Goal: Task Accomplishment & Management: Manage account settings

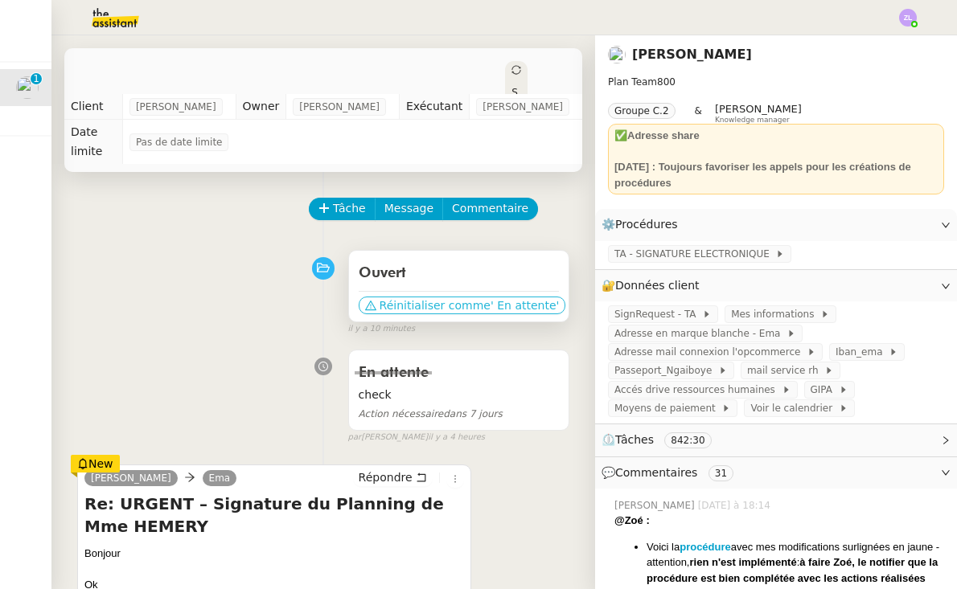
click at [430, 298] on span "Réinitialiser comme" at bounding box center [435, 306] width 111 height 16
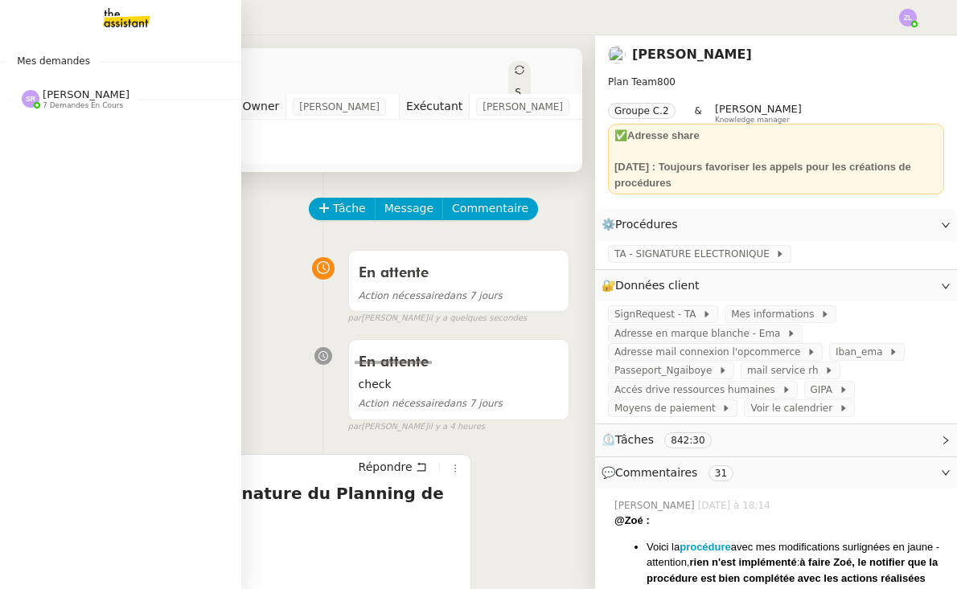
click at [111, 140] on div "Mes demandes [PERSON_NAME] 7 demandes en cours Standard [PERSON_NAME] [PERSON_N…" at bounding box center [120, 312] width 241 height 554
click at [98, 93] on span "[PERSON_NAME]" at bounding box center [86, 94] width 87 height 12
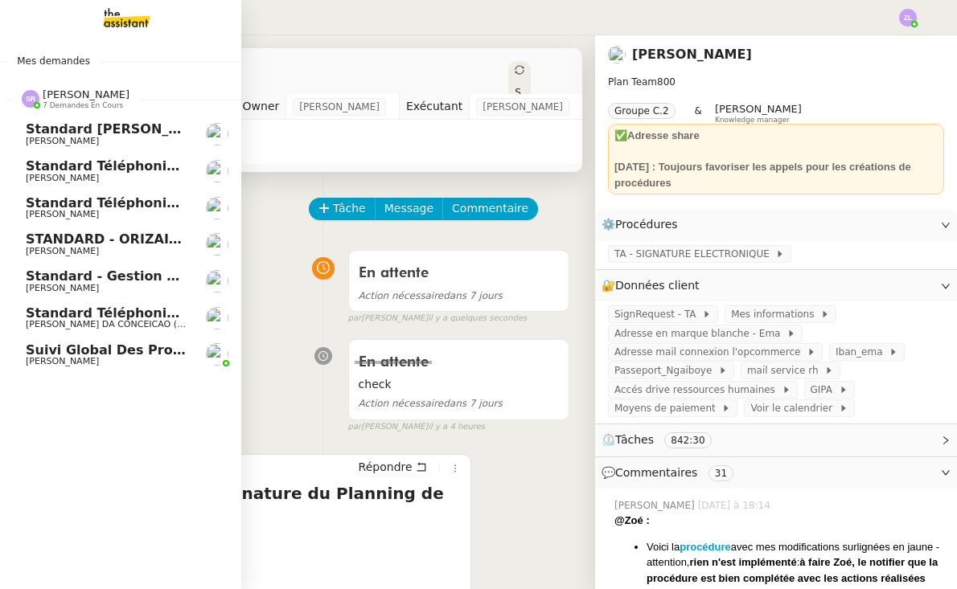
click at [64, 217] on link "Standard téléphonique - [DATE] [PERSON_NAME]" at bounding box center [120, 208] width 241 height 37
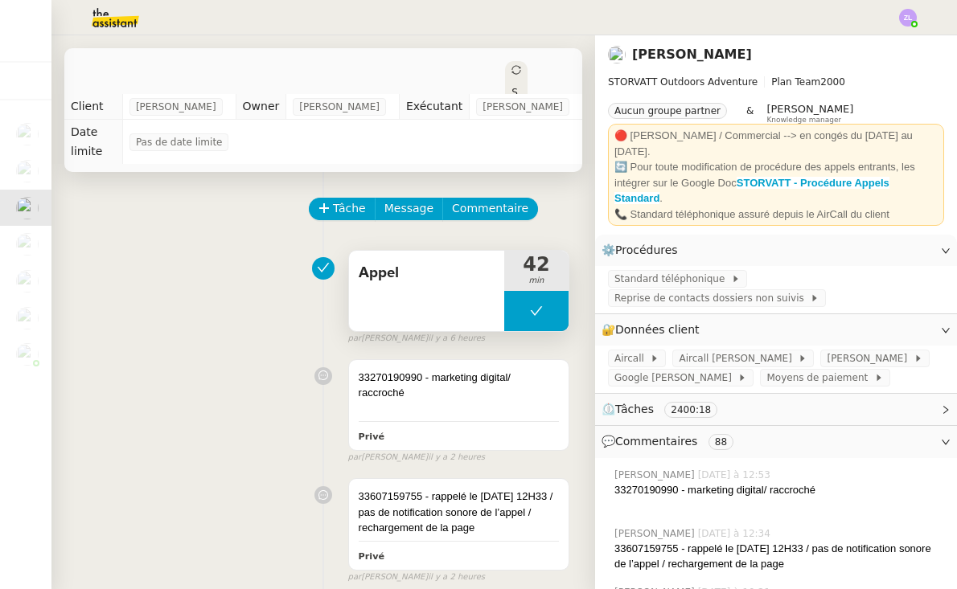
click at [517, 323] on button at bounding box center [536, 311] width 64 height 40
click at [517, 323] on div at bounding box center [520, 311] width 32 height 40
click at [519, 313] on div at bounding box center [536, 311] width 64 height 40
click at [535, 312] on div at bounding box center [520, 311] width 32 height 40
click at [544, 311] on div at bounding box center [536, 311] width 64 height 40
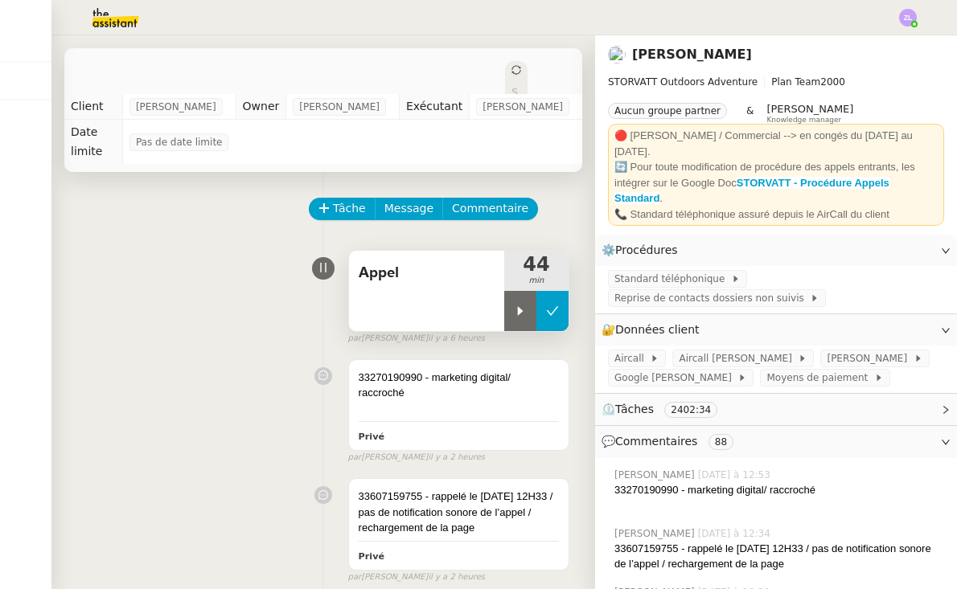
click at [557, 310] on icon at bounding box center [552, 311] width 13 height 13
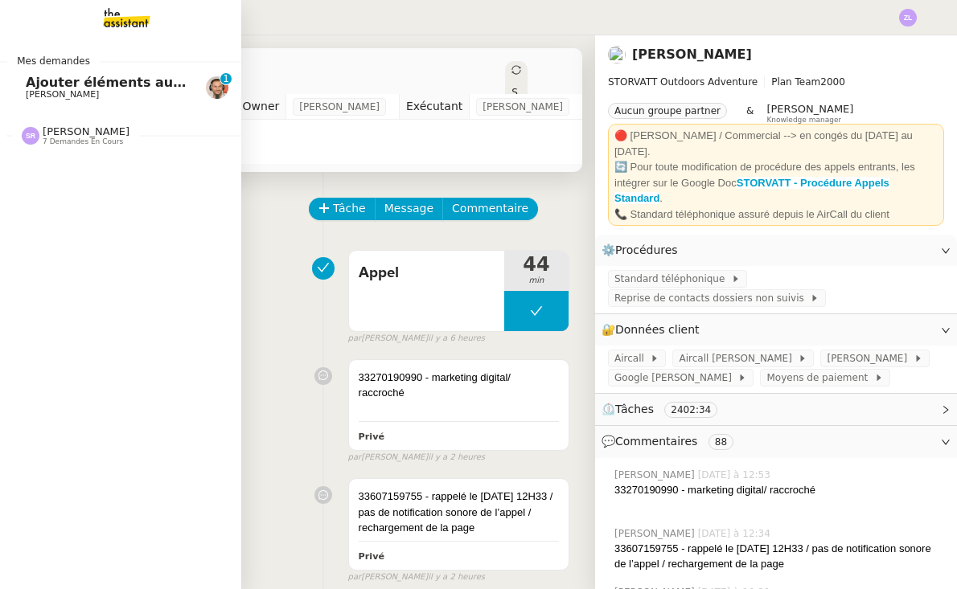
click at [27, 94] on span "[PERSON_NAME]" at bounding box center [62, 94] width 73 height 10
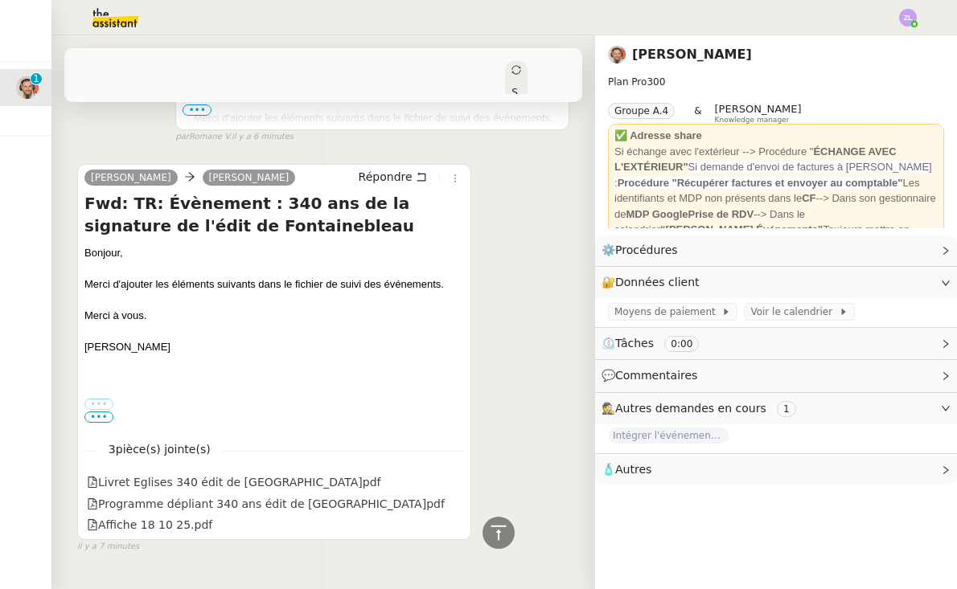
scroll to position [516, 0]
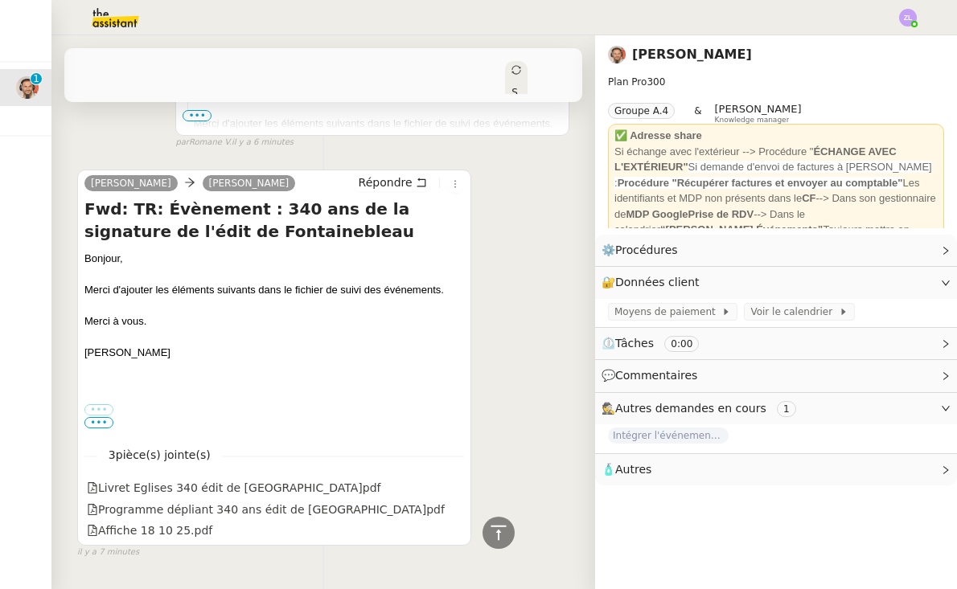
click at [658, 431] on span "Intégrer l'événement dans le fichier de suivi" at bounding box center [668, 436] width 121 height 16
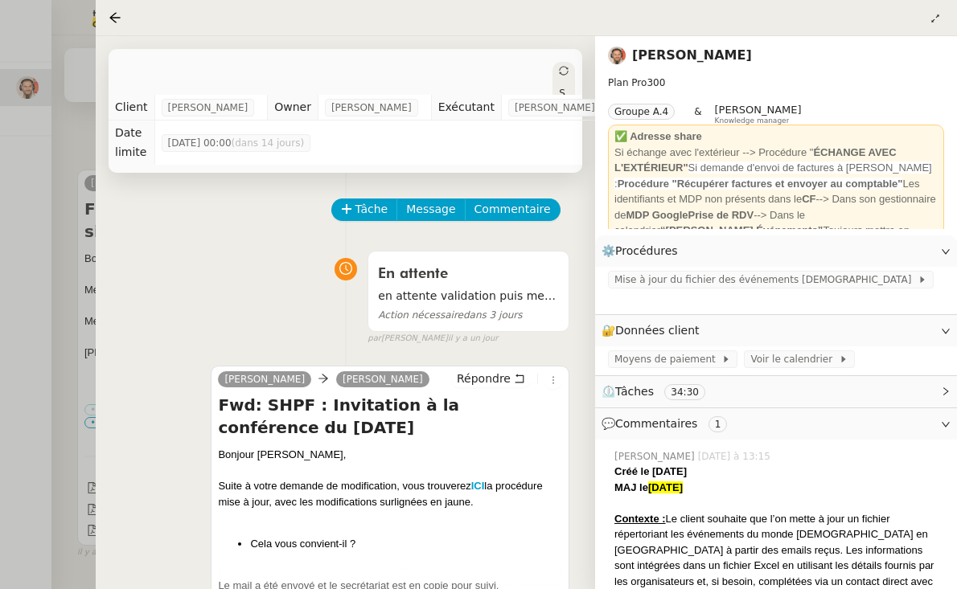
click at [71, 212] on div at bounding box center [478, 294] width 957 height 589
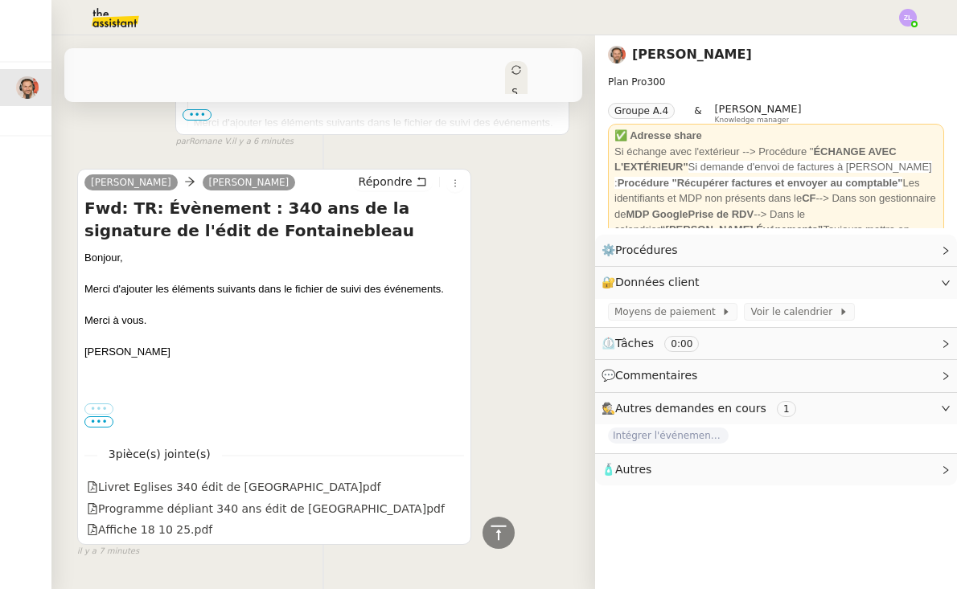
scroll to position [516, 0]
click at [452, 482] on icon at bounding box center [453, 487] width 11 height 11
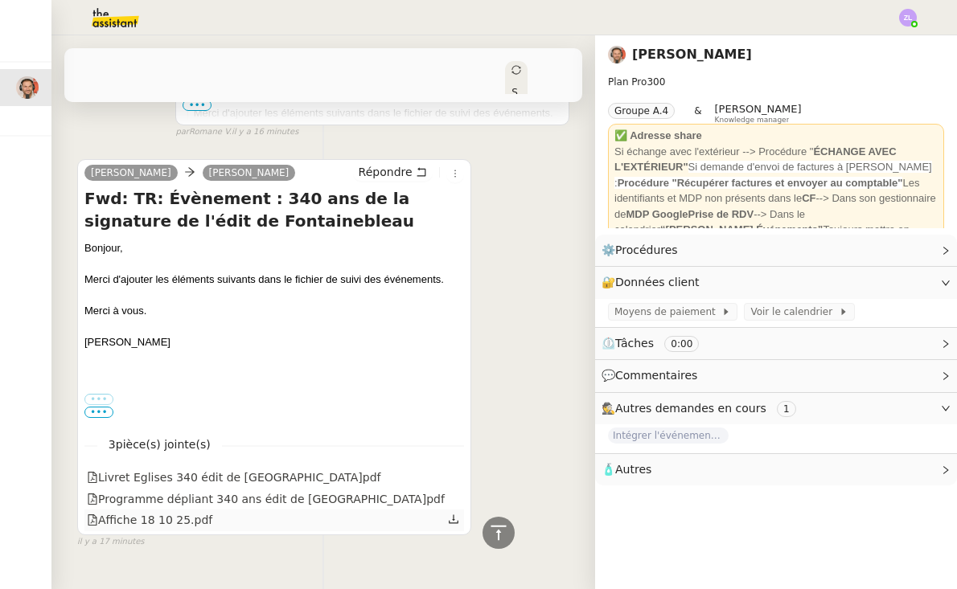
scroll to position [525, 0]
click at [454, 493] on icon at bounding box center [453, 498] width 11 height 11
click at [450, 515] on icon at bounding box center [453, 520] width 11 height 11
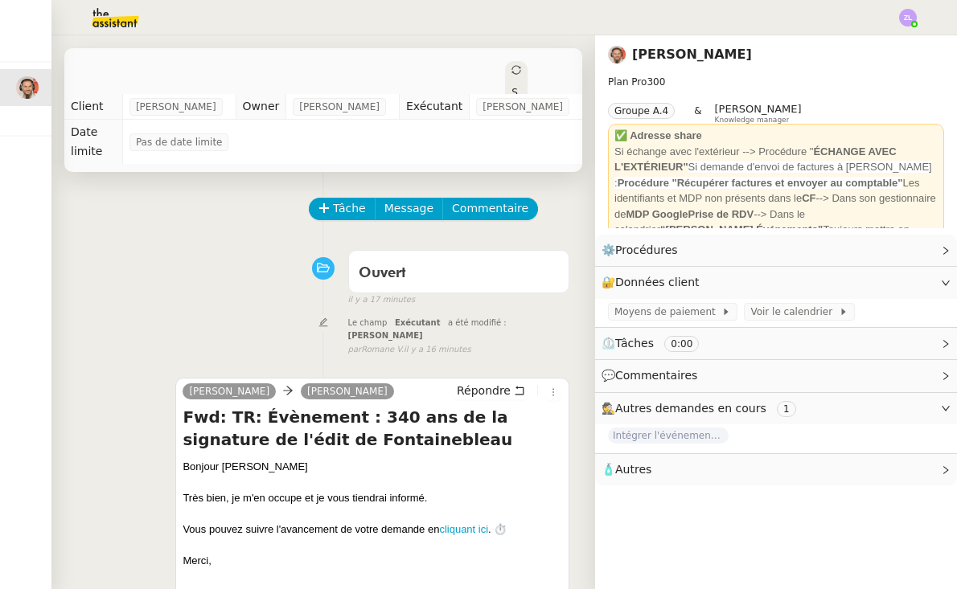
scroll to position [0, 0]
click at [340, 199] on span "Tâche" at bounding box center [349, 208] width 33 height 18
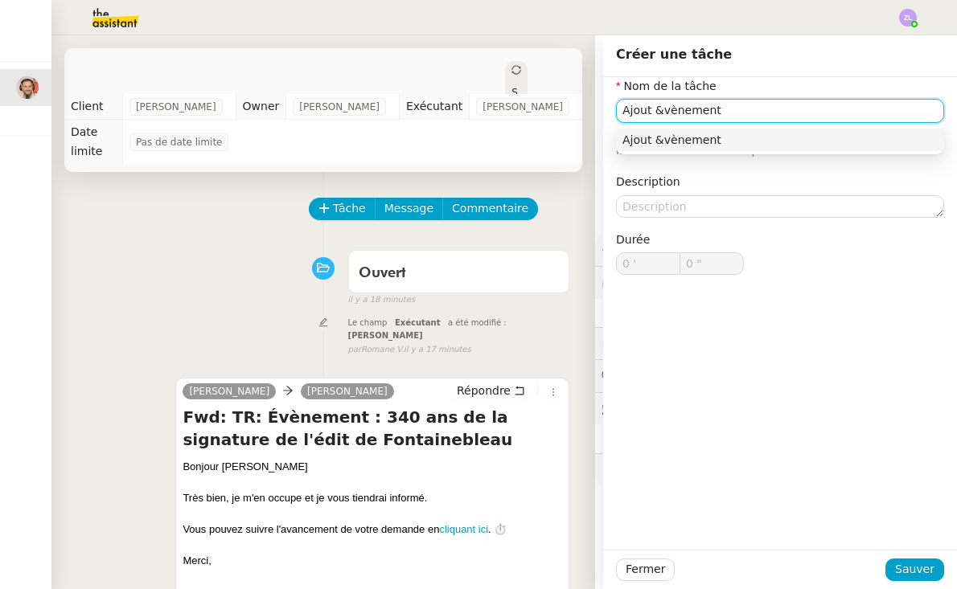
click at [656, 110] on input "Ajout &vènement" at bounding box center [780, 110] width 328 height 23
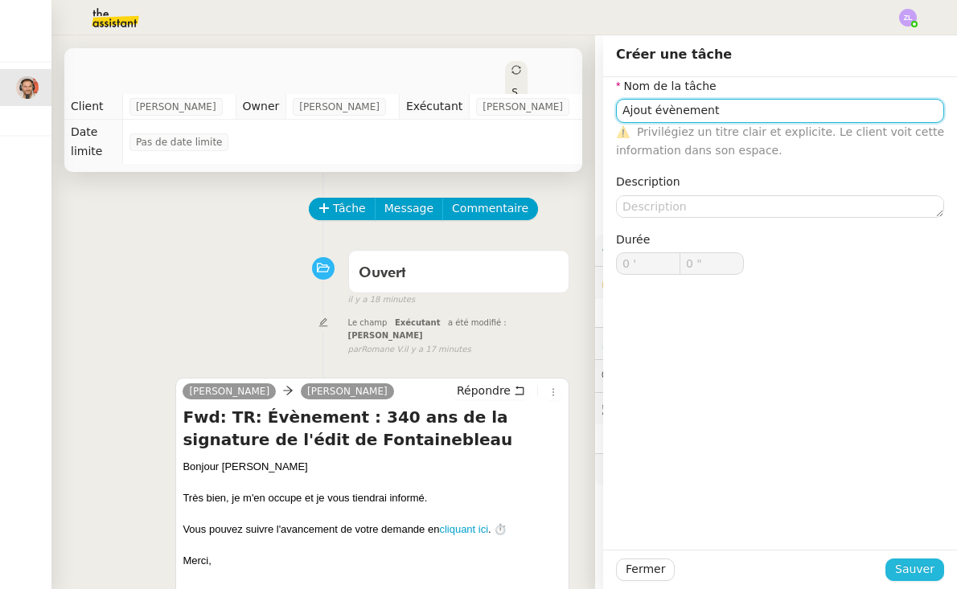
type input "Ajout évènement"
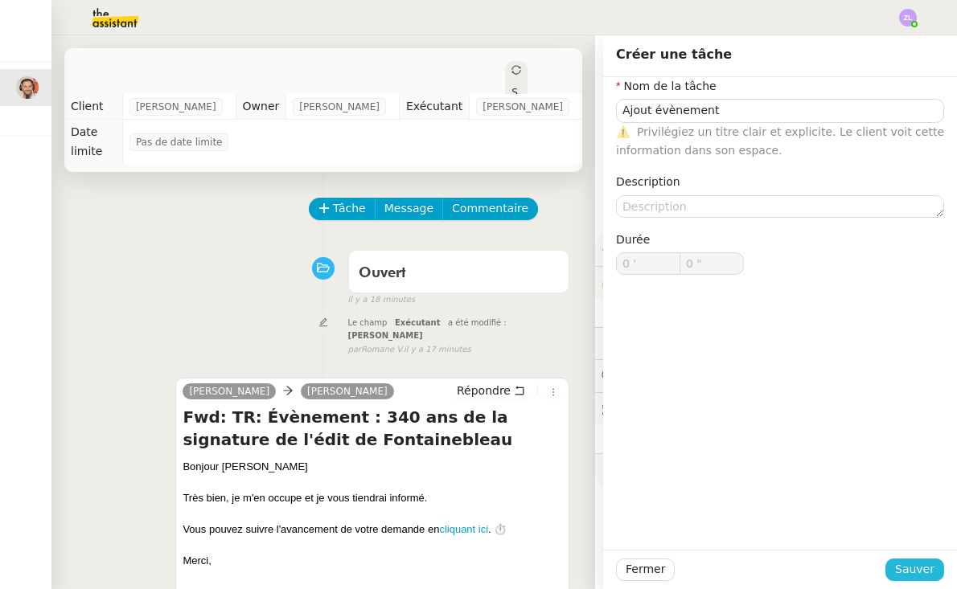
click at [914, 563] on span "Sauver" at bounding box center [914, 570] width 39 height 18
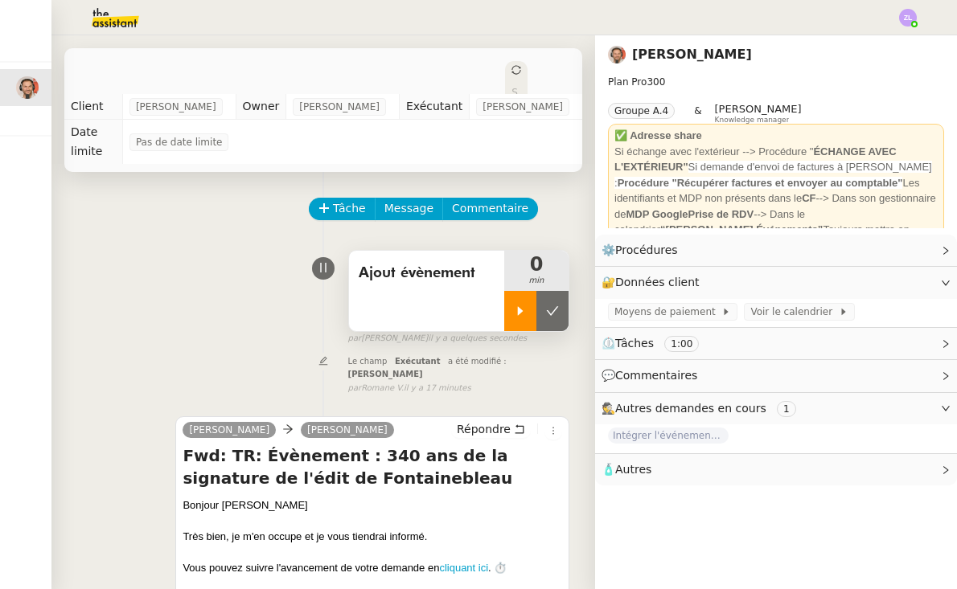
click at [516, 305] on icon at bounding box center [520, 311] width 13 height 13
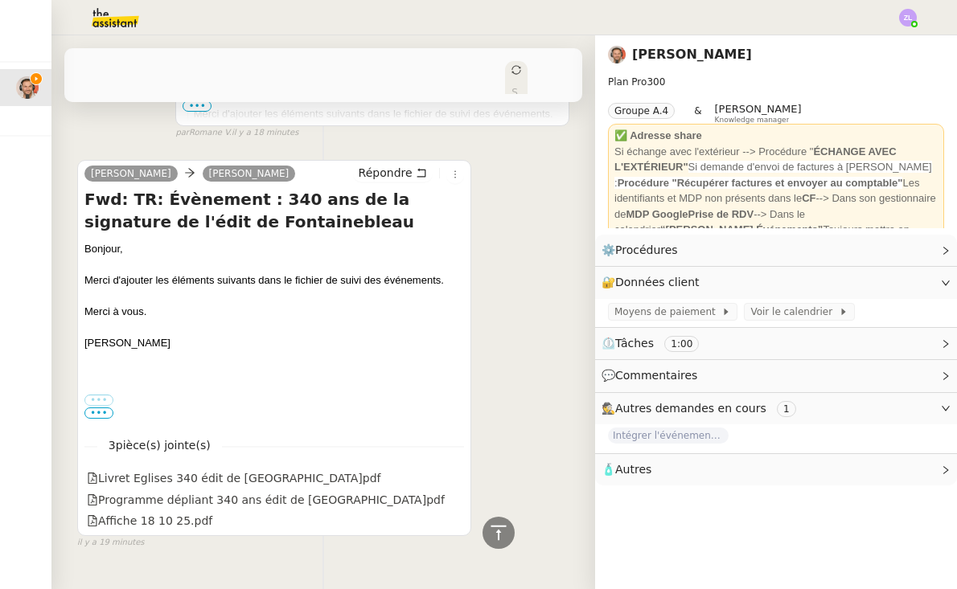
click at [92, 408] on span "•••" at bounding box center [98, 413] width 29 height 11
click at [101, 395] on label "•••" at bounding box center [98, 400] width 29 height 11
click at [0, 0] on input "•••" at bounding box center [0, 0] width 0 height 0
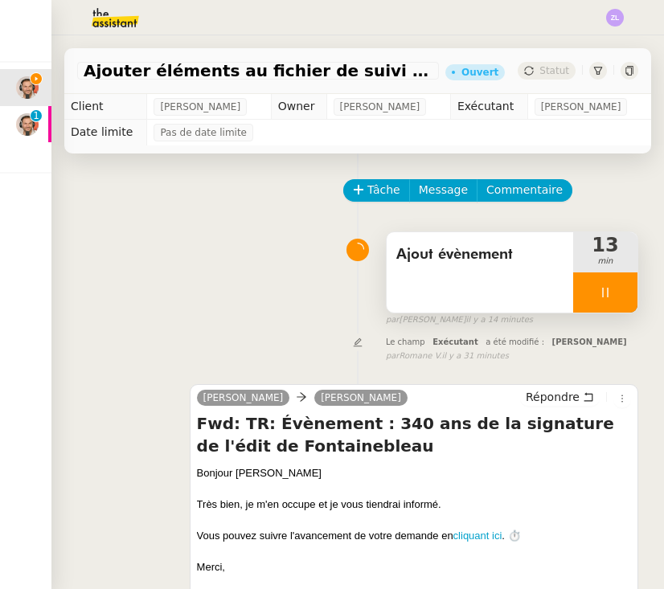
click at [595, 291] on div at bounding box center [605, 293] width 64 height 40
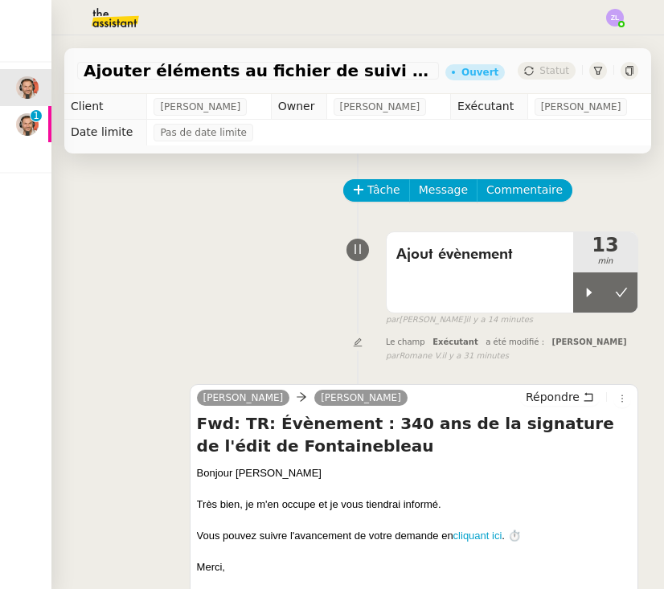
click at [20, 270] on img at bounding box center [27, 281] width 23 height 23
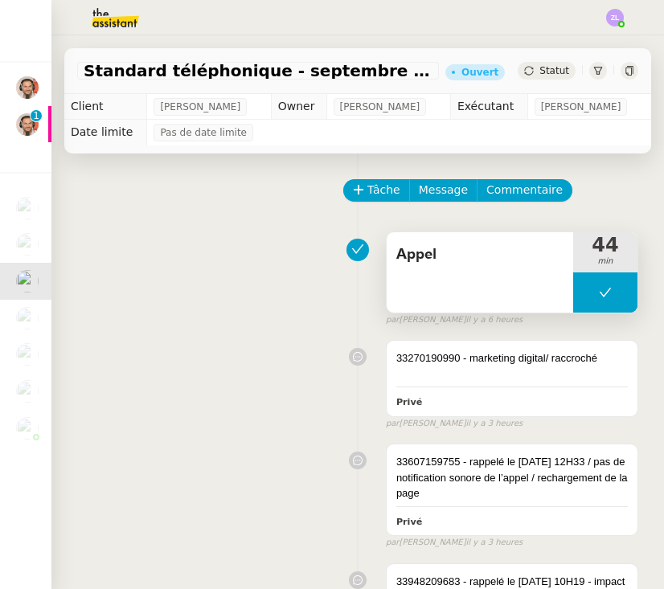
click at [577, 291] on button at bounding box center [605, 293] width 64 height 40
click at [577, 291] on div at bounding box center [589, 293] width 32 height 40
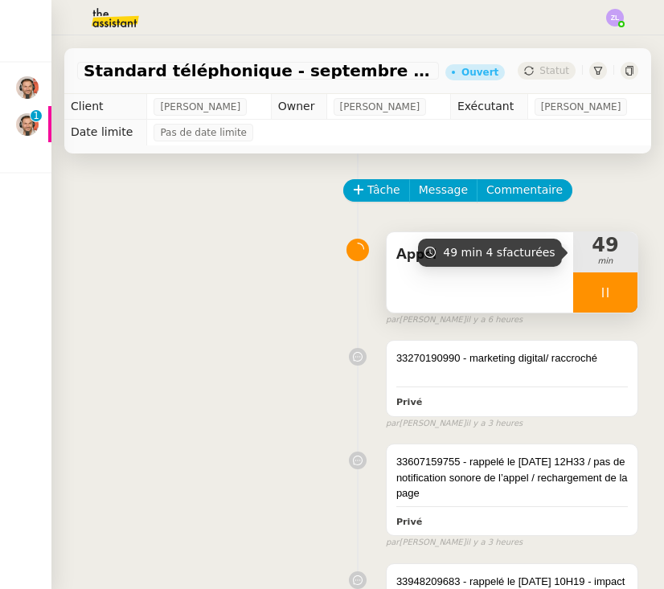
click at [589, 286] on div at bounding box center [605, 293] width 64 height 40
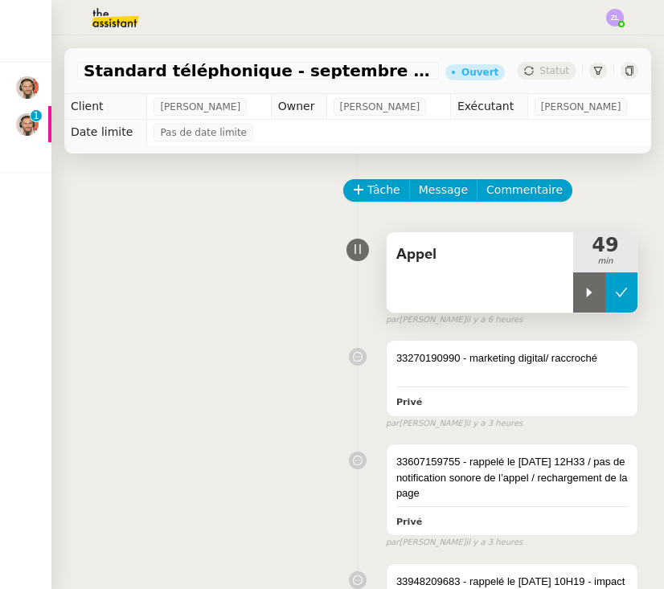
click at [615, 289] on icon at bounding box center [621, 292] width 13 height 13
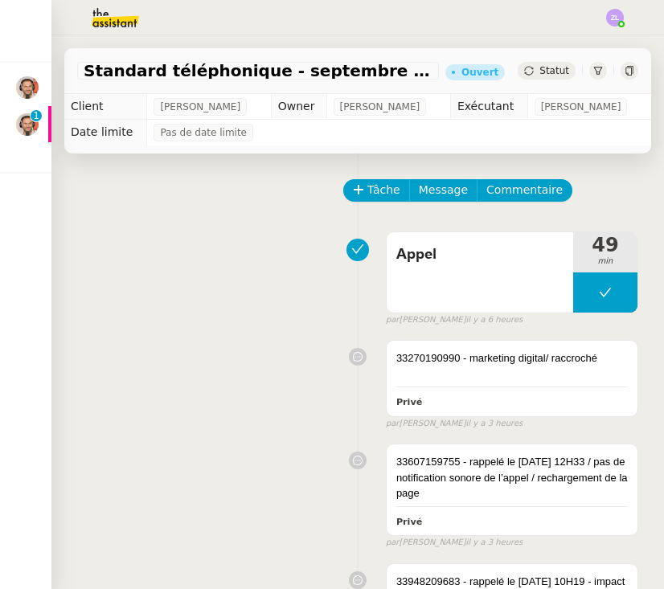
click at [29, 90] on img at bounding box center [27, 87] width 23 height 23
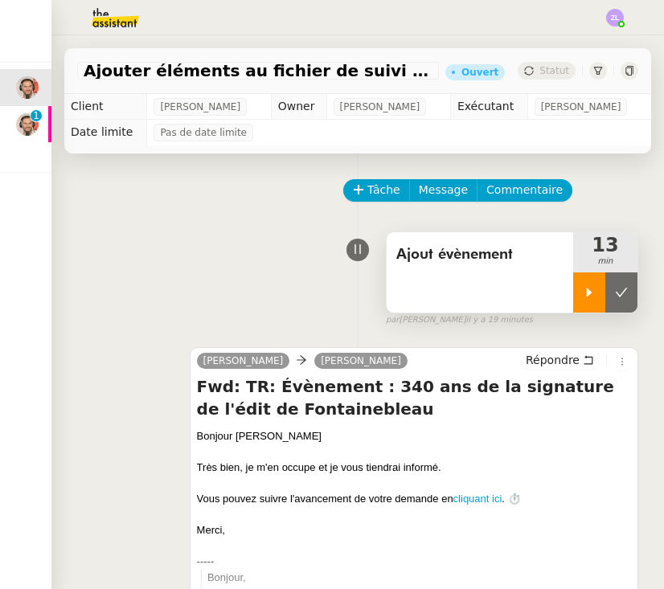
click at [594, 286] on div at bounding box center [589, 293] width 32 height 40
click at [589, 289] on div at bounding box center [605, 293] width 64 height 40
click at [626, 290] on icon at bounding box center [622, 292] width 12 height 9
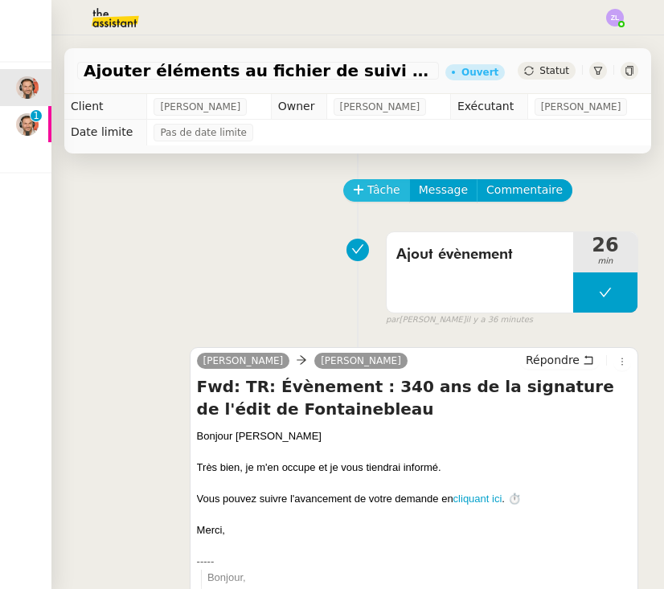
click at [382, 196] on span "Tâche" at bounding box center [384, 190] width 33 height 18
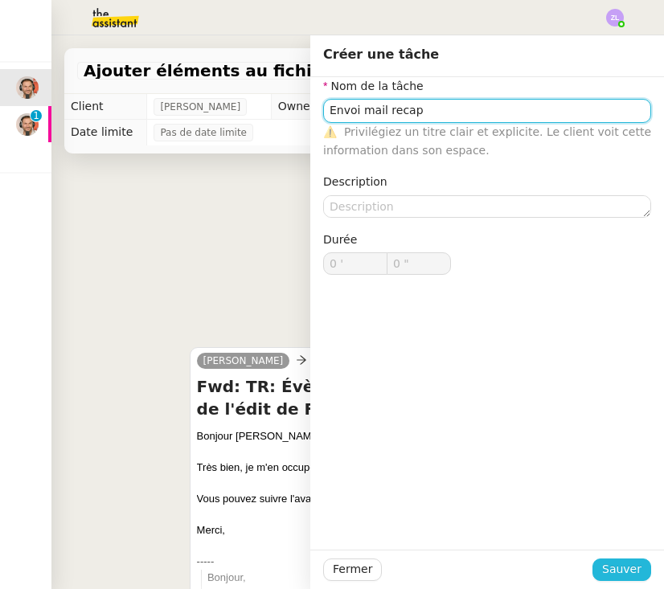
type input "Envoi mail recap"
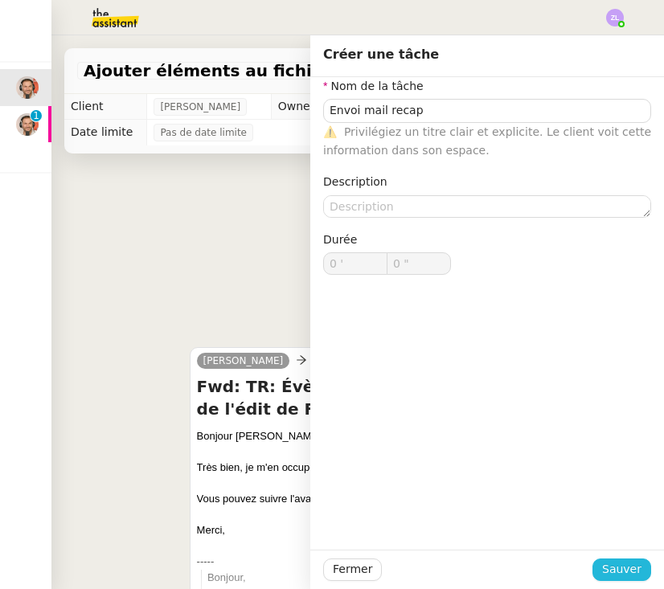
click at [606, 559] on button "Sauver" at bounding box center [622, 570] width 59 height 23
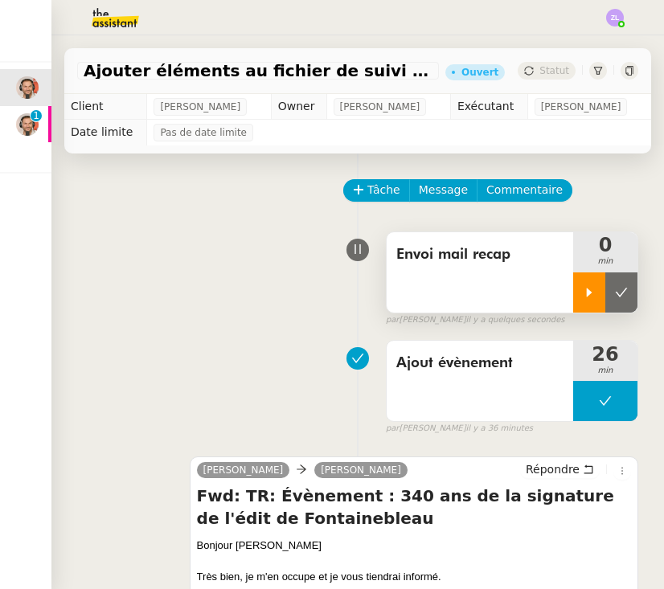
click at [589, 294] on icon at bounding box center [590, 292] width 6 height 9
click at [586, 300] on div at bounding box center [605, 293] width 64 height 40
click at [26, 132] on img at bounding box center [27, 124] width 23 height 23
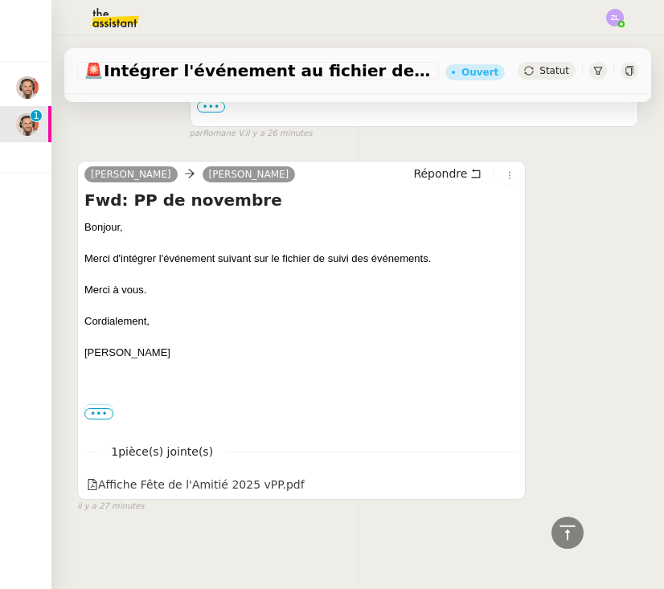
scroll to position [491, 0]
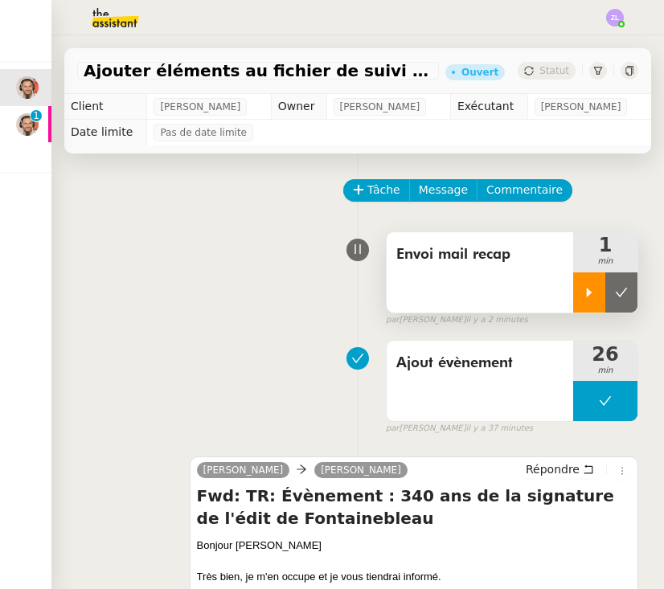
click at [583, 295] on icon at bounding box center [589, 292] width 13 height 13
click at [102, 20] on img at bounding box center [102, 17] width 125 height 35
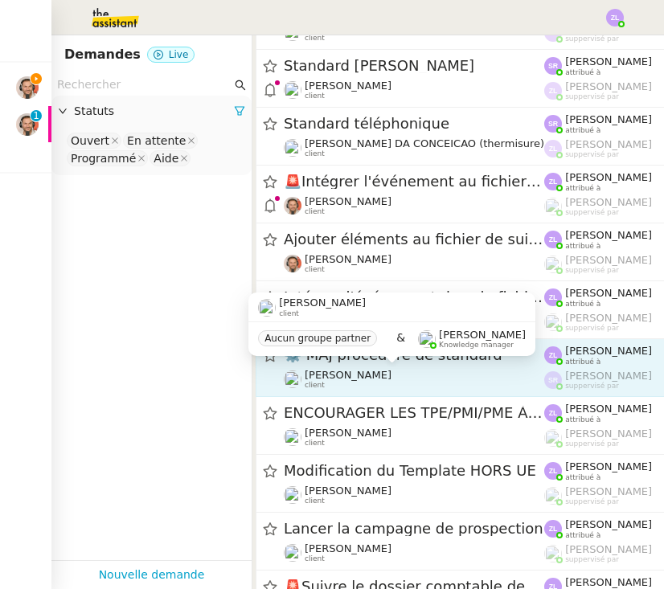
scroll to position [467, 0]
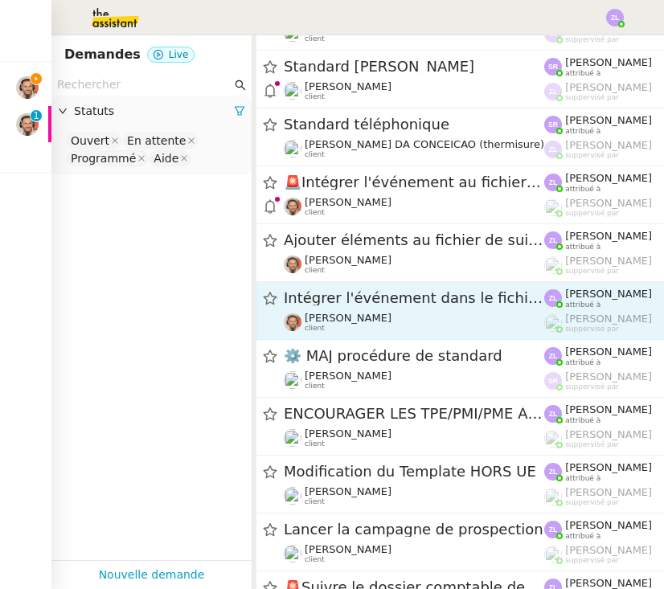
click at [330, 294] on span "Intégrer l'événement dans le fichier de suivi" at bounding box center [414, 298] width 261 height 14
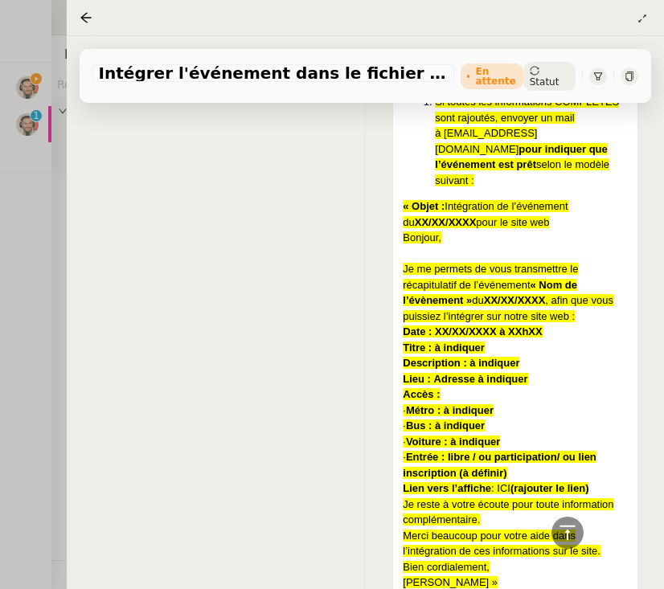
scroll to position [2619, 0]
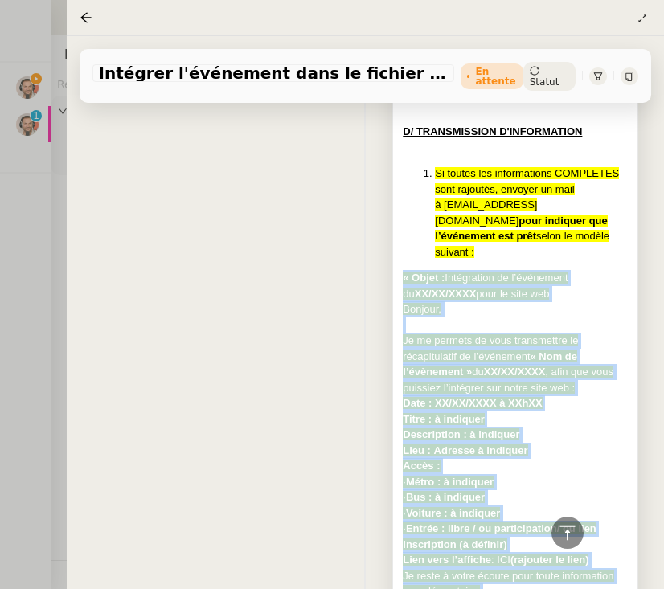
drag, startPoint x: 405, startPoint y: 199, endPoint x: 476, endPoint y: 565, distance: 373.5
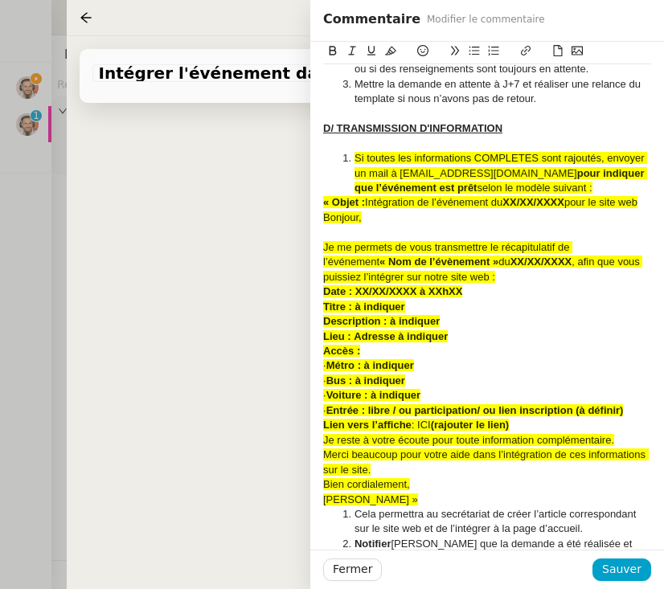
scroll to position [1260, 0]
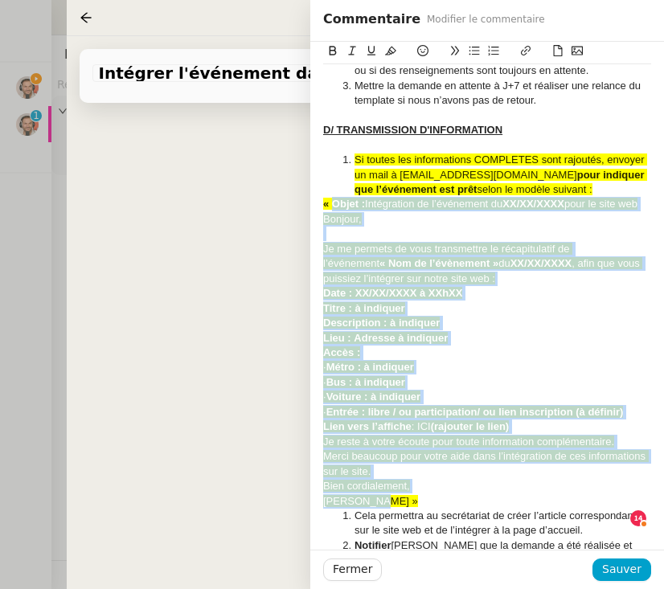
drag, startPoint x: 334, startPoint y: 153, endPoint x: 374, endPoint y: 443, distance: 293.1
copy div "Objet : Intégration de l’événement du XX/XX/XXXX pour le site web Bonjour, Je m…"
click at [624, 568] on span "Sauver" at bounding box center [621, 570] width 39 height 18
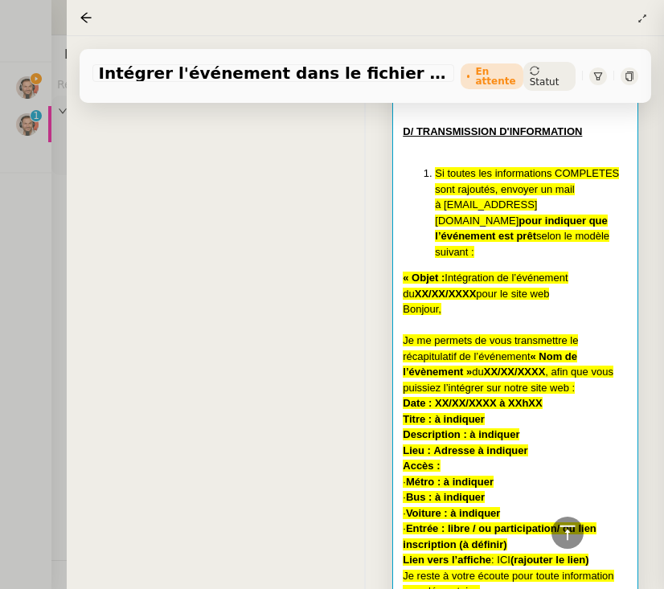
click at [14, 89] on div at bounding box center [332, 294] width 664 height 589
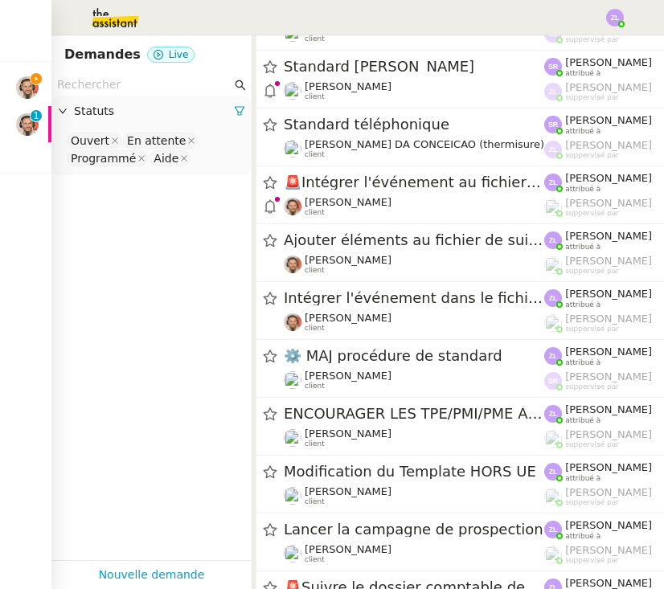
click at [26, 88] on img at bounding box center [27, 87] width 23 height 23
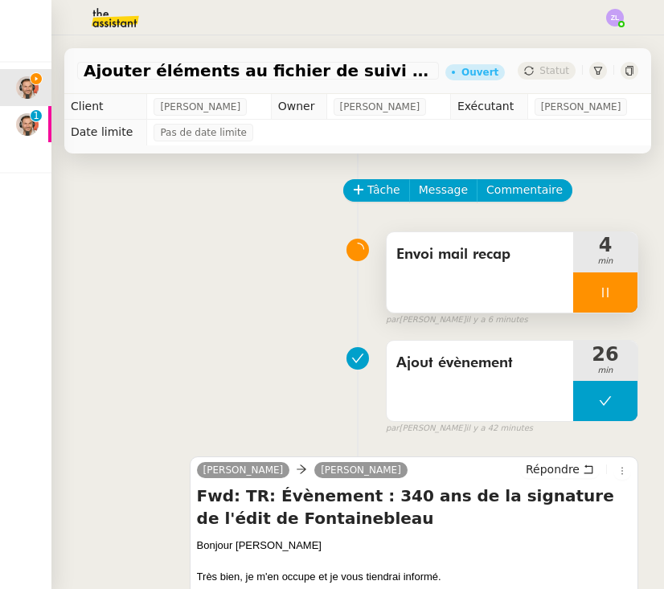
click at [586, 294] on div at bounding box center [605, 293] width 64 height 40
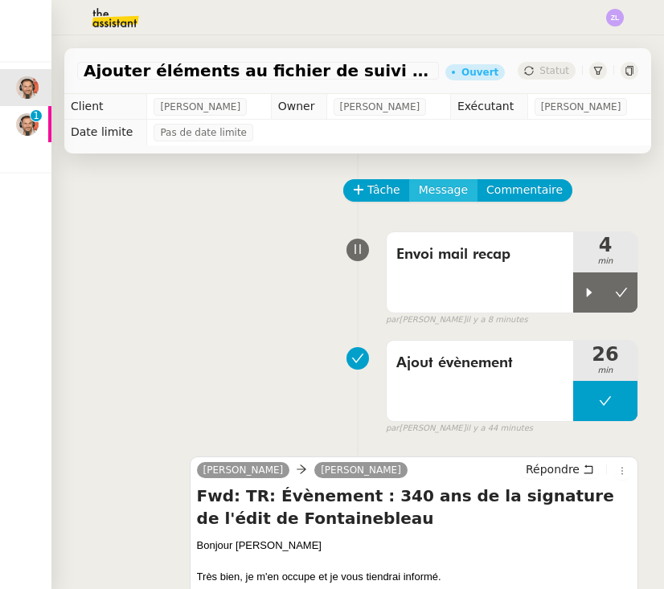
click at [451, 198] on span "Message" at bounding box center [443, 190] width 49 height 18
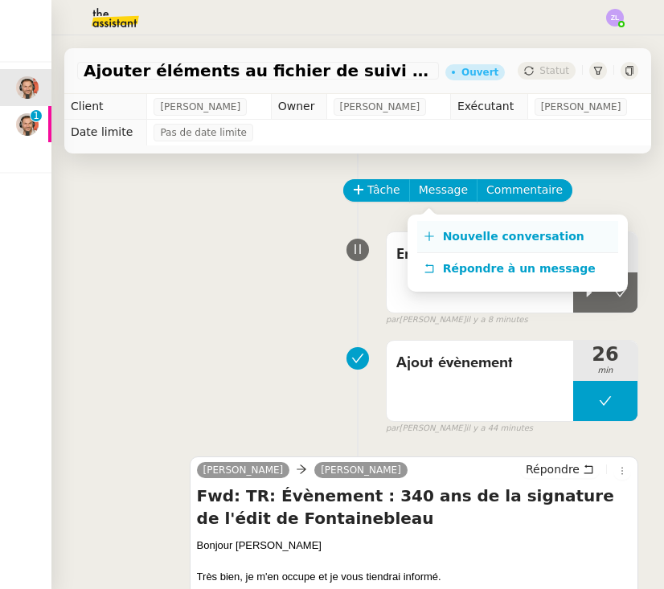
click at [475, 244] on link "Nouvelle conversation" at bounding box center [517, 237] width 201 height 32
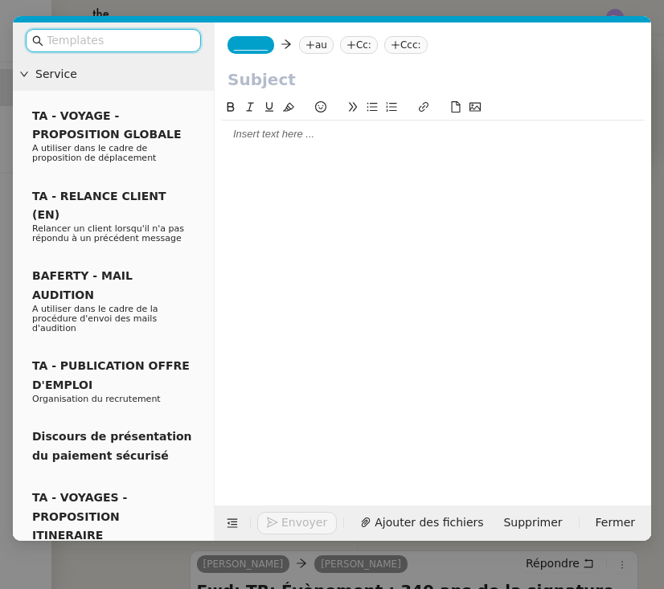
click at [252, 46] on span "_______" at bounding box center [251, 44] width 34 height 11
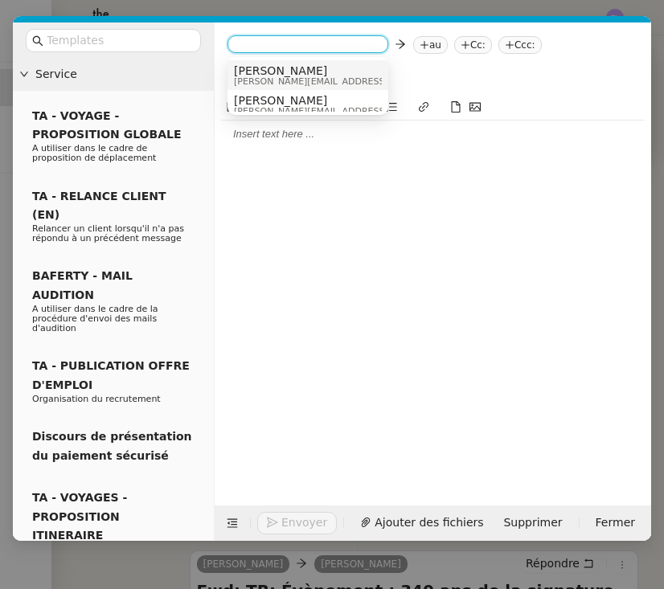
click at [253, 78] on span "[PERSON_NAME][EMAIL_ADDRESS][DOMAIN_NAME]" at bounding box center [348, 81] width 228 height 9
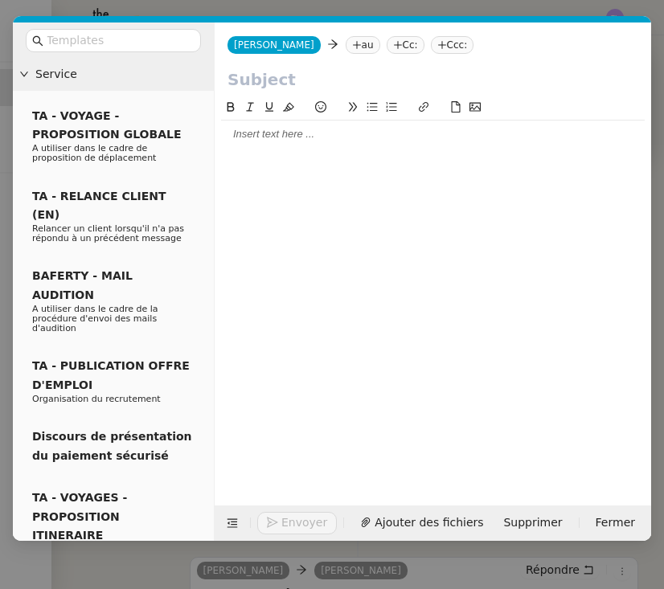
click at [346, 46] on nz-tag "au" at bounding box center [363, 45] width 35 height 18
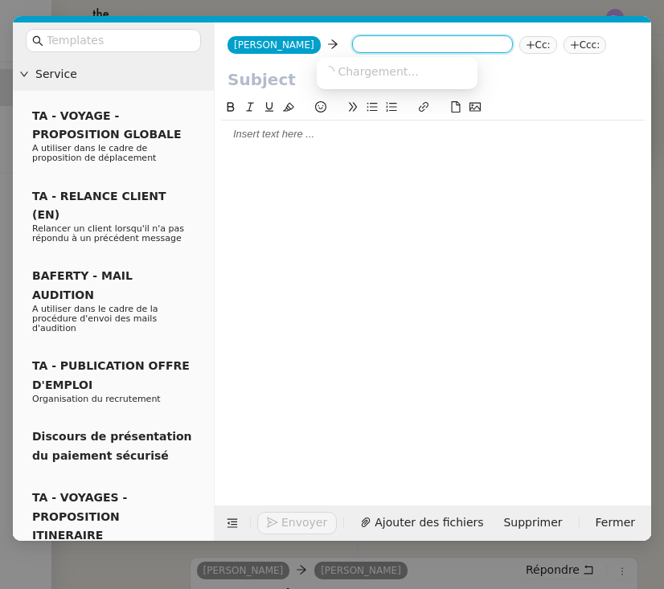
type input "d"
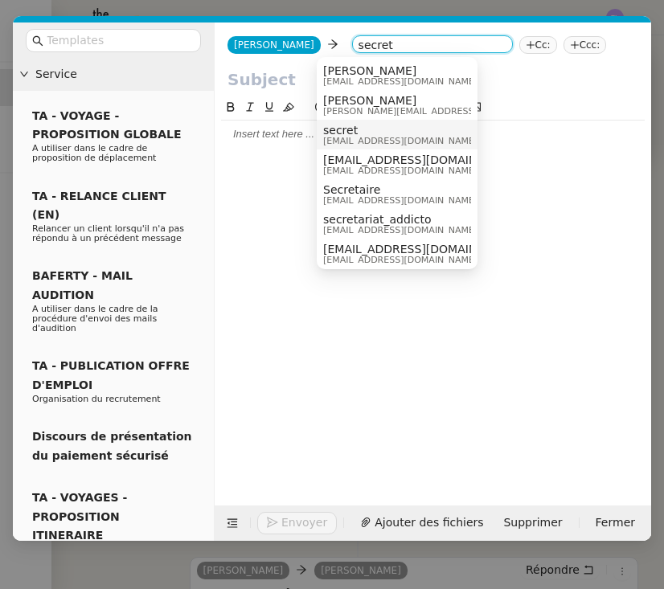
type input "secret"
click at [399, 13] on nz-modal-container "Service TA - VOYAGE - PROPOSITION GLOBALE A utiliser dans le cadre de propositi…" at bounding box center [332, 294] width 664 height 589
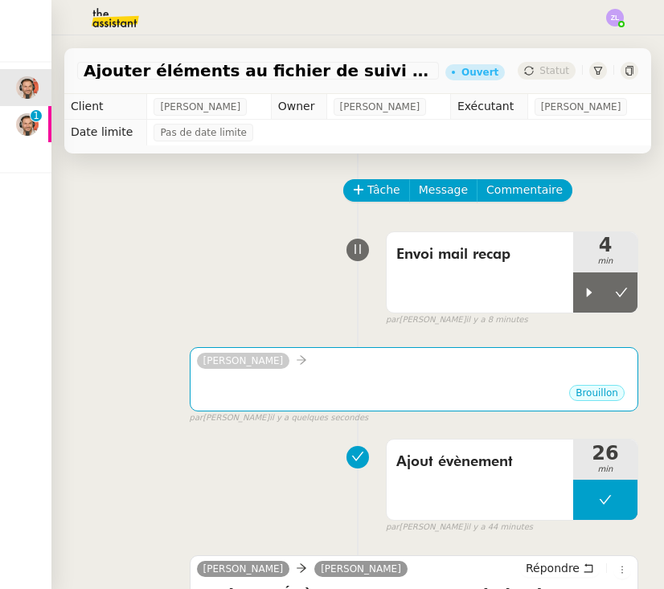
click at [103, 31] on img at bounding box center [102, 17] width 125 height 35
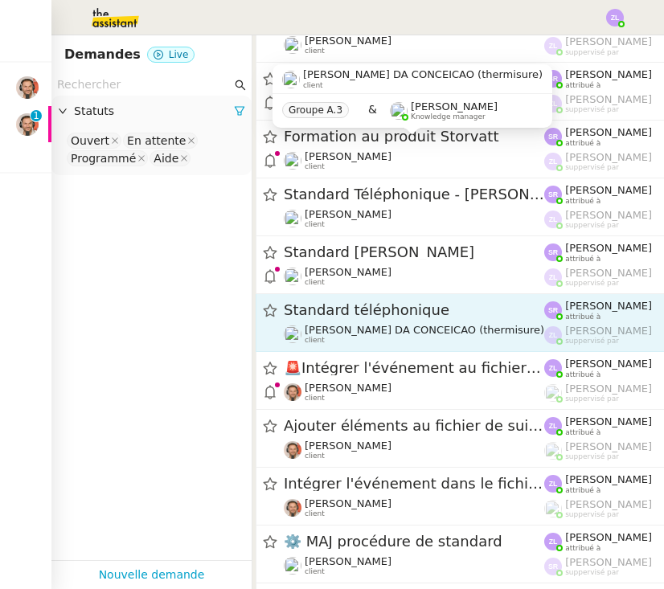
scroll to position [487, 0]
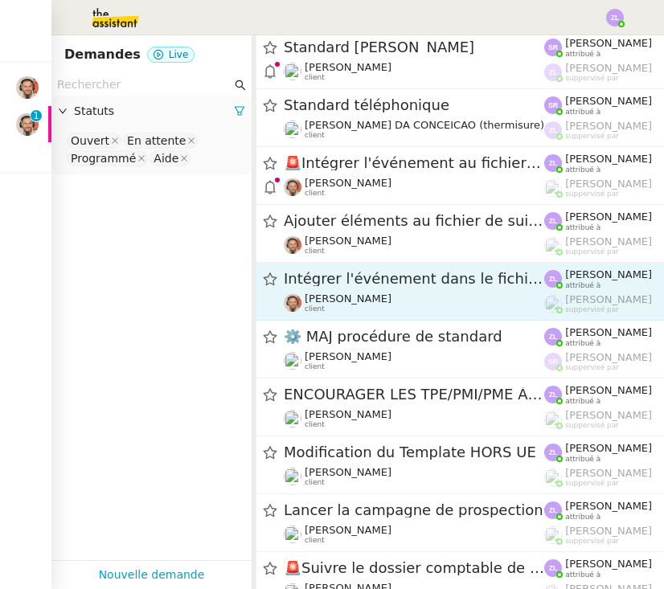
click at [344, 275] on span "Intégrer l'événement dans le fichier de suivi" at bounding box center [414, 279] width 261 height 14
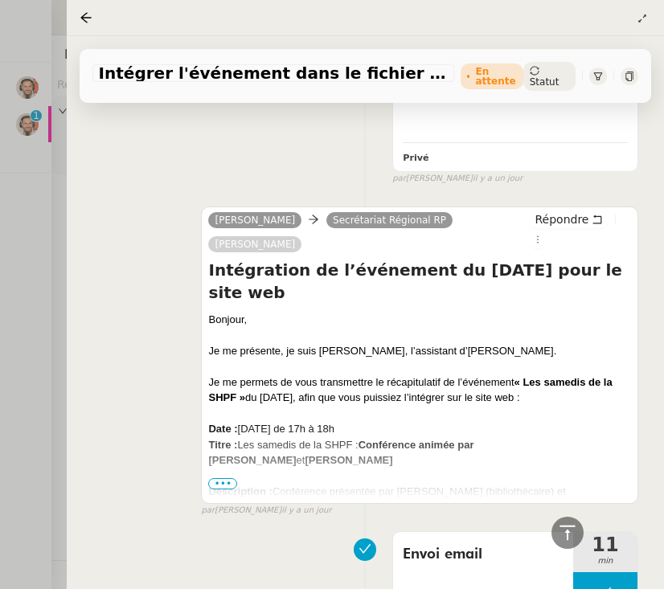
scroll to position [3149, 0]
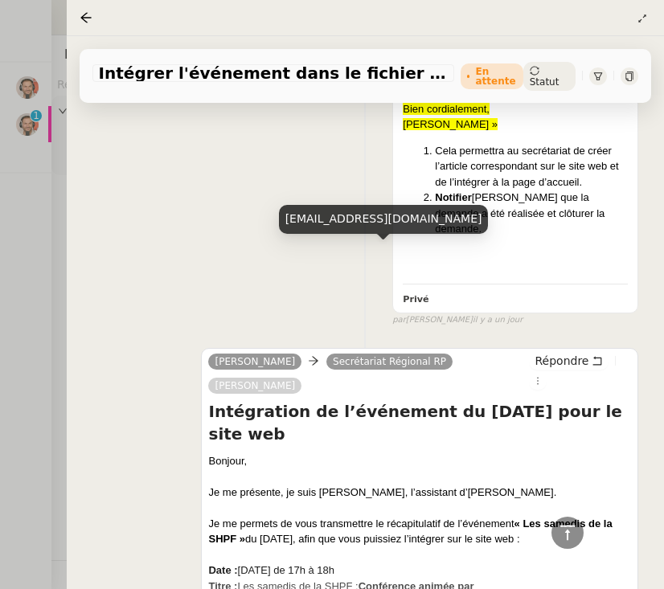
click at [331, 223] on div "[EMAIL_ADDRESS][DOMAIN_NAME]" at bounding box center [384, 219] width 210 height 28
copy div "[EMAIL_ADDRESS][DOMAIN_NAME]"
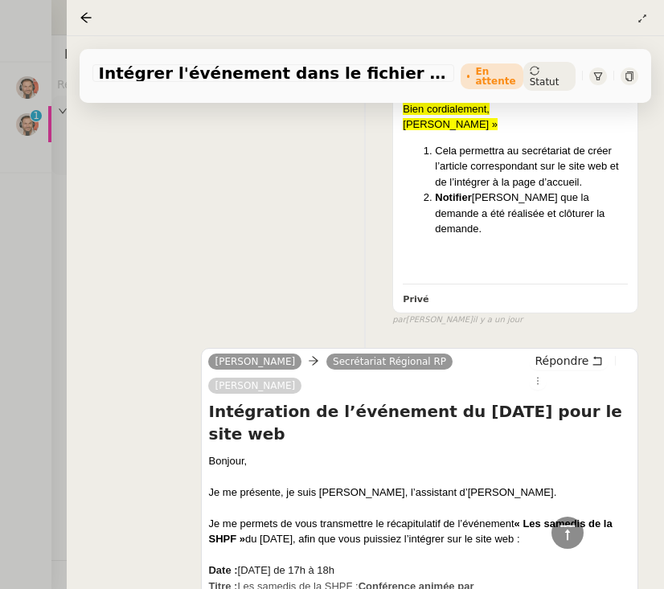
click at [8, 203] on div at bounding box center [332, 294] width 664 height 589
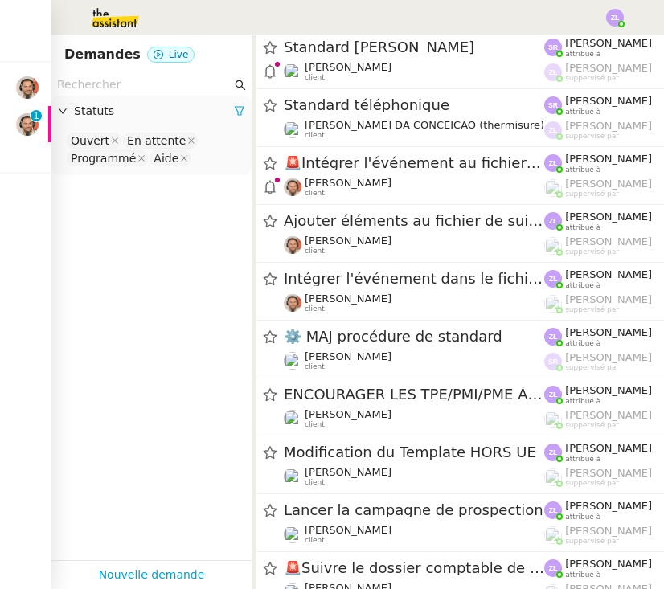
click at [31, 110] on nz-badge "0 1 2 3 4 5 6 7 8 9" at bounding box center [36, 115] width 11 height 11
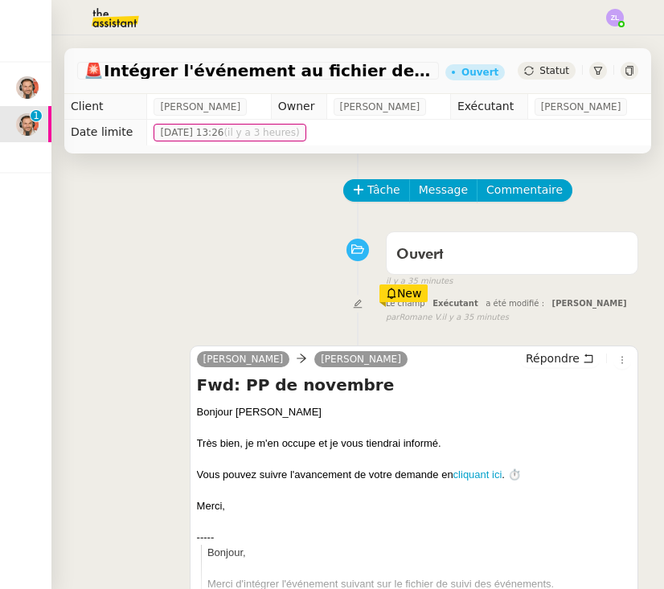
click at [31, 87] on img at bounding box center [27, 87] width 23 height 23
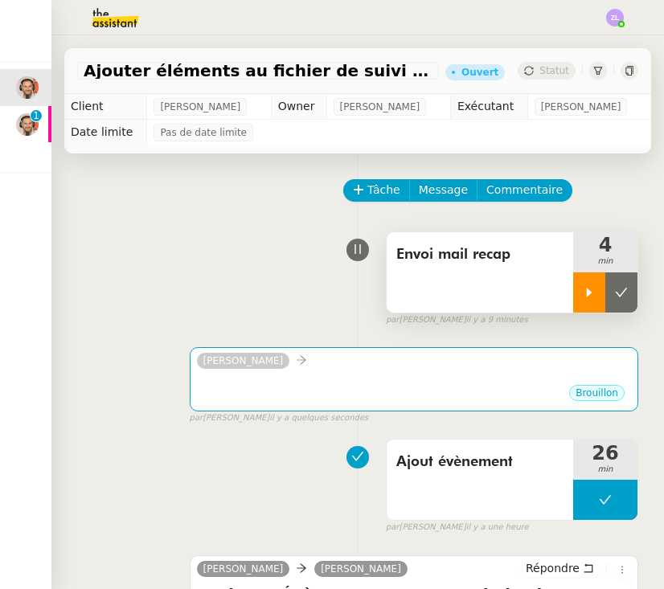
click at [583, 297] on icon at bounding box center [589, 292] width 13 height 13
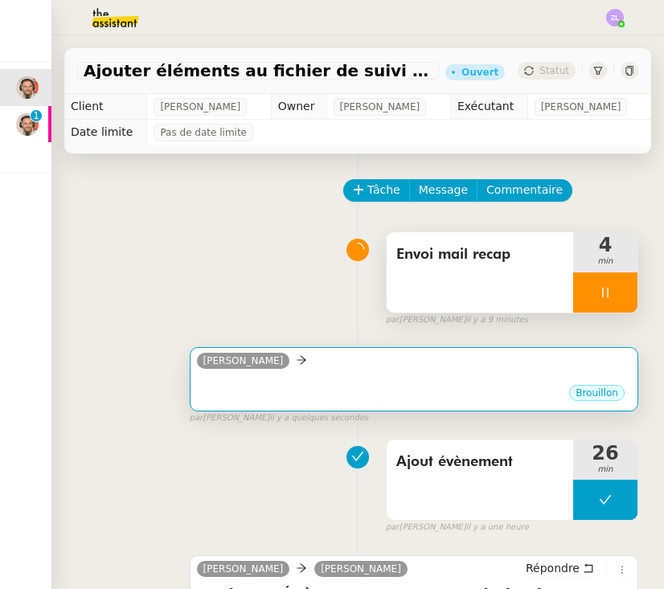
click at [483, 403] on div "Brouillon" at bounding box center [414, 396] width 434 height 24
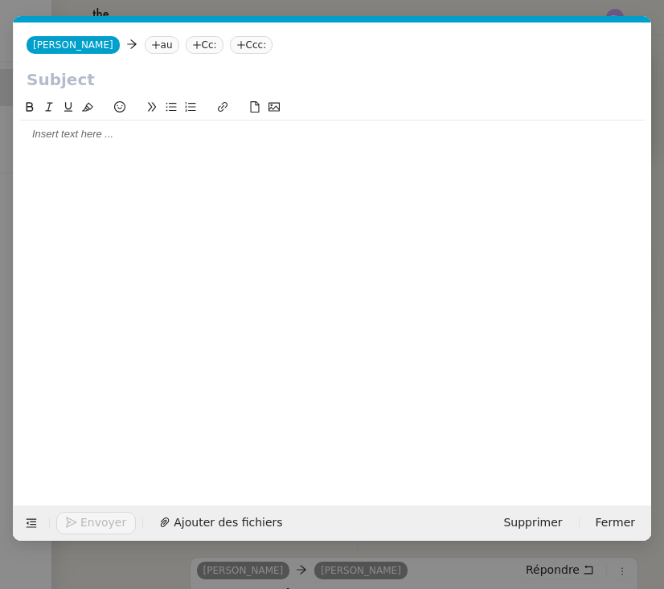
scroll to position [0, 35]
click at [145, 54] on nz-tag "au" at bounding box center [162, 45] width 35 height 18
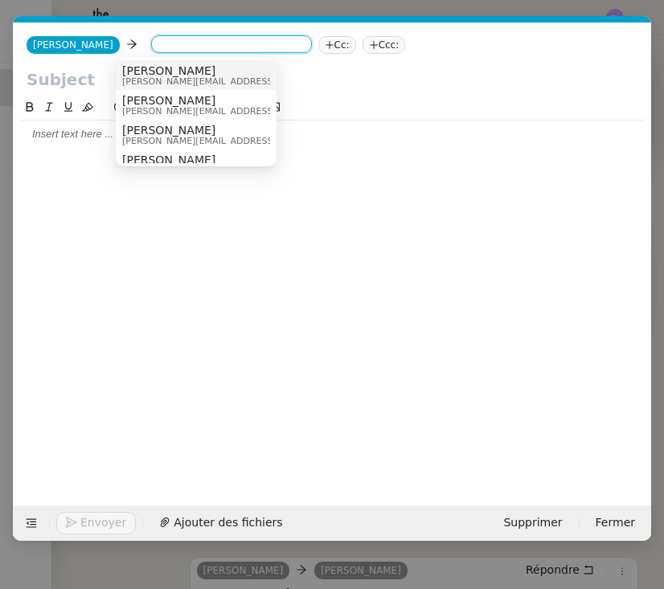
paste input "[EMAIL_ADDRESS][DOMAIN_NAME]"
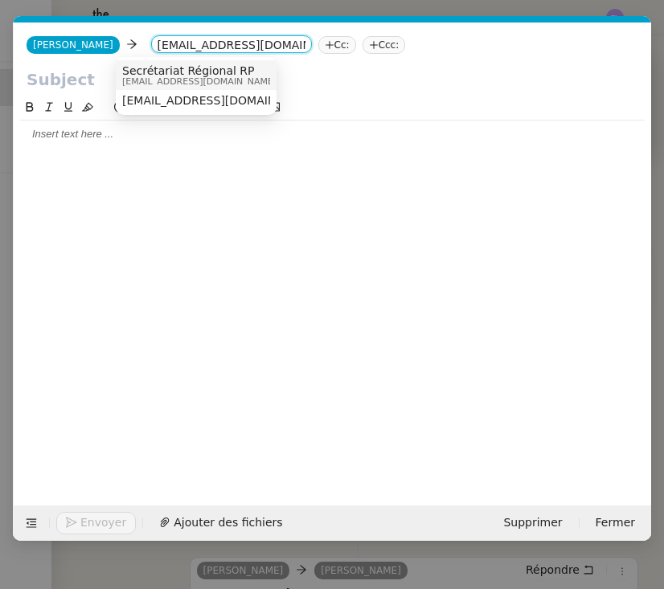
type input "[EMAIL_ADDRESS][DOMAIN_NAME]"
click at [155, 72] on span "Secrétariat Régional RP" at bounding box center [199, 70] width 154 height 13
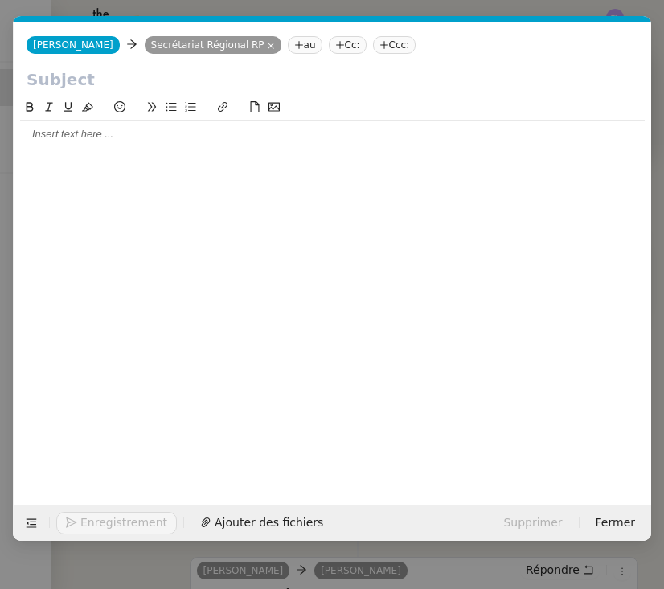
click at [329, 47] on nz-tag "Cc:" at bounding box center [348, 45] width 38 height 18
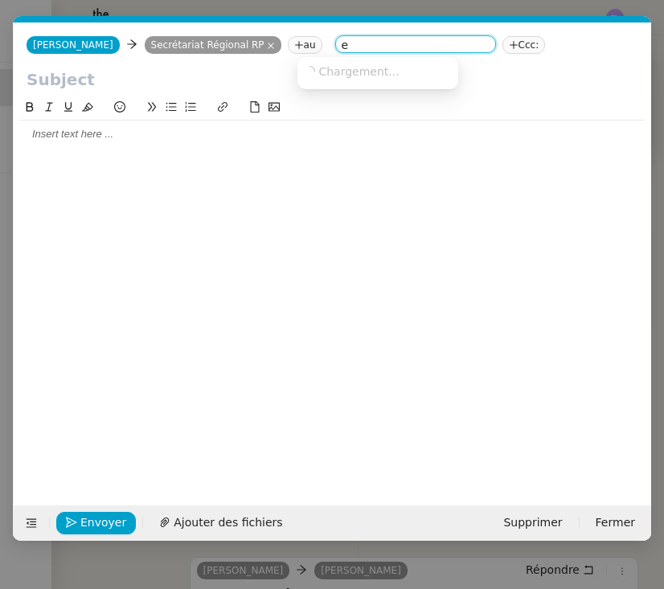
scroll to position [0, 0]
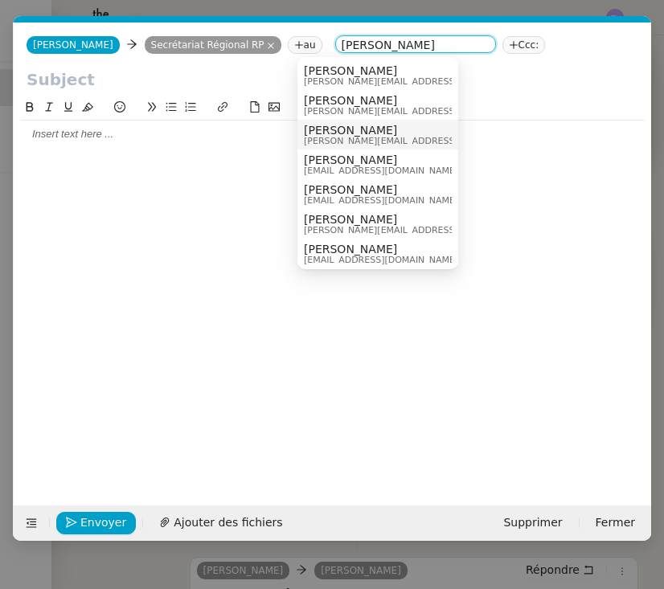
type input "[PERSON_NAME]"
click at [339, 142] on span "[PERSON_NAME][EMAIL_ADDRESS][DOMAIN_NAME]" at bounding box center [418, 141] width 228 height 9
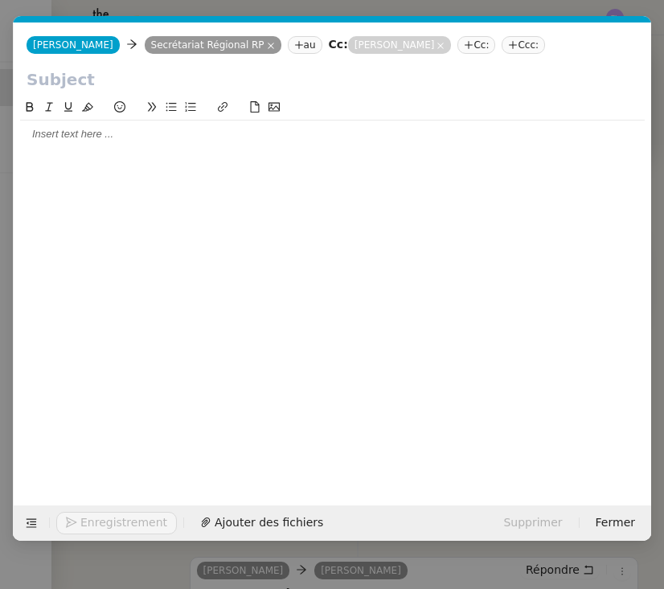
click at [52, 90] on input "text" at bounding box center [333, 80] width 612 height 24
paste input "Intégration des événements d’octobre-novembre-décembre 2025 pour le site web"
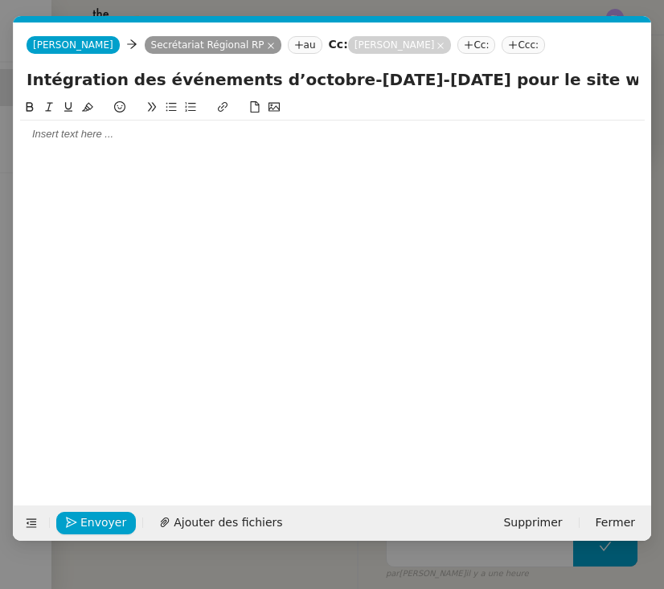
drag, startPoint x: 474, startPoint y: 80, endPoint x: 226, endPoint y: 84, distance: 247.7
click at [226, 84] on input "Intégration des événements d’octobre-novembre-décembre 2025 pour le site web" at bounding box center [333, 80] width 612 height 24
drag, startPoint x: 285, startPoint y: 78, endPoint x: 241, endPoint y: 79, distance: 43.4
click at [241, 79] on input "Intégration des événements2025 pour le site web" at bounding box center [333, 80] width 612 height 24
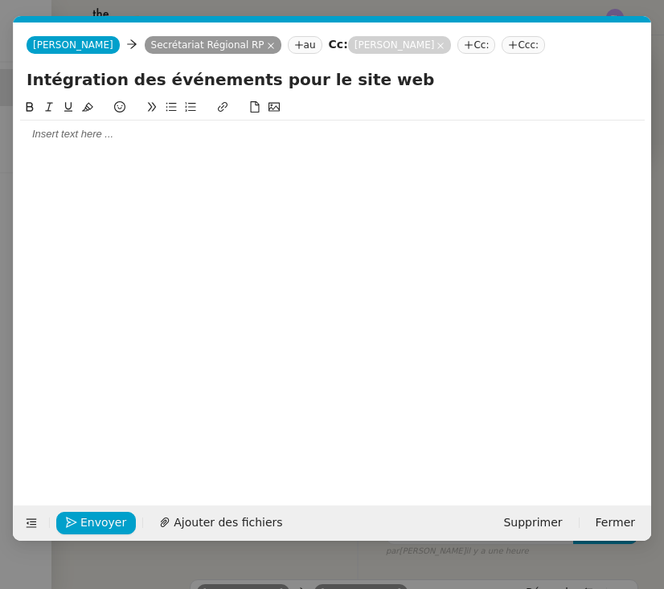
type input "Intégration des événements pour le site web"
click at [155, 146] on div at bounding box center [332, 134] width 625 height 27
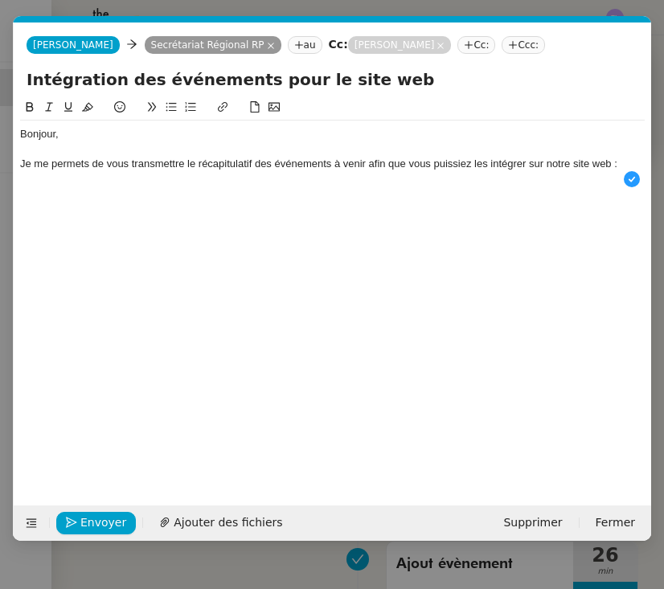
click at [191, 190] on div "Bonjour, Je me permets de vous transmettre le récapitulatif des événements à ve…" at bounding box center [332, 157] width 625 height 72
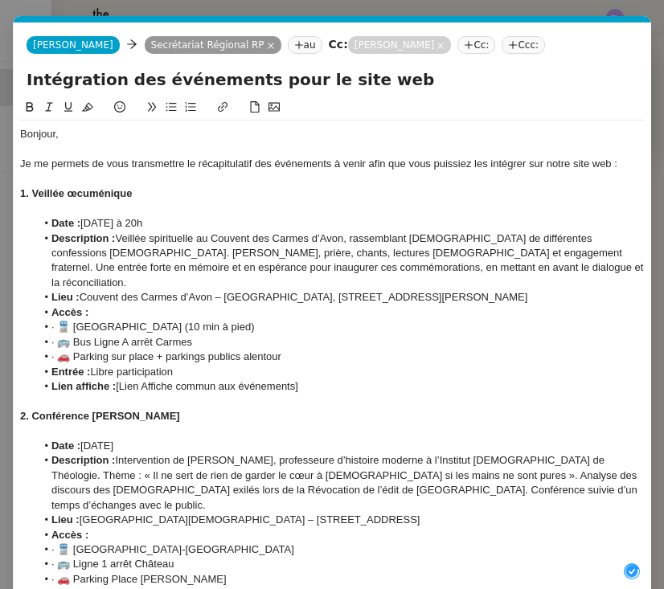
click at [112, 209] on div at bounding box center [332, 209] width 625 height 14
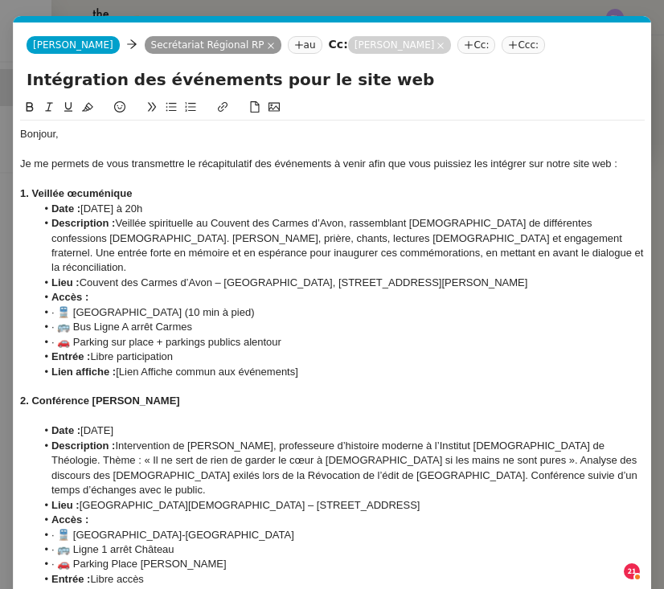
click at [318, 365] on li "Lien affiche : [Lien Affiche commun aux événements]" at bounding box center [341, 372] width 610 height 14
drag, startPoint x: 118, startPoint y: 351, endPoint x: 304, endPoint y: 347, distance: 185.8
click at [304, 365] on li "Lien affiche : [Lien Affiche commun aux événements" at bounding box center [341, 372] width 610 height 14
click at [71, 409] on div at bounding box center [332, 416] width 625 height 14
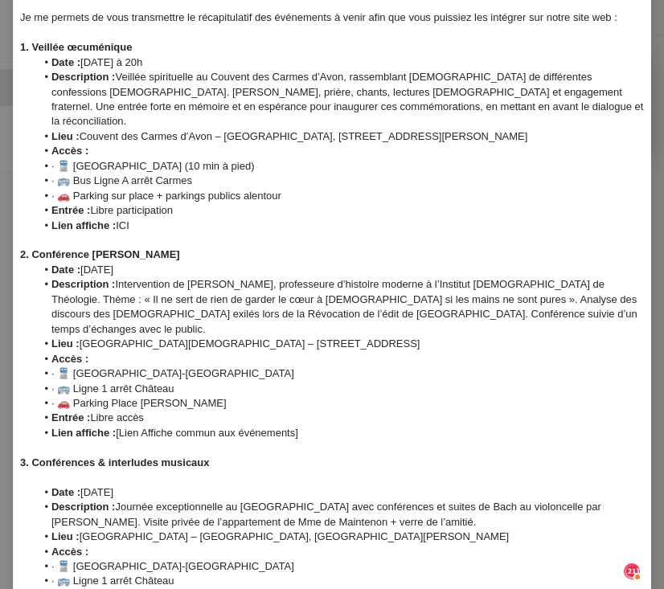
scroll to position [149, 0]
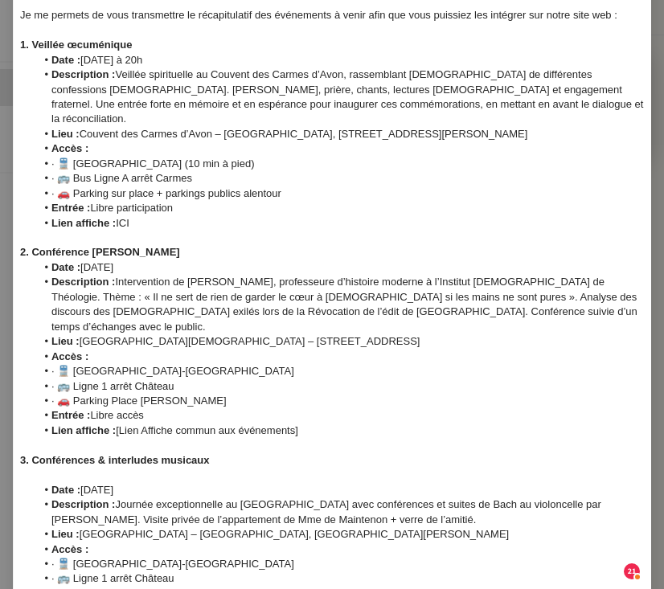
click at [64, 468] on div at bounding box center [332, 475] width 625 height 14
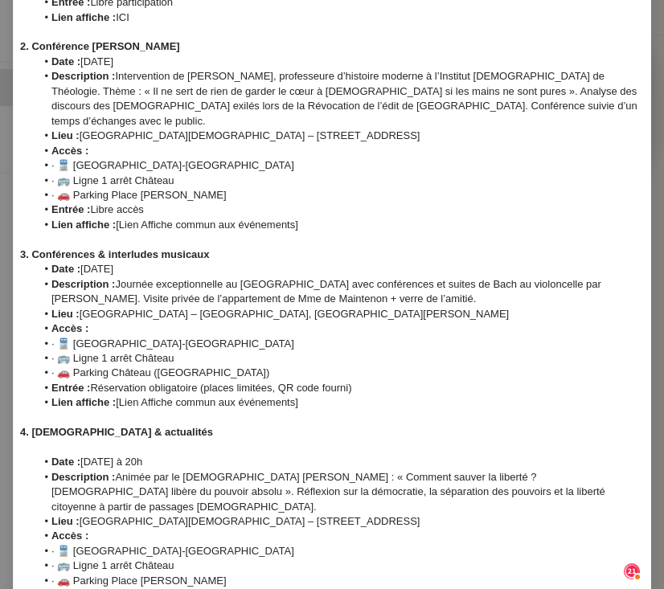
scroll to position [359, 0]
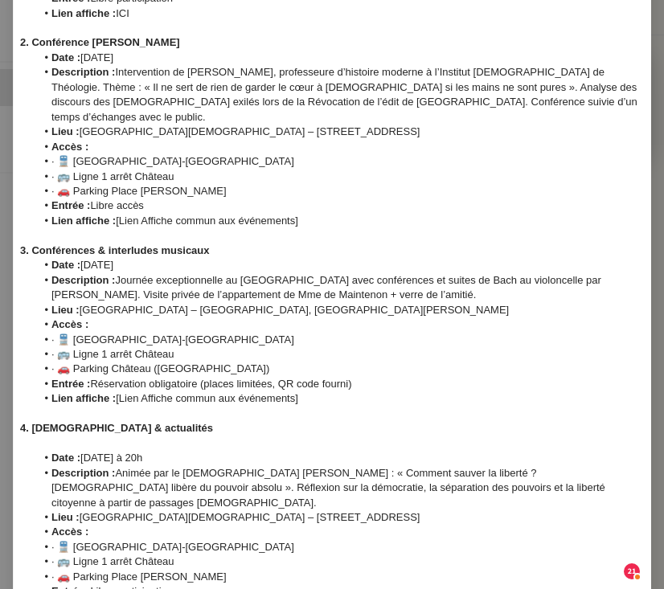
click at [64, 437] on div at bounding box center [332, 444] width 625 height 14
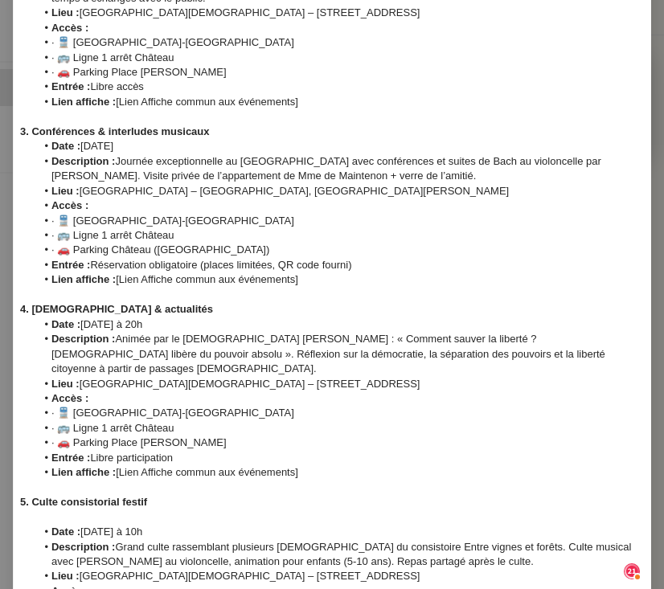
scroll to position [483, 0]
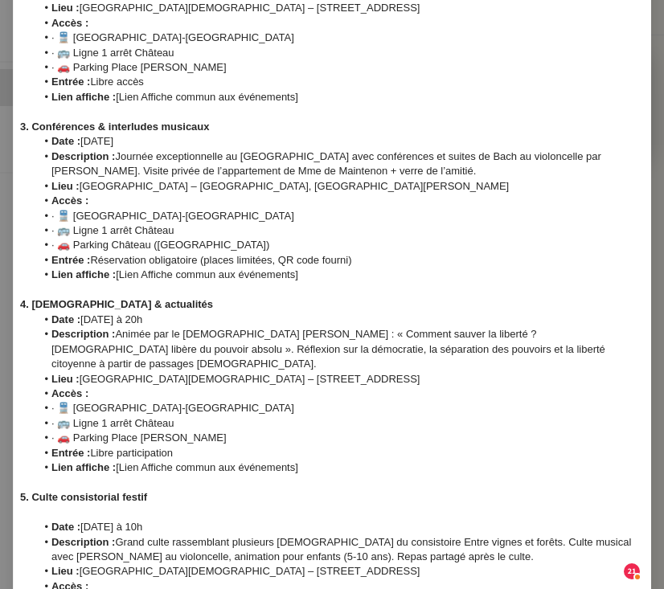
click at [51, 506] on div at bounding box center [332, 513] width 625 height 14
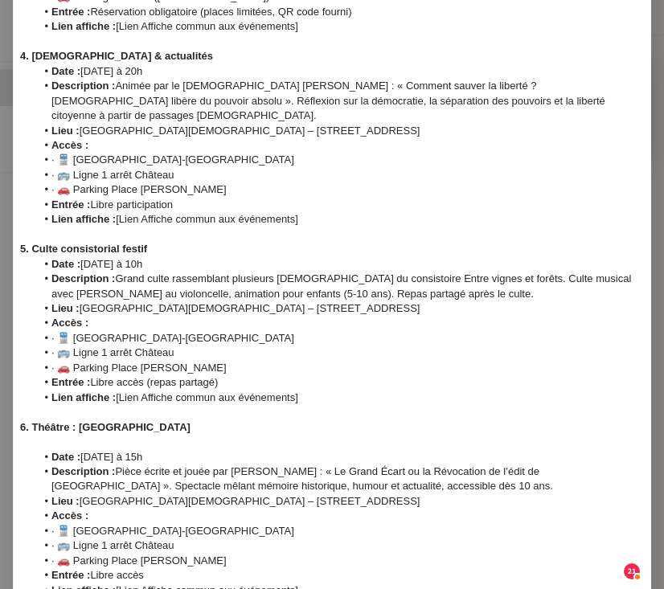
scroll to position [747, 0]
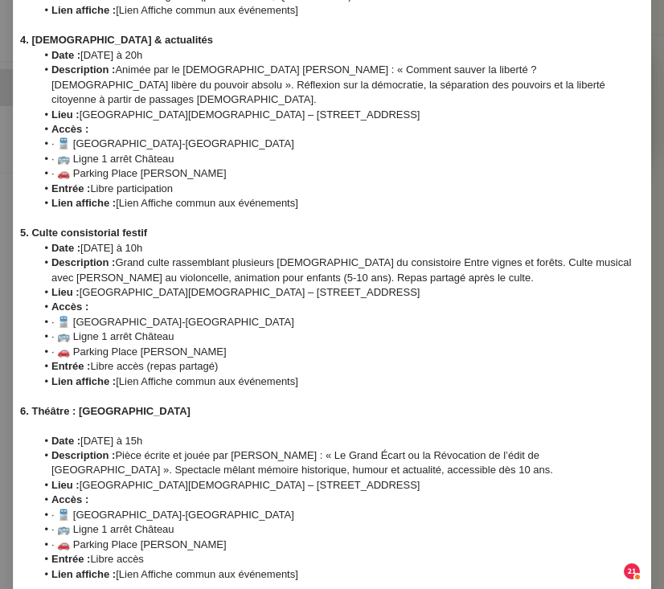
click at [86, 419] on div at bounding box center [332, 426] width 625 height 14
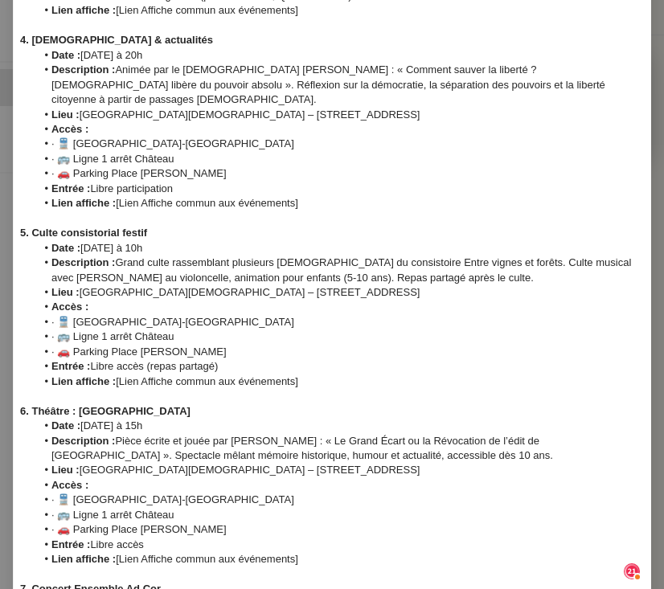
scroll to position [807, 0]
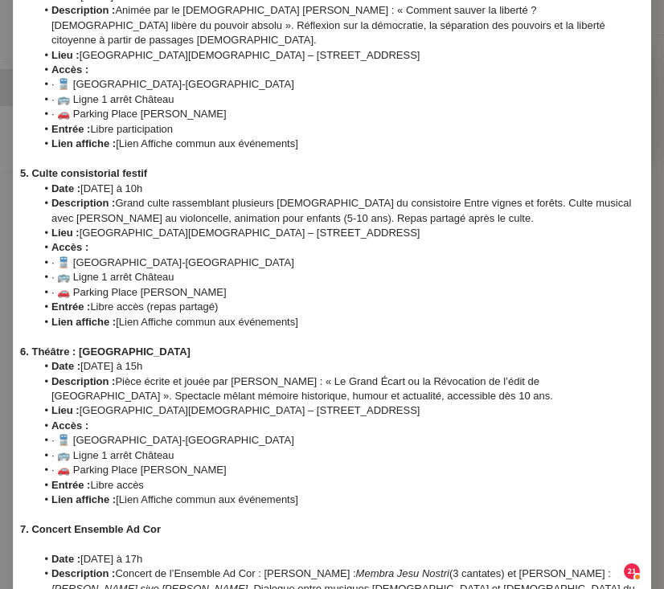
click at [60, 537] on div at bounding box center [332, 544] width 625 height 14
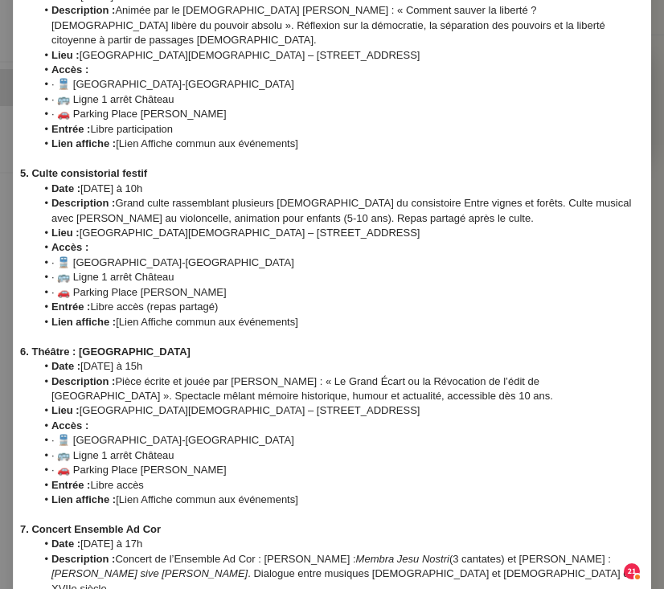
drag, startPoint x: 199, startPoint y: 429, endPoint x: 344, endPoint y: 428, distance: 144.8
click at [344, 493] on li "Lien affiche : [Lien Affiche commun aux événements]" at bounding box center [341, 500] width 610 height 14
drag, startPoint x: 185, startPoint y: 427, endPoint x: 116, endPoint y: 427, distance: 69.2
click at [116, 493] on li "Lien affiche : voir tableau" at bounding box center [341, 500] width 610 height 14
copy strong "voir tableau"
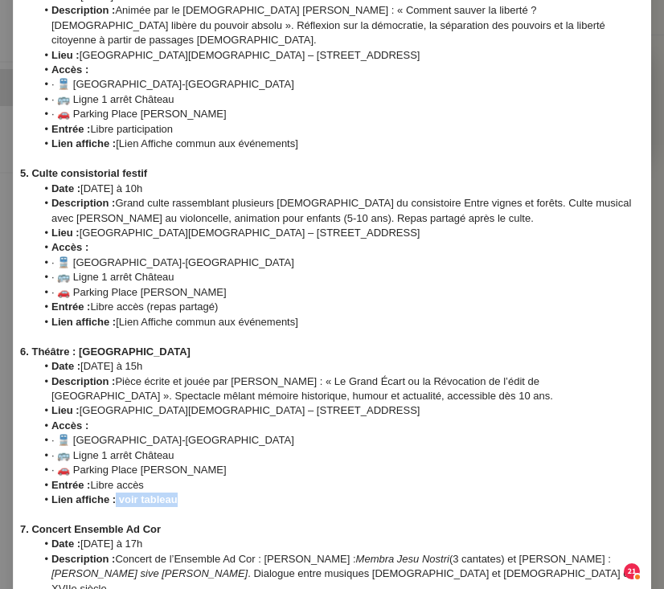
drag, startPoint x: 306, startPoint y: 255, endPoint x: 119, endPoint y: 257, distance: 187.4
click at [119, 315] on li "Lien affiche : [Lien Affiche commun aux événements]" at bounding box center [341, 322] width 610 height 14
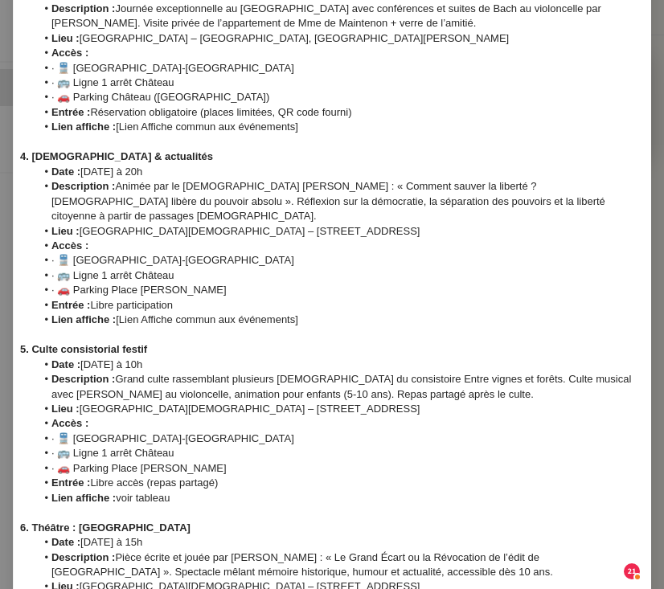
scroll to position [625, 0]
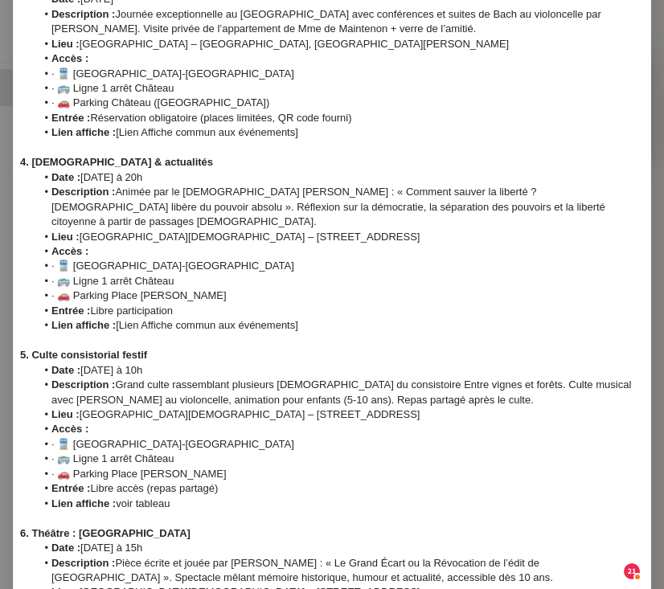
drag, startPoint x: 119, startPoint y: 261, endPoint x: 335, endPoint y: 261, distance: 216.3
click at [336, 318] on li "Lien affiche : [Lien Affiche commun aux événements]" at bounding box center [341, 325] width 610 height 14
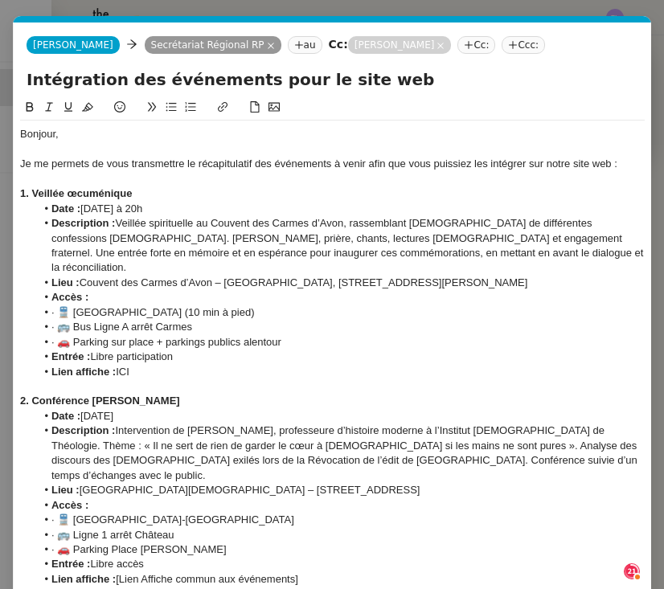
scroll to position [97, 0]
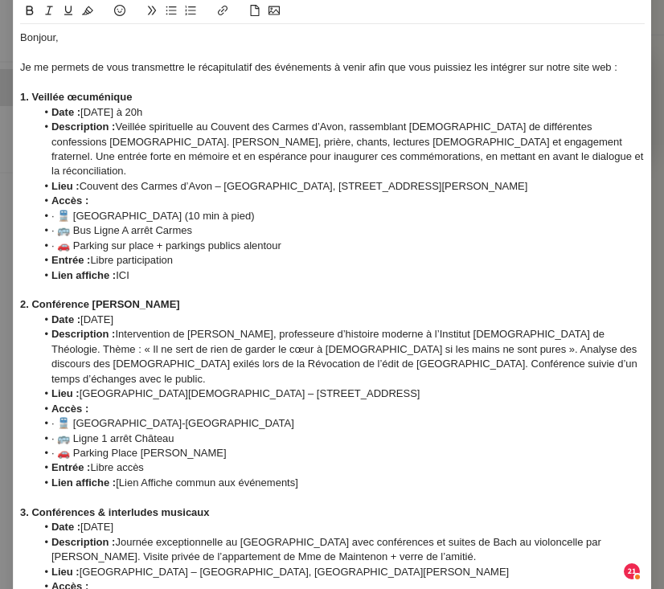
click at [337, 476] on li "Lien affiche : [Lien Affiche commun aux événements]" at bounding box center [341, 483] width 610 height 14
copy li "[Lien Affiche commun aux événements]"
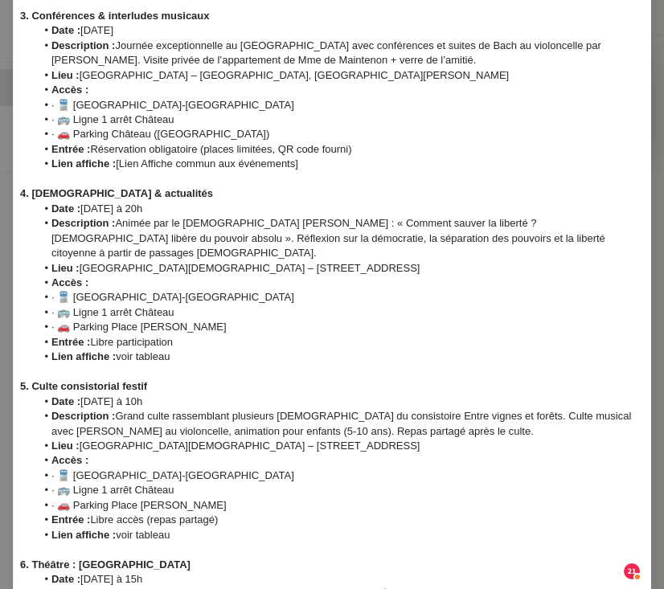
scroll to position [614, 0]
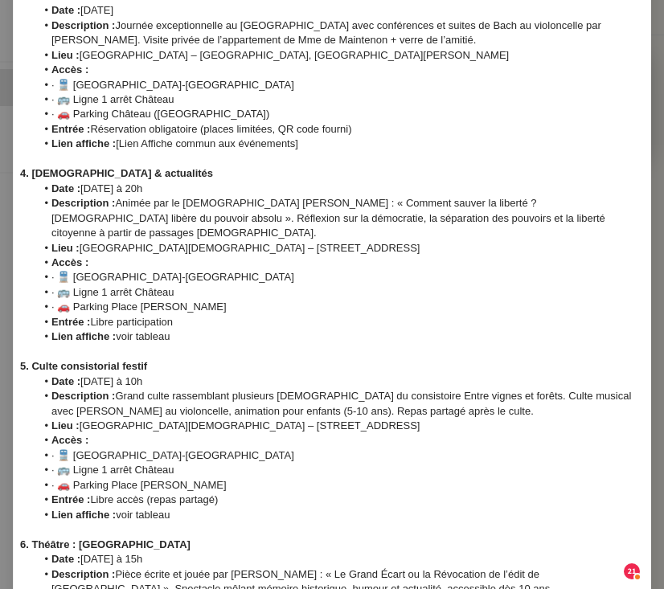
drag, startPoint x: 122, startPoint y: 449, endPoint x: 209, endPoint y: 448, distance: 86.9
click at [209, 508] on li "Lien affiche : voir tableau" at bounding box center [341, 515] width 610 height 14
copy li "voir tableau"
click at [121, 508] on li "Lien affiche : voir tableau" at bounding box center [341, 515] width 610 height 14
click at [117, 330] on li "Lien affiche : voir tableau" at bounding box center [341, 337] width 610 height 14
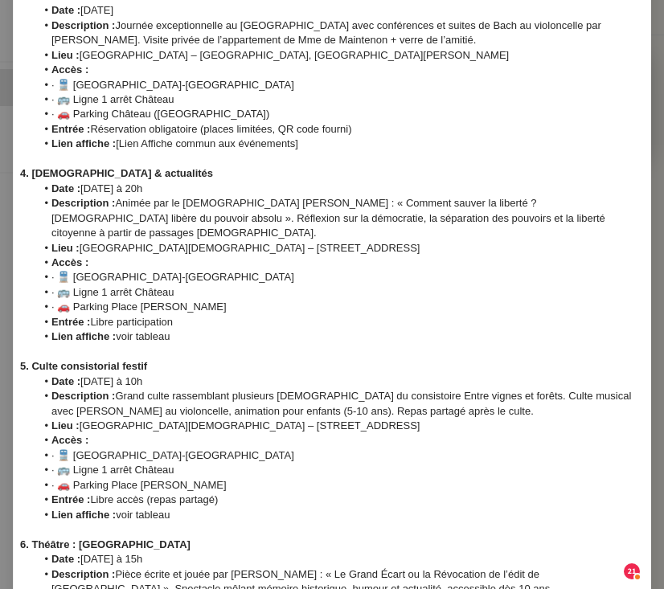
click at [122, 330] on li "Lien affiche : voir tableau" at bounding box center [341, 337] width 610 height 14
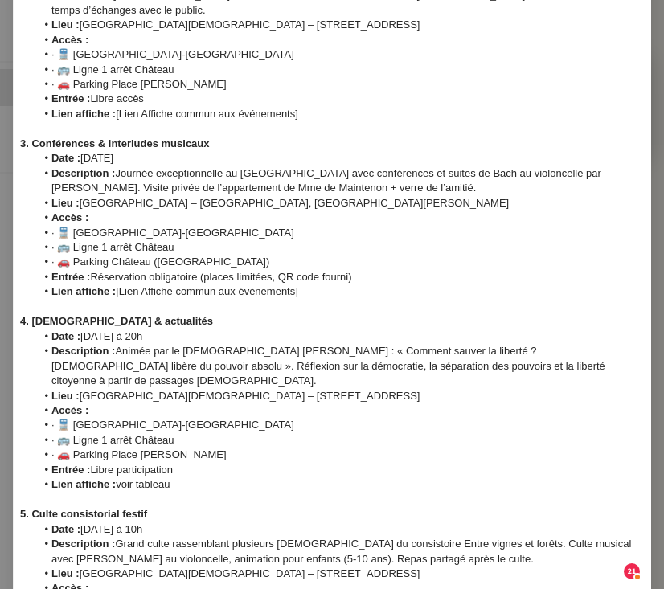
scroll to position [463, 0]
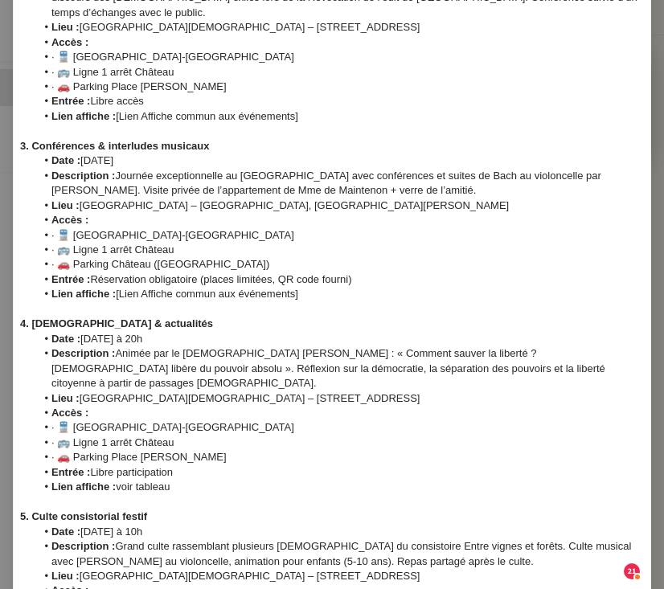
drag, startPoint x: 118, startPoint y: 253, endPoint x: 373, endPoint y: 240, distance: 255.2
click at [373, 240] on ul "Date : 18/10/2025 Description : Journée exceptionnelle au Château de Fontainebl…" at bounding box center [332, 228] width 625 height 149
click at [329, 287] on li "Lien affiche : [Lien Affiche commun aux événements]" at bounding box center [341, 294] width 610 height 14
drag, startPoint x: 304, startPoint y: 249, endPoint x: 119, endPoint y: 255, distance: 185.1
click at [118, 287] on li "Lien affiche : [Lien Affiche commun aux événements]" at bounding box center [341, 294] width 610 height 14
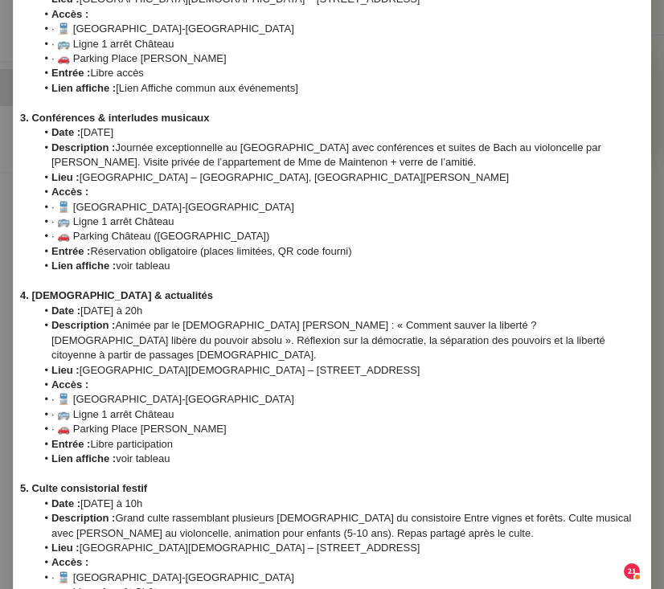
scroll to position [430, 0]
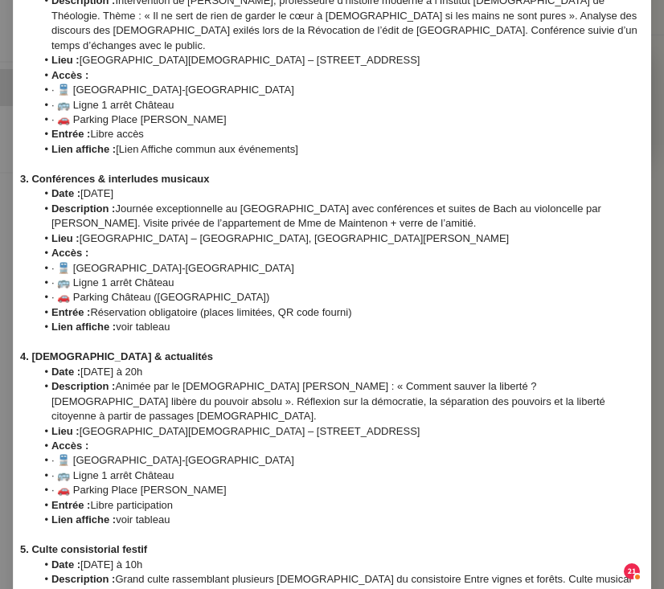
drag, startPoint x: 211, startPoint y: 111, endPoint x: 332, endPoint y: 109, distance: 121.5
click at [333, 142] on li "Lien affiche : [Lien Affiche commun aux événements]" at bounding box center [341, 149] width 610 height 14
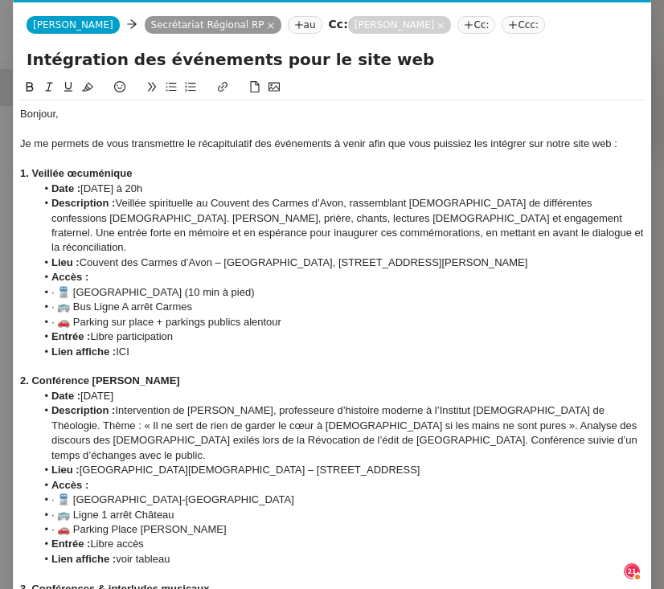
scroll to position [21, 0]
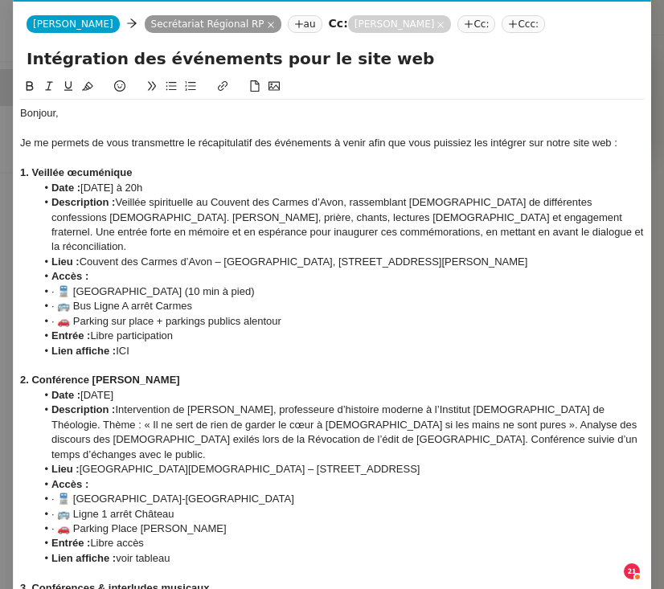
drag, startPoint x: 120, startPoint y: 334, endPoint x: 160, endPoint y: 334, distance: 40.2
click at [161, 344] on li "Lien affiche : ICI" at bounding box center [341, 351] width 610 height 14
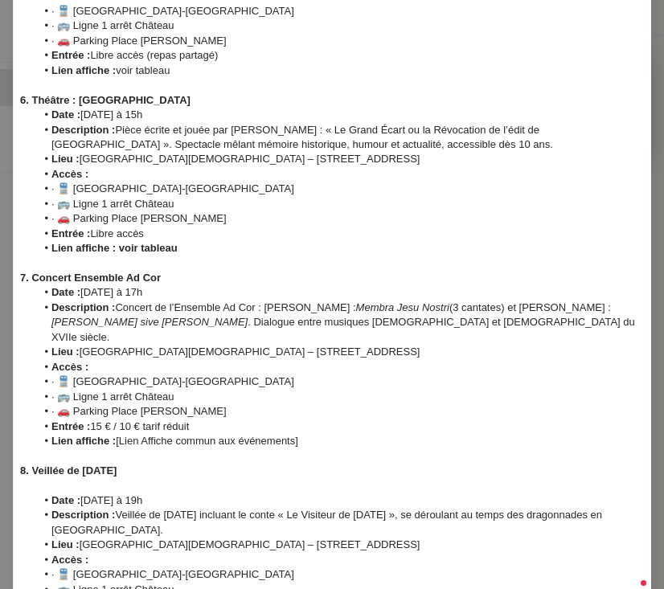
scroll to position [1065, 0]
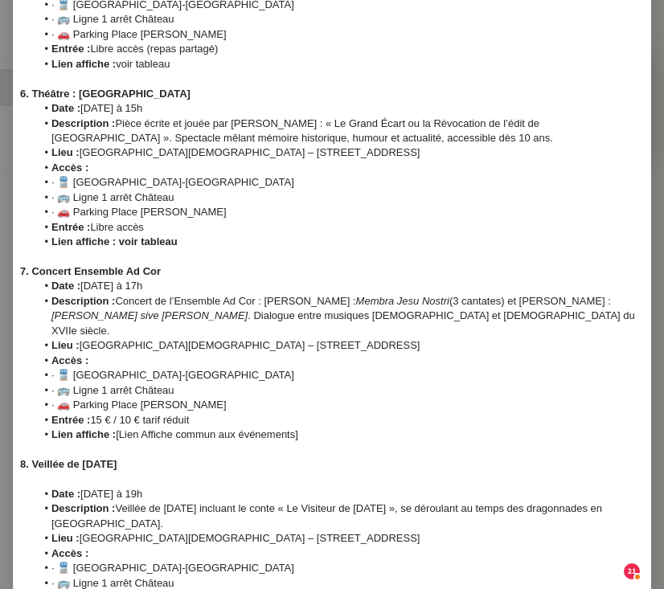
click at [99, 472] on div at bounding box center [332, 479] width 625 height 14
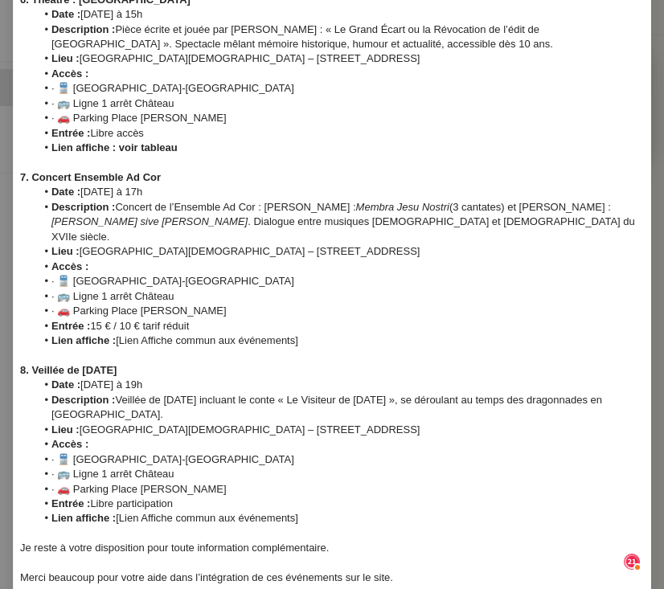
scroll to position [1160, 0]
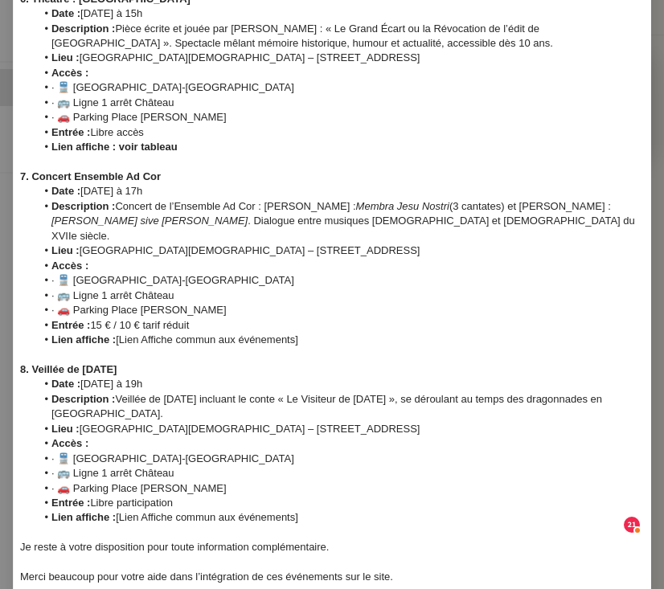
drag, startPoint x: 119, startPoint y: 410, endPoint x: 364, endPoint y: 407, distance: 244.5
click at [364, 511] on li "Lien affiche : [Lien Affiche commun aux événements]" at bounding box center [341, 518] width 610 height 14
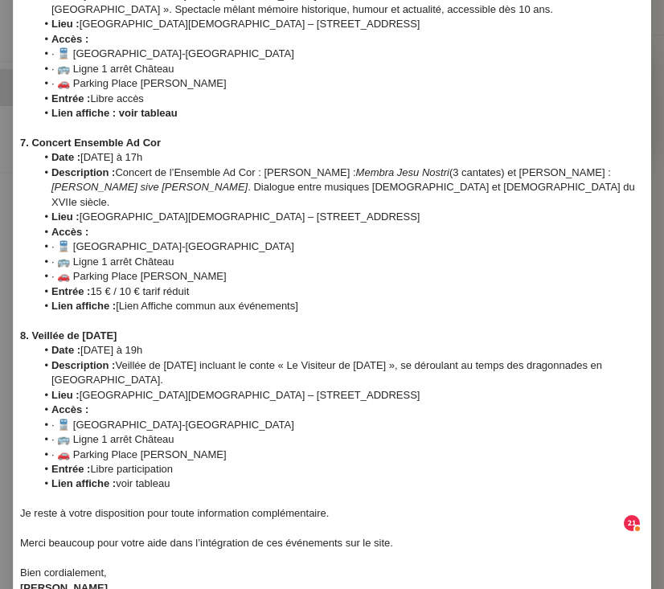
scroll to position [1161, 0]
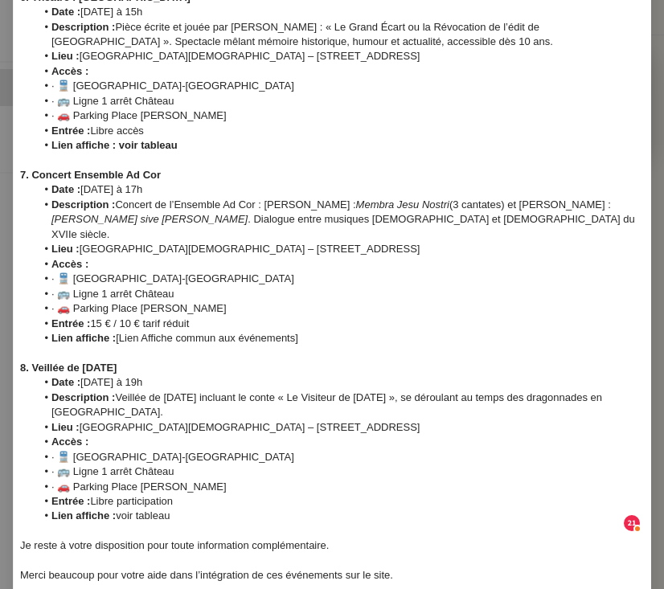
drag, startPoint x: 117, startPoint y: 249, endPoint x: 344, endPoint y: 248, distance: 227.6
click at [345, 331] on li "Lien affiche : [Lien Affiche commun aux événements]" at bounding box center [341, 338] width 610 height 14
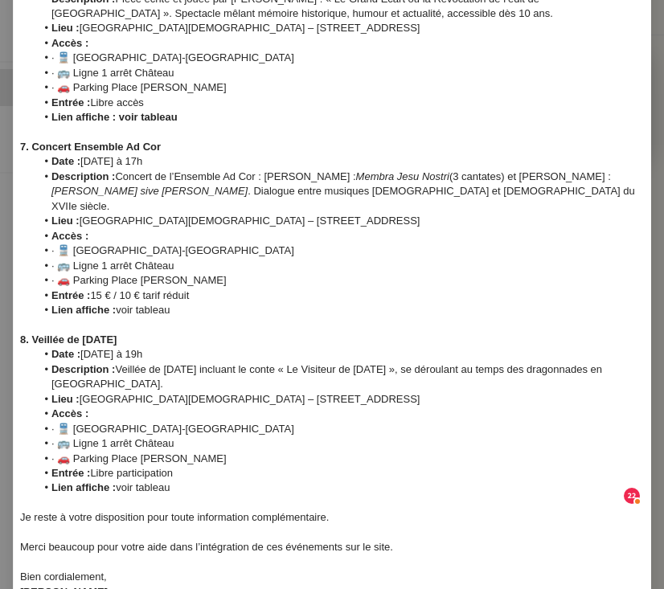
scroll to position [0, 0]
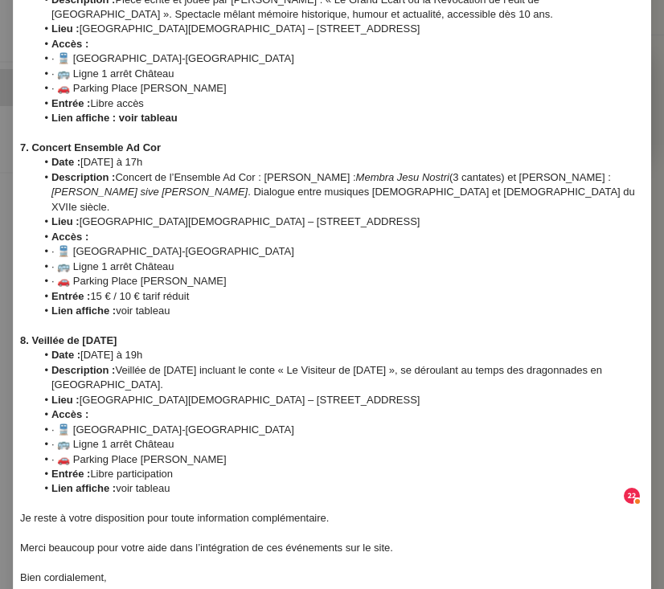
click at [115, 305] on strong "Lien affiche :" at bounding box center [83, 311] width 64 height 12
click at [115, 571] on div "Bien cordialement," at bounding box center [332, 578] width 625 height 14
drag, startPoint x: 88, startPoint y: 499, endPoint x: 0, endPoint y: 496, distance: 88.5
click at [0, 496] on nz-modal-container "Service TA - VOYAGE - PROPOSITION GLOBALE A utiliser dans le cadre de propositi…" at bounding box center [332, 294] width 664 height 589
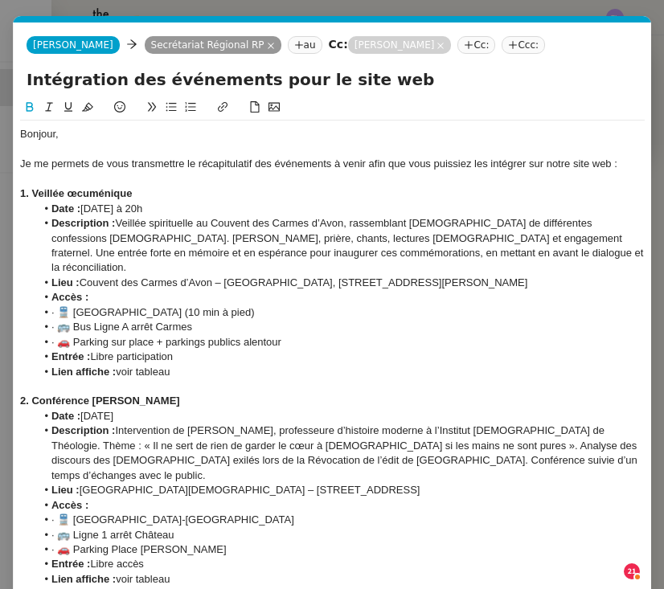
click at [27, 109] on icon at bounding box center [30, 107] width 7 height 10
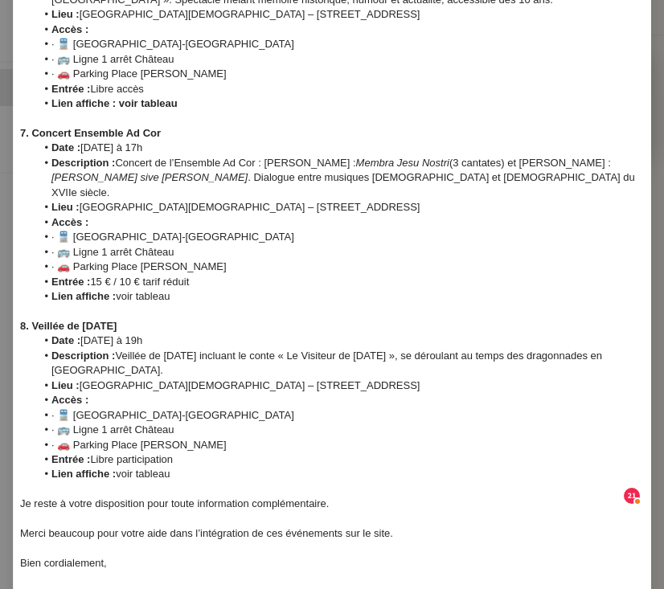
click at [236, 467] on li "Lien affiche : voir tableau" at bounding box center [341, 474] width 610 height 14
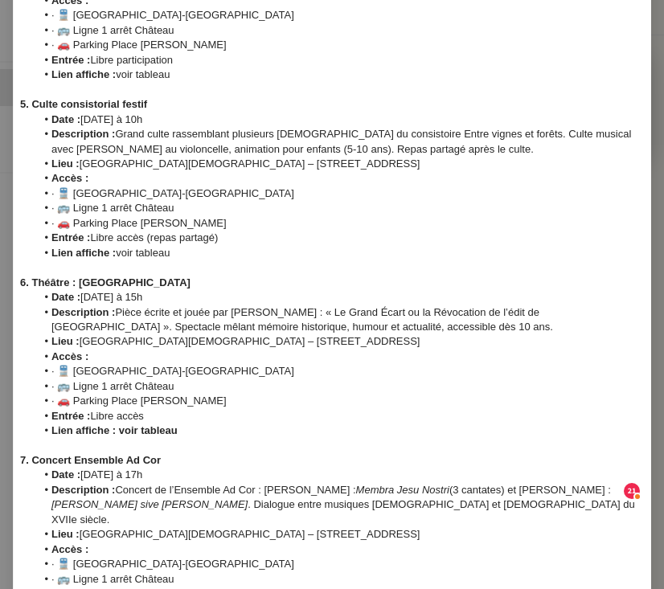
scroll to position [1203, 0]
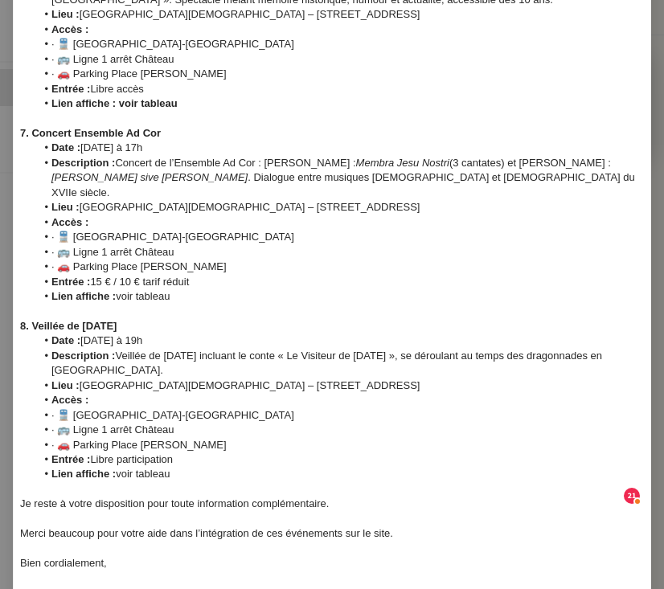
click at [377, 581] on nz-modal-container "Service TA - VOYAGE - PROPOSITION GLOBALE A utiliser dans le cadre de propositi…" at bounding box center [332, 294] width 664 height 589
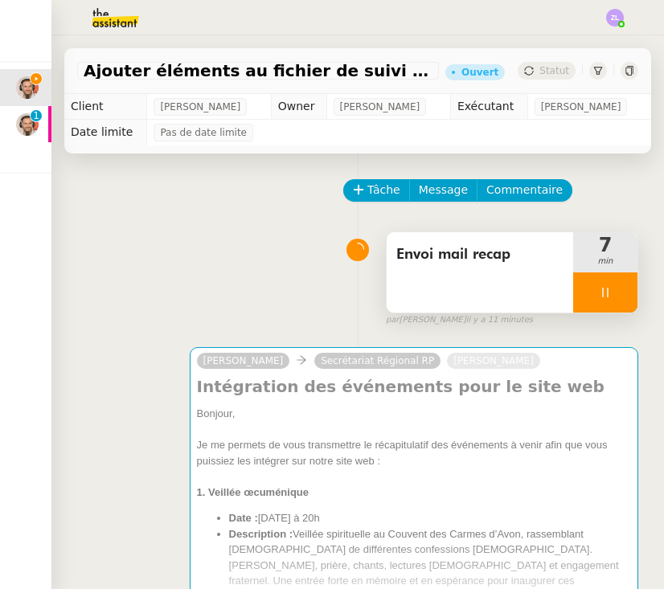
click at [581, 283] on div at bounding box center [605, 293] width 64 height 40
click at [585, 290] on icon at bounding box center [589, 292] width 13 height 13
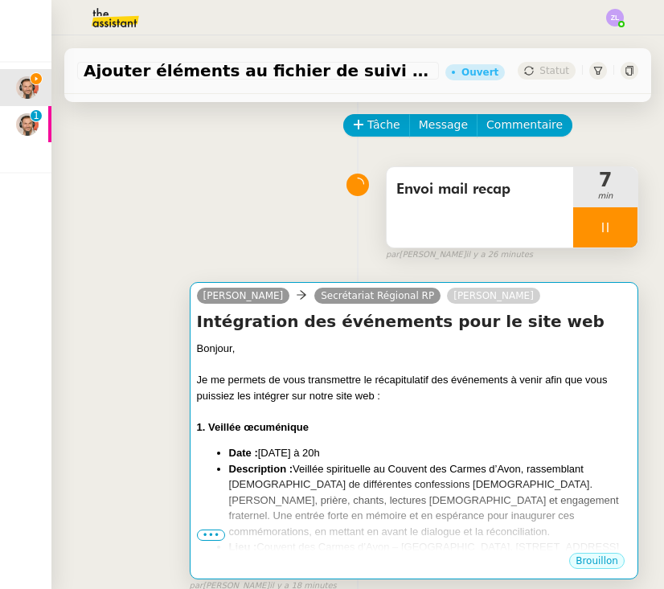
scroll to position [70, 0]
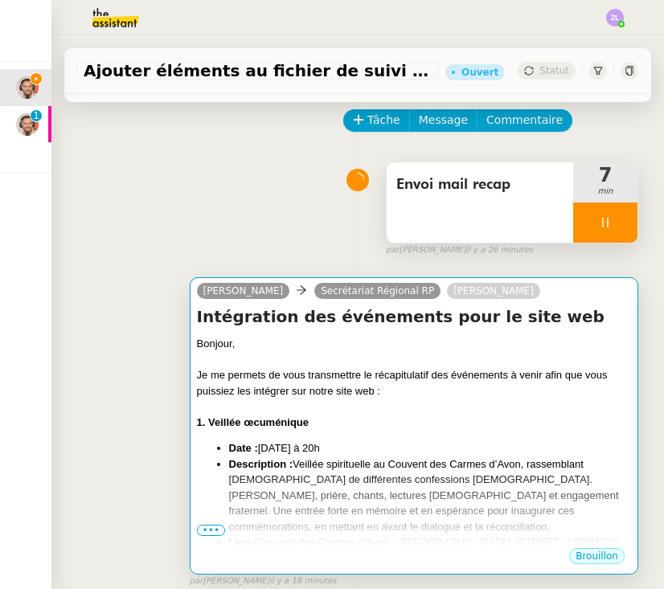
click at [371, 415] on div "1. Veillée œcuménique" at bounding box center [414, 423] width 434 height 16
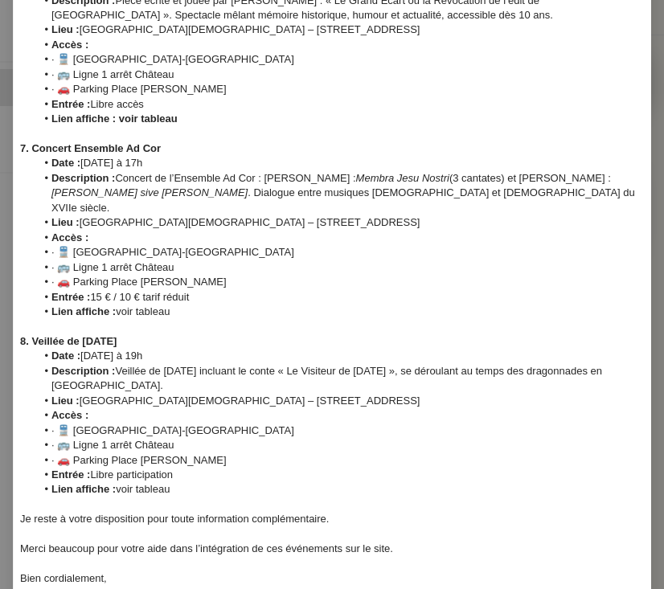
scroll to position [0, 0]
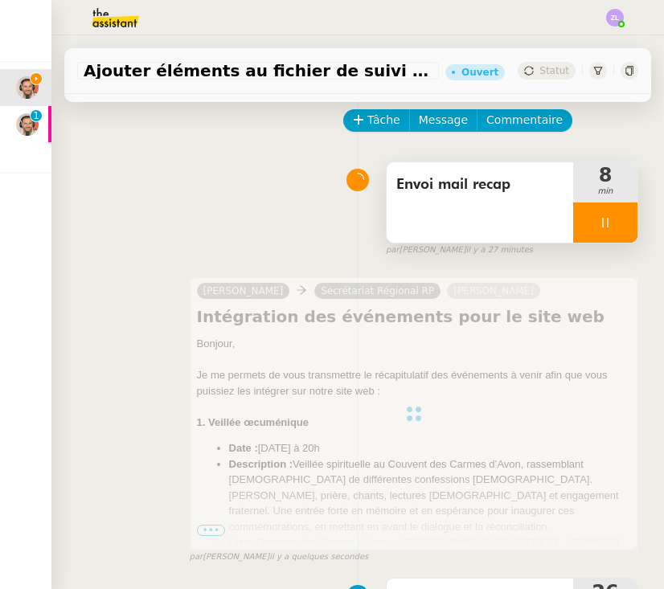
click at [585, 224] on div at bounding box center [605, 223] width 64 height 40
click at [611, 220] on button at bounding box center [622, 223] width 32 height 40
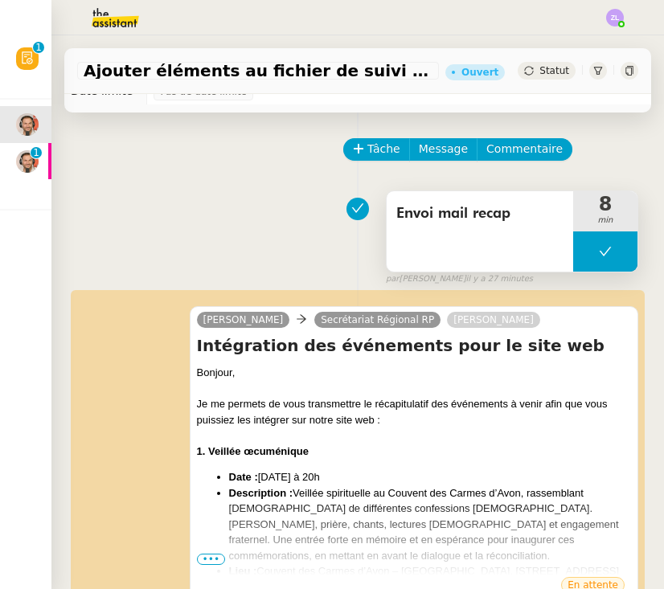
scroll to position [27, 0]
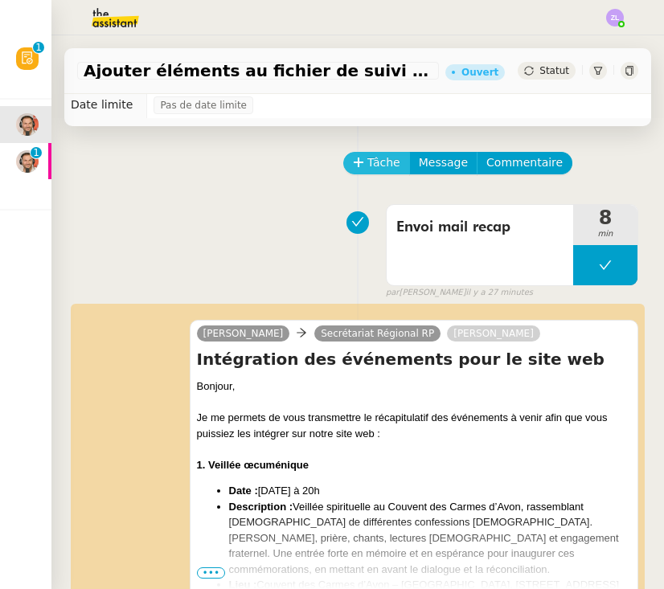
click at [372, 162] on span "Tâche" at bounding box center [384, 163] width 33 height 18
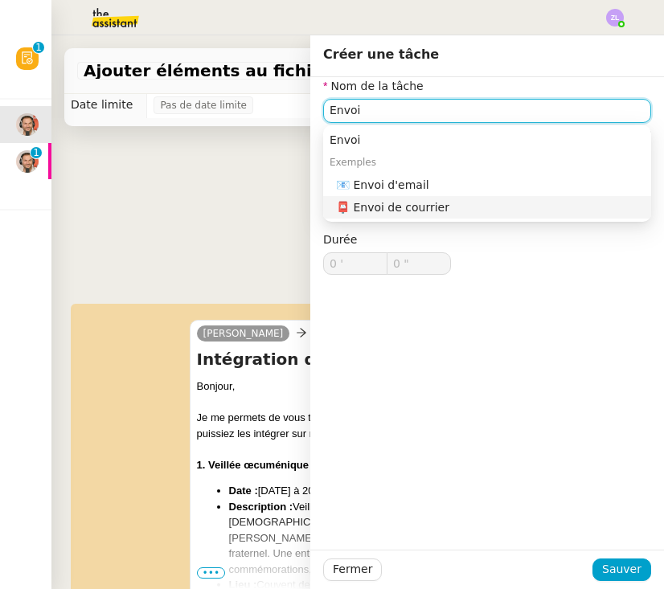
click at [477, 187] on div "📧 Envoi d'email" at bounding box center [490, 185] width 309 height 14
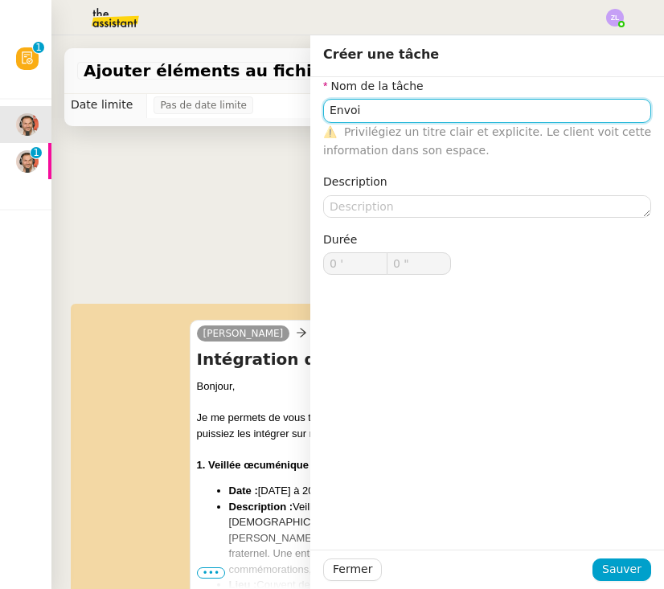
type input "Envoi d'email"
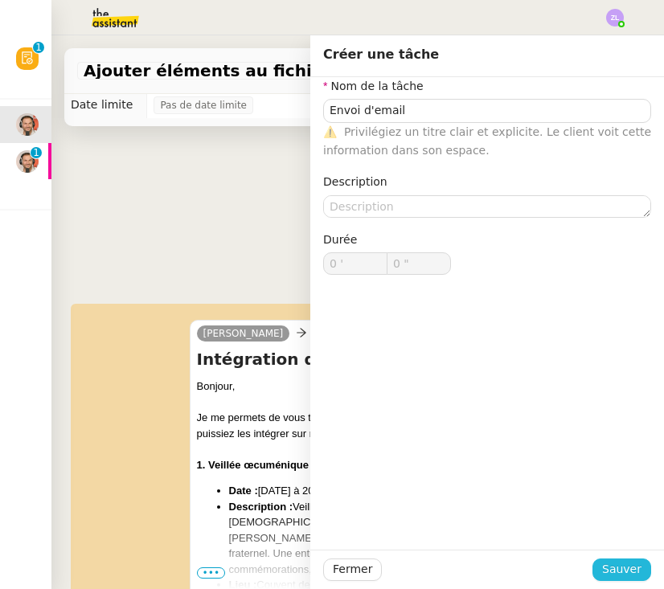
click at [606, 560] on button "Sauver" at bounding box center [622, 570] width 59 height 23
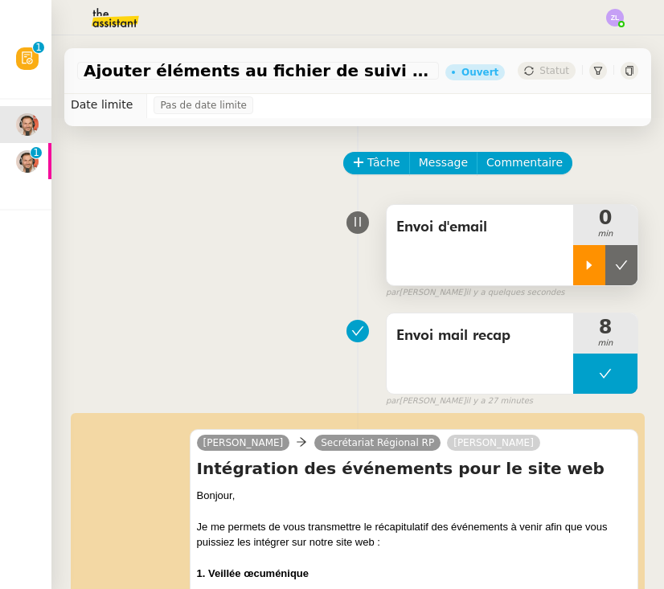
click at [581, 256] on div at bounding box center [589, 265] width 32 height 40
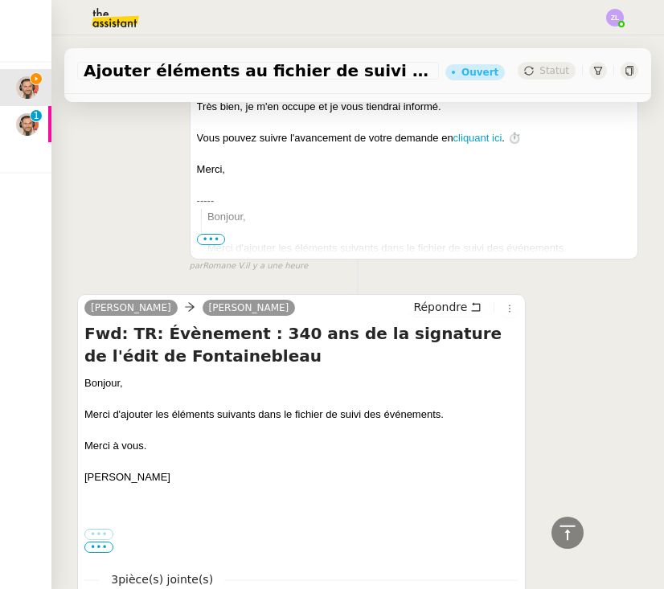
scroll to position [881, 0]
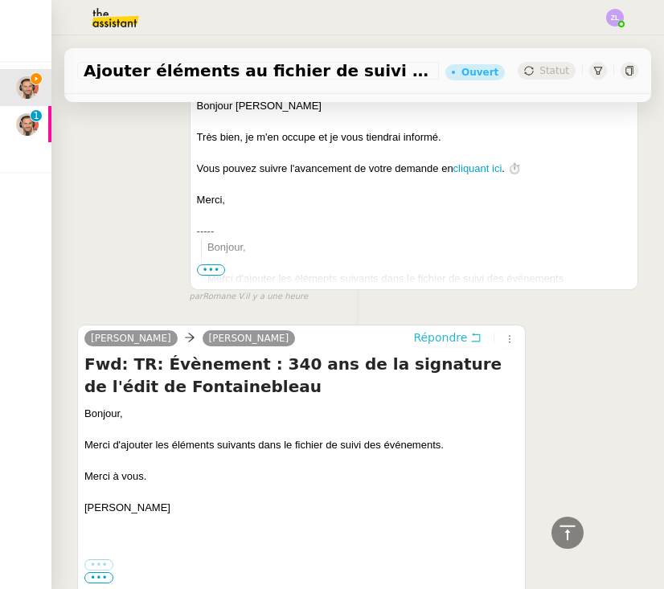
click at [437, 330] on span "Répondre" at bounding box center [440, 338] width 54 height 16
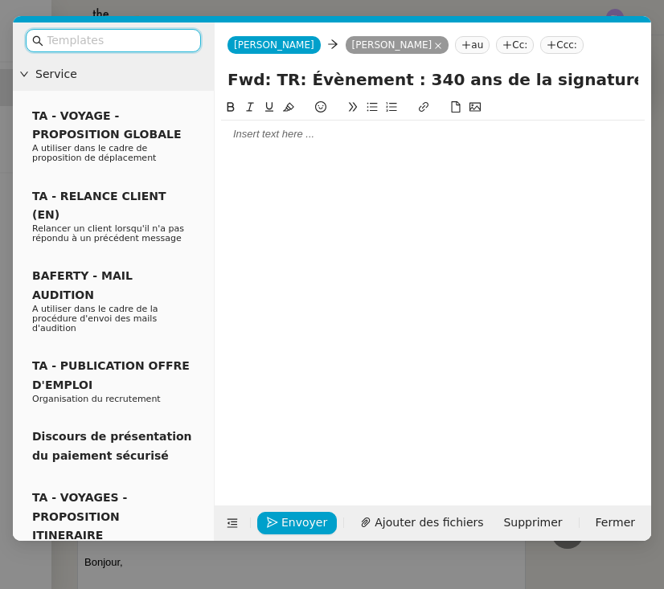
click at [250, 72] on input "Fwd: TR: Évènement : 340 ans de la signature de l'édit de Fontainebleau" at bounding box center [433, 80] width 411 height 24
drag, startPoint x: 288, startPoint y: 80, endPoint x: 166, endPoint y: 79, distance: 122.3
click at [166, 79] on nz-layout "Service TA - VOYAGE - PROPOSITION GLOBALE A utiliser dans le cadre de propositi…" at bounding box center [332, 282] width 639 height 519
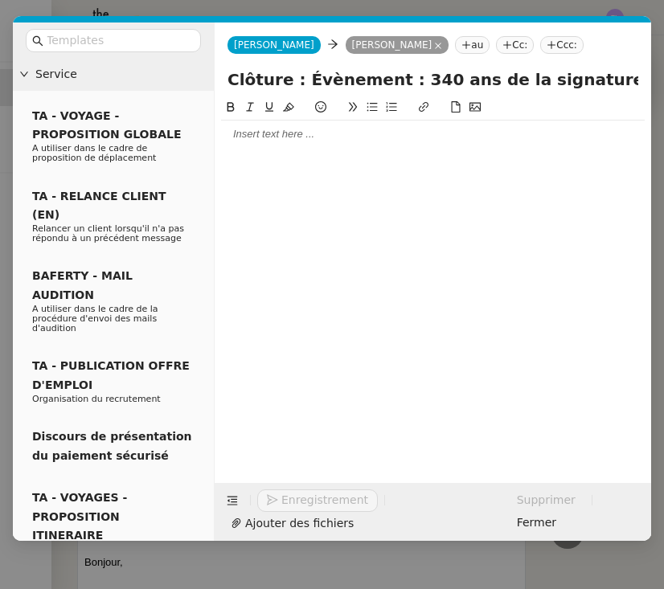
type input "Clôture : Évènement : 340 ans de la signature de l'édit de Fontainebleau"
click at [256, 134] on div at bounding box center [433, 134] width 424 height 14
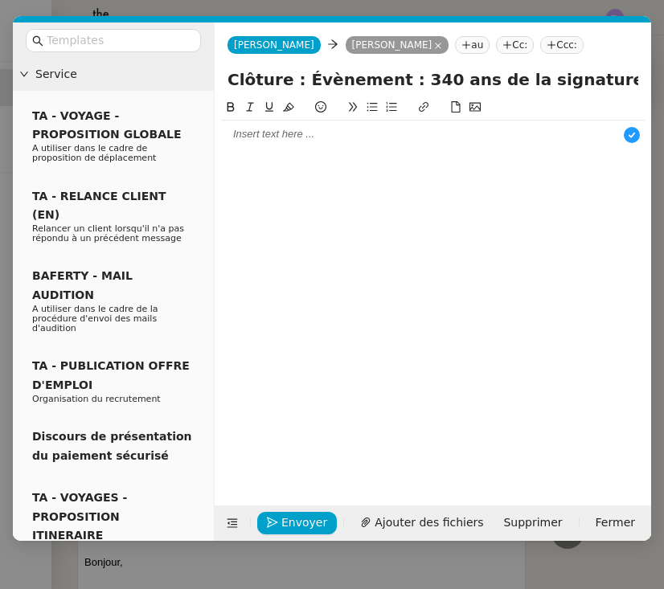
scroll to position [17, 0]
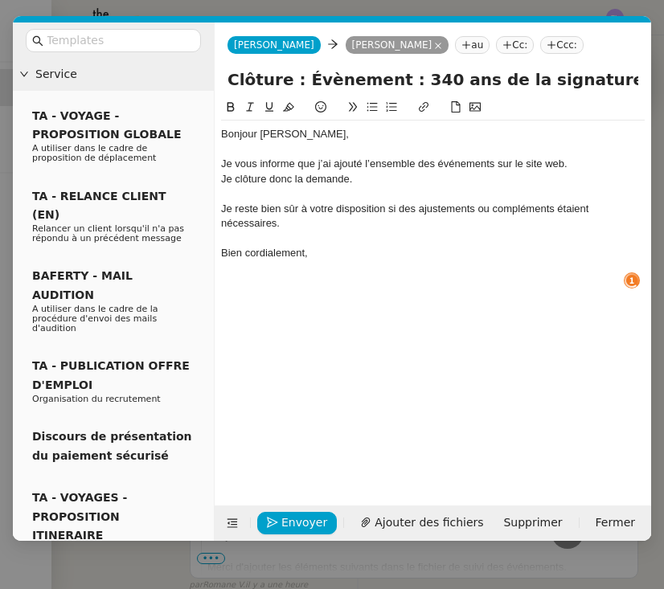
click at [576, 162] on div "Je vous informe que j’ai ajouté l’ensemble des événements sur le site web." at bounding box center [433, 164] width 424 height 14
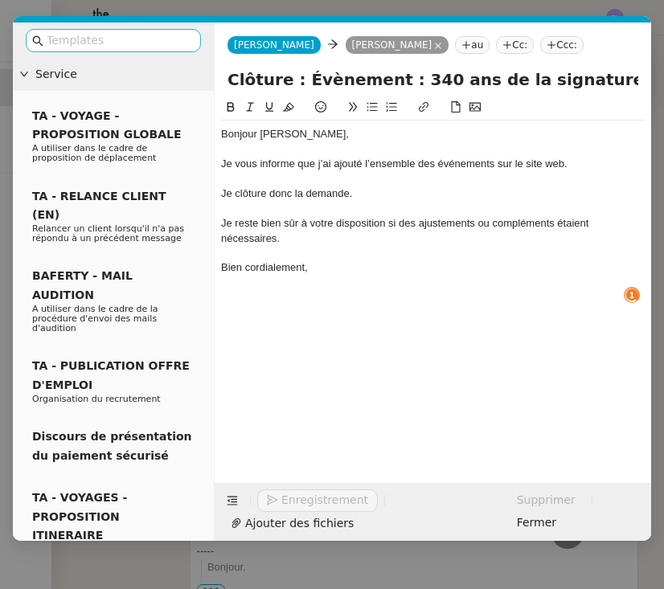
click at [70, 41] on input "text" at bounding box center [119, 40] width 145 height 18
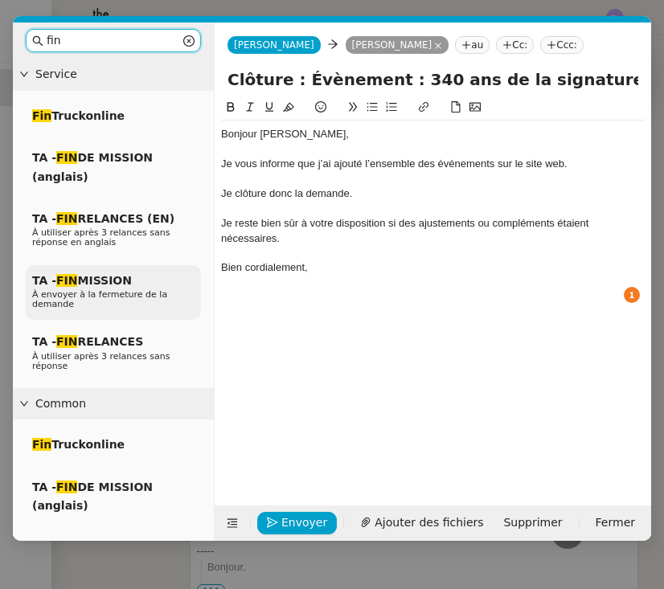
type input "fin"
click at [90, 294] on span "À envoyer à la fermeture de la demande" at bounding box center [99, 300] width 135 height 20
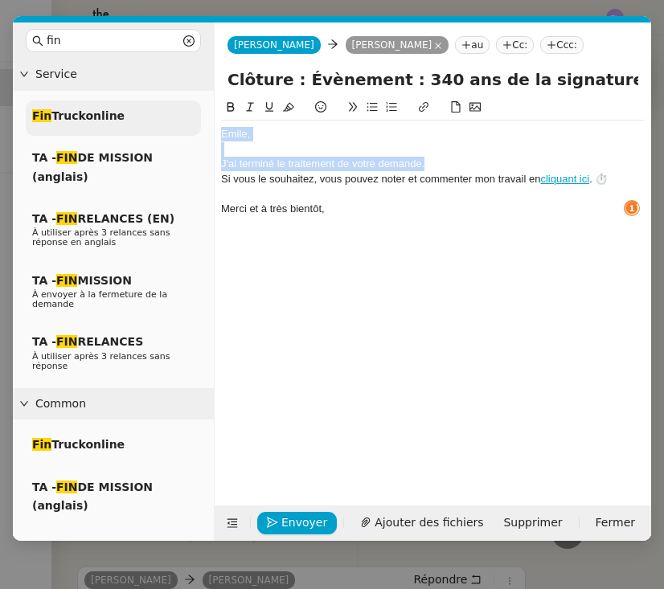
drag, startPoint x: 437, startPoint y: 162, endPoint x: 168, endPoint y: 118, distance: 272.2
click at [168, 118] on nz-layout "fin Service Fin Truckonline TA - FIN DE MISSION (anglais) TA - FIN RELANCES (EN…" at bounding box center [332, 282] width 639 height 519
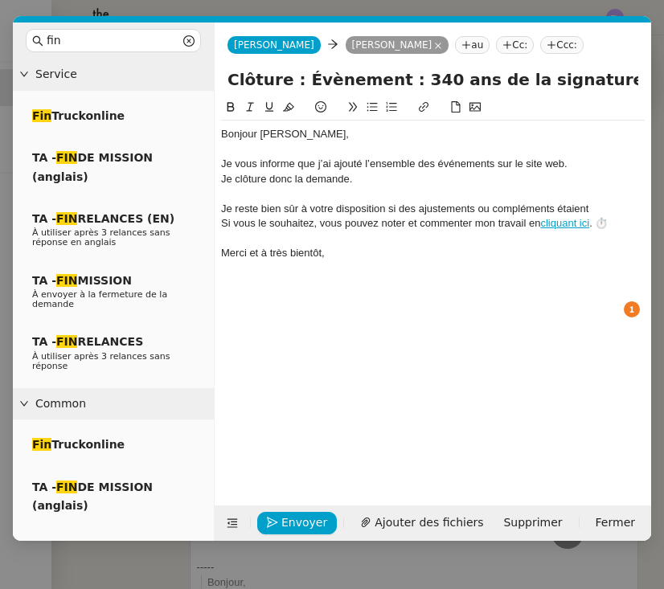
drag, startPoint x: 325, startPoint y: 260, endPoint x: 217, endPoint y: 227, distance: 112.7
click at [217, 227] on nz-spin "Bonjour Émile, Je vous informe que j’ai ajouté l’ensemble des événements sur le…" at bounding box center [433, 292] width 437 height 389
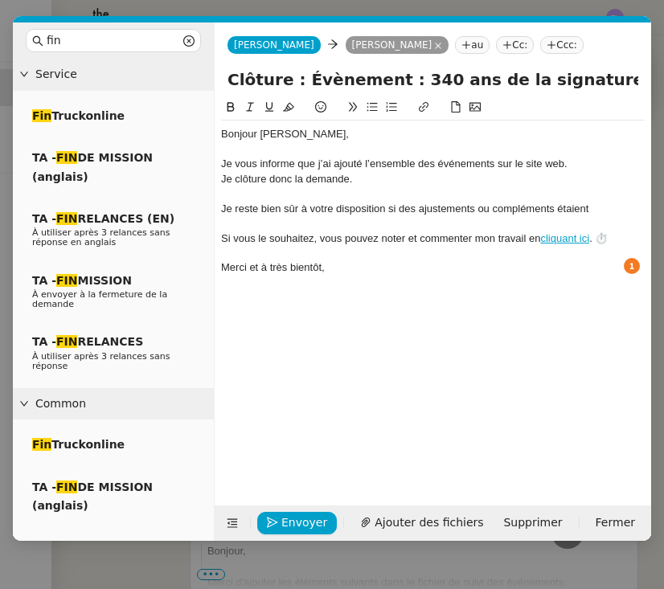
click at [613, 208] on div "Je reste bien sûr à votre disposition si des ajustements ou compléments étaient" at bounding box center [433, 209] width 424 height 14
click at [302, 528] on span "Envoyer" at bounding box center [304, 523] width 46 height 18
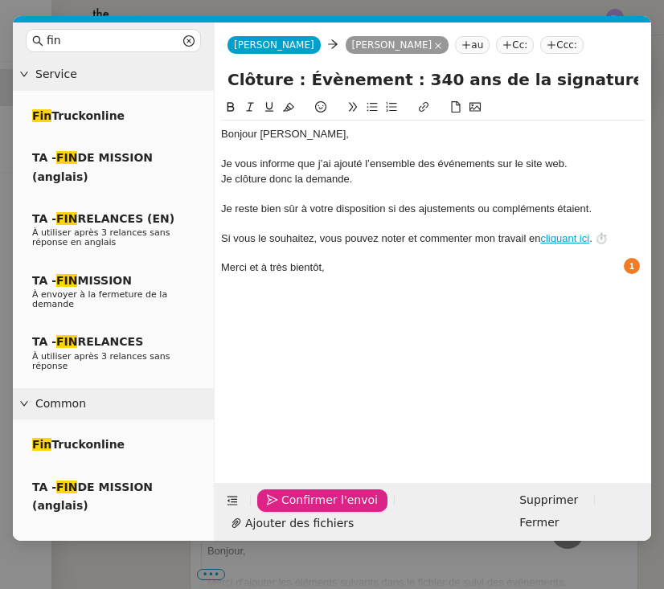
click at [302, 528] on span "Ajouter des fichiers" at bounding box center [299, 524] width 109 height 18
click at [335, 507] on span "Confirmer l'envoi" at bounding box center [329, 500] width 97 height 18
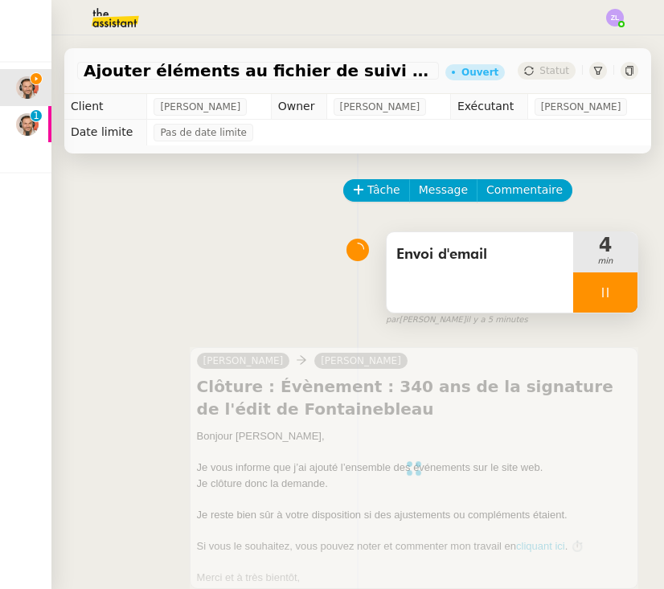
scroll to position [0, 0]
click at [592, 292] on div at bounding box center [605, 293] width 64 height 40
click at [618, 287] on icon at bounding box center [621, 292] width 13 height 13
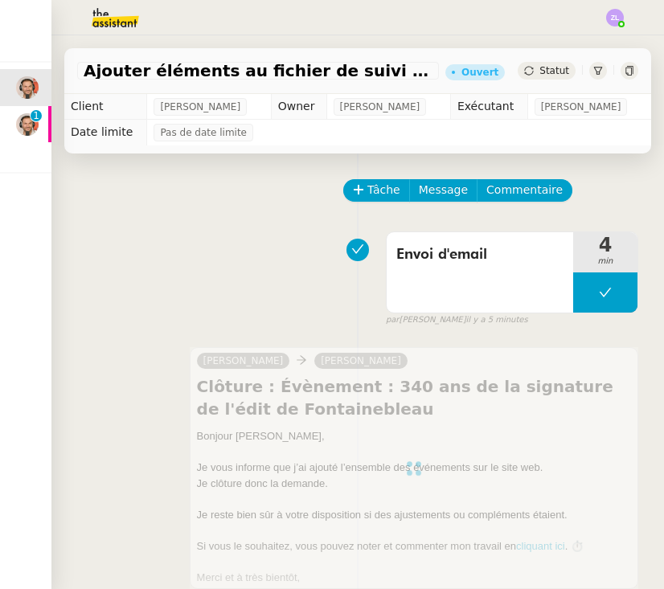
click at [545, 74] on span "Statut" at bounding box center [555, 70] width 30 height 11
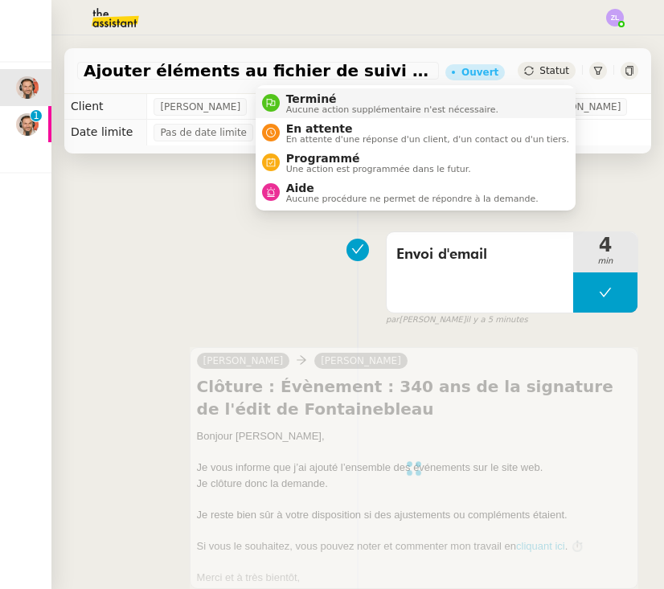
click at [547, 103] on li "Terminé Aucune action supplémentaire n'est nécessaire." at bounding box center [416, 103] width 320 height 30
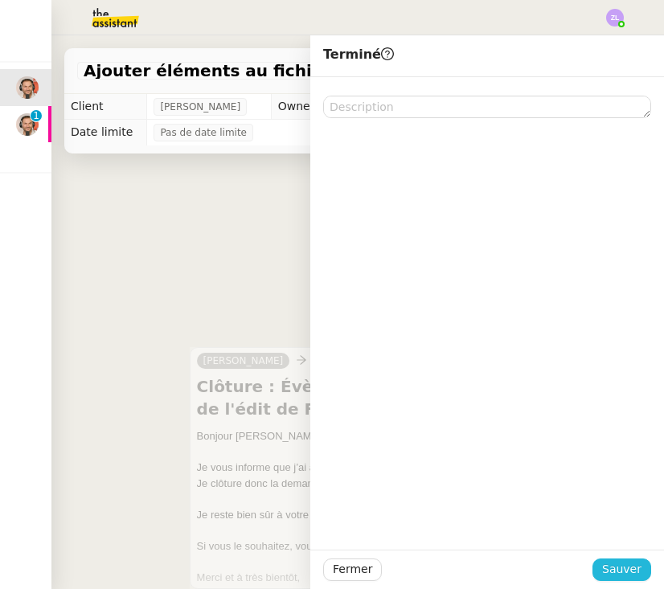
click at [633, 571] on span "Sauver" at bounding box center [621, 570] width 39 height 18
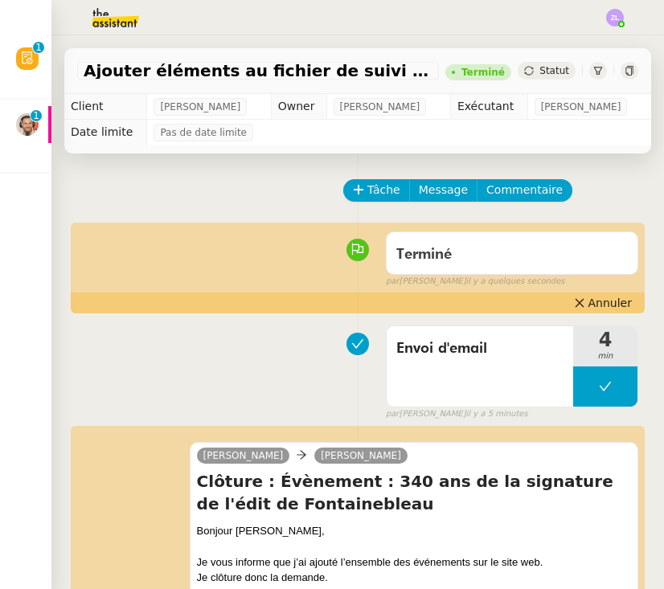
click at [31, 131] on img at bounding box center [27, 124] width 23 height 23
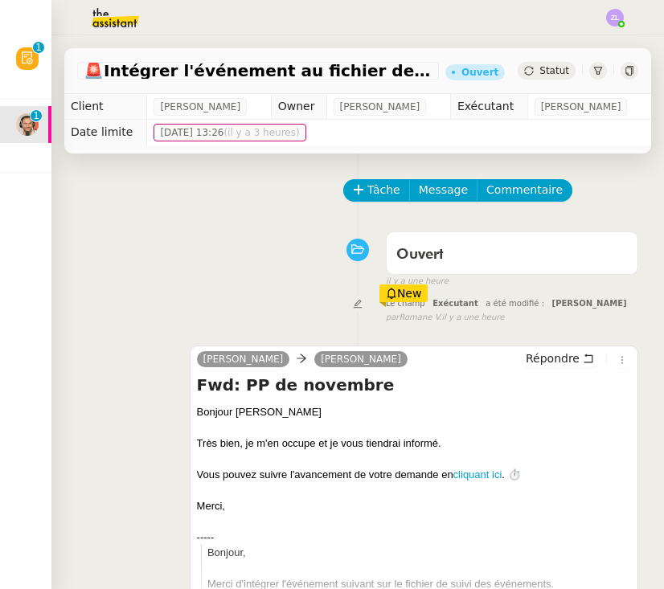
click at [631, 24] on nz-header at bounding box center [332, 17] width 664 height 35
click at [618, 21] on img at bounding box center [615, 18] width 18 height 18
click at [589, 39] on li "Suivi" at bounding box center [572, 46] width 105 height 23
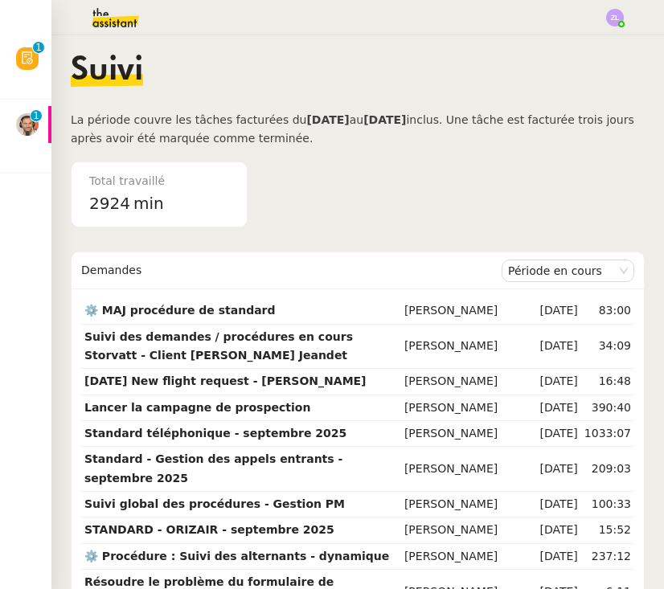
click at [23, 120] on img at bounding box center [27, 124] width 23 height 23
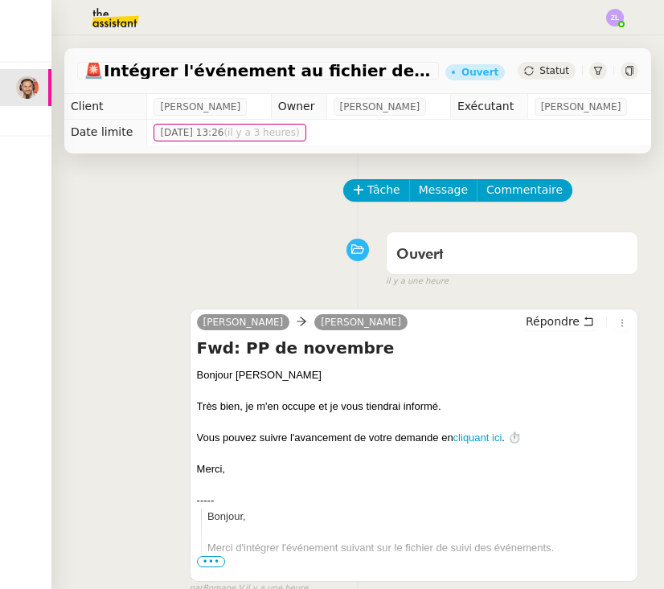
click at [23, 253] on img at bounding box center [27, 244] width 23 height 23
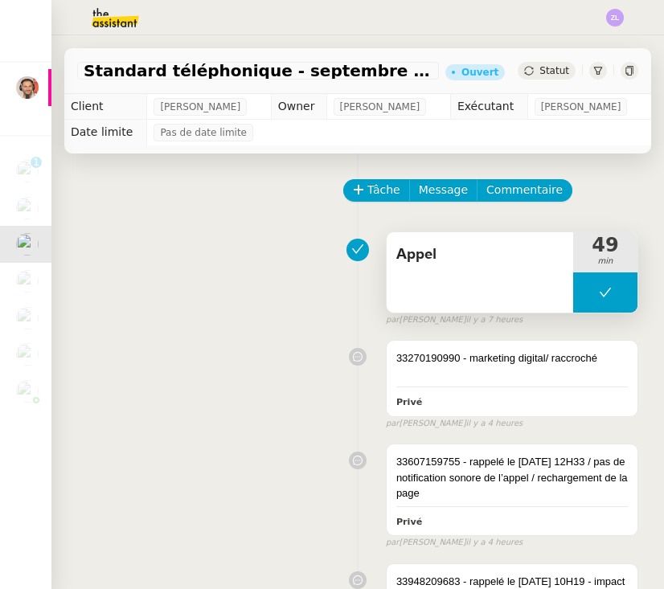
click at [597, 285] on button at bounding box center [605, 293] width 64 height 40
click at [597, 285] on div at bounding box center [589, 293] width 32 height 40
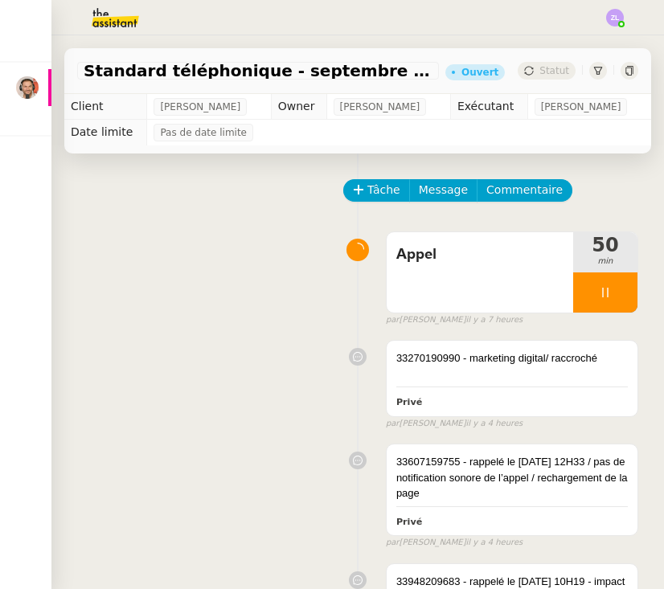
click at [532, 216] on div "Tâche Message Commentaire" at bounding box center [492, 198] width 294 height 39
click at [528, 197] on span "Commentaire" at bounding box center [525, 190] width 76 height 18
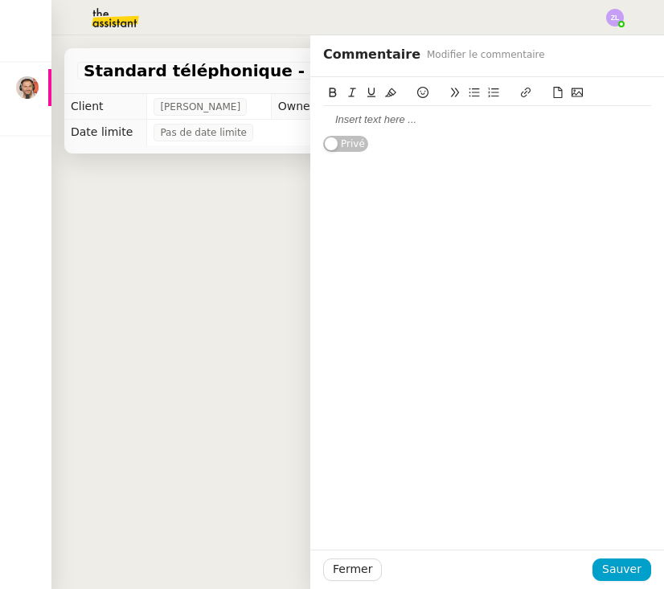
click at [380, 103] on div at bounding box center [487, 95] width 328 height 23
click at [375, 128] on div at bounding box center [487, 119] width 328 height 27
click at [368, 119] on div at bounding box center [487, 120] width 328 height 14
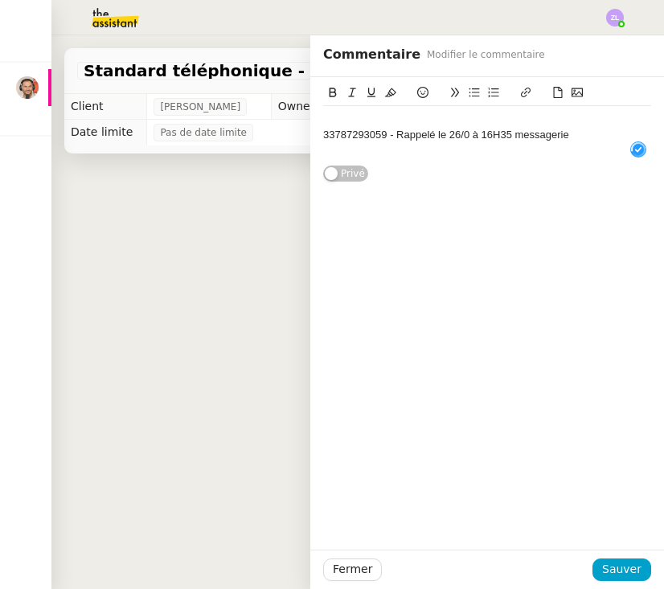
click at [323, 129] on div "33787293059 - Rappelé le 26/0 à 16H35 messagerie" at bounding box center [487, 135] width 328 height 14
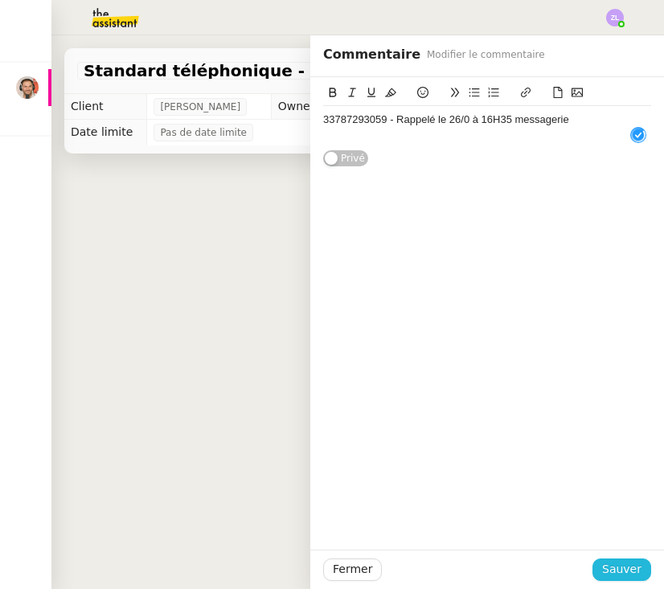
click at [613, 566] on span "Sauver" at bounding box center [621, 570] width 39 height 18
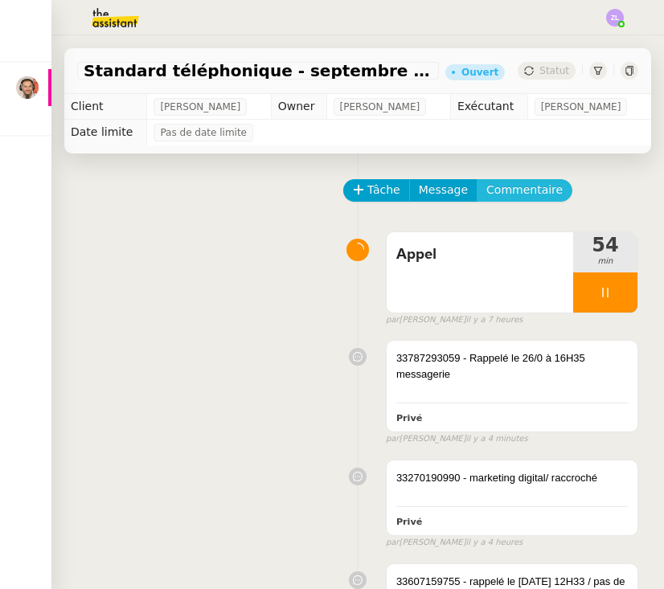
click at [520, 190] on span "Commentaire" at bounding box center [525, 190] width 76 height 18
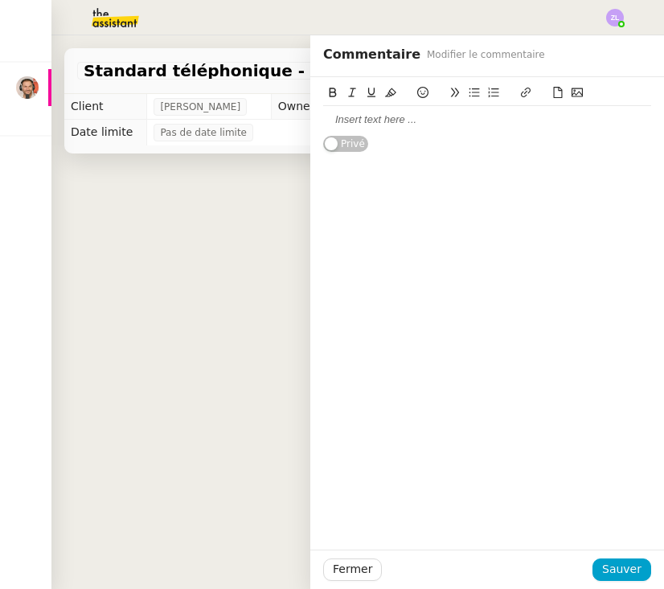
click at [377, 123] on div at bounding box center [487, 120] width 328 height 14
click at [631, 568] on span "Sauver" at bounding box center [621, 570] width 39 height 18
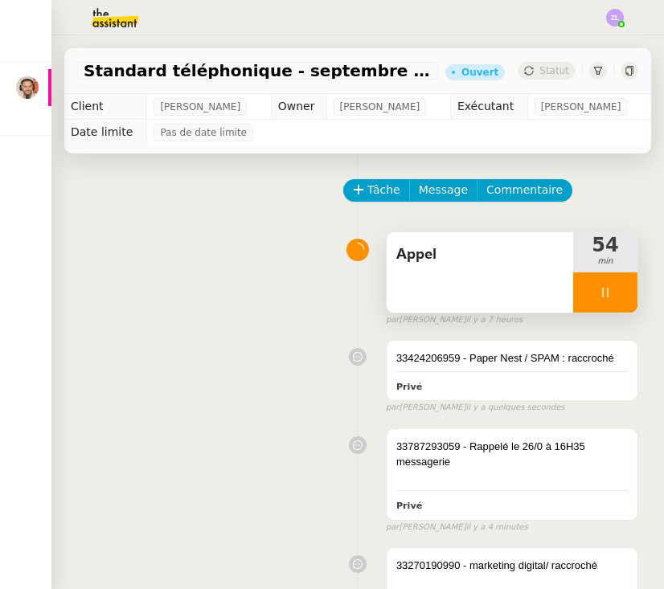
click at [582, 296] on div at bounding box center [605, 293] width 64 height 40
click at [619, 293] on icon at bounding box center [621, 292] width 13 height 13
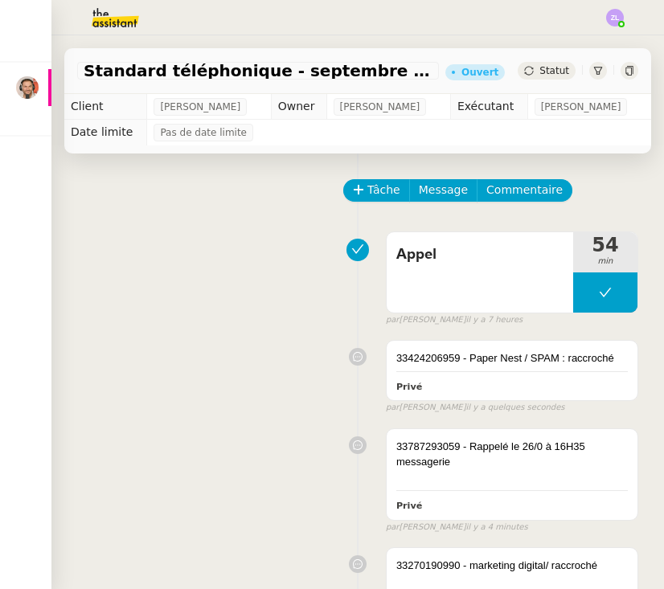
click at [604, 10] on div at bounding box center [332, 17] width 584 height 35
click at [607, 10] on img at bounding box center [615, 18] width 18 height 18
click at [577, 56] on li "Suivi" at bounding box center [572, 46] width 105 height 23
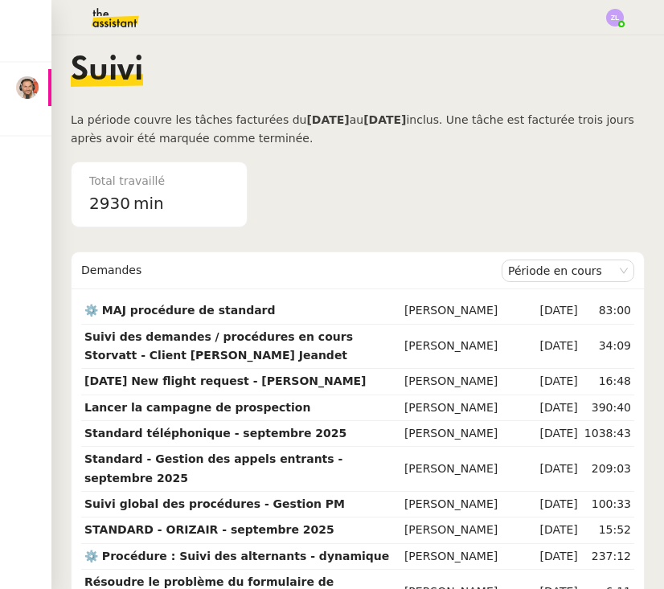
click at [27, 88] on img at bounding box center [27, 87] width 23 height 23
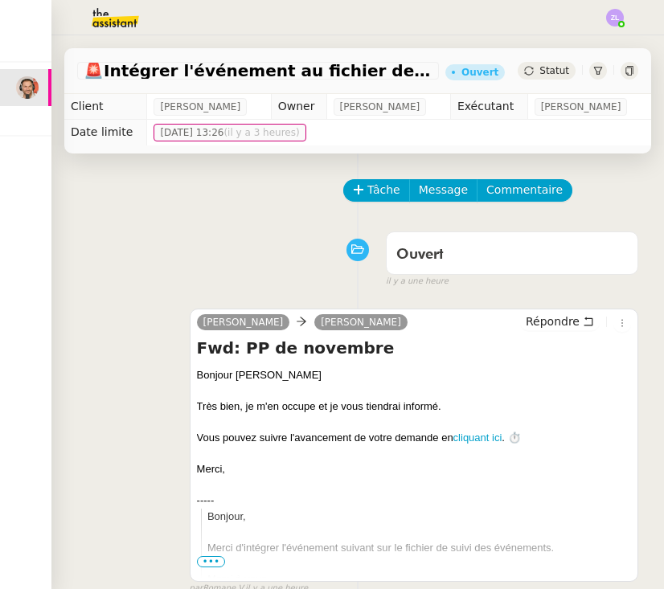
click at [29, 312] on img at bounding box center [27, 318] width 23 height 23
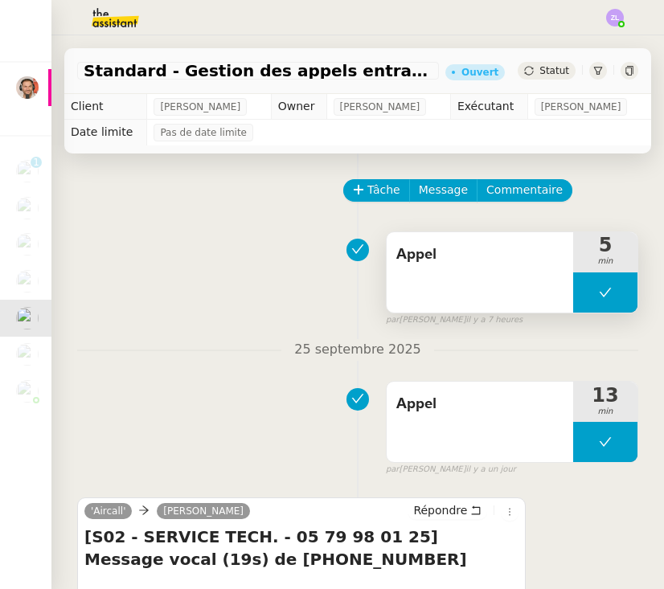
click at [583, 299] on button at bounding box center [605, 293] width 64 height 40
click at [583, 299] on icon at bounding box center [589, 292] width 13 height 13
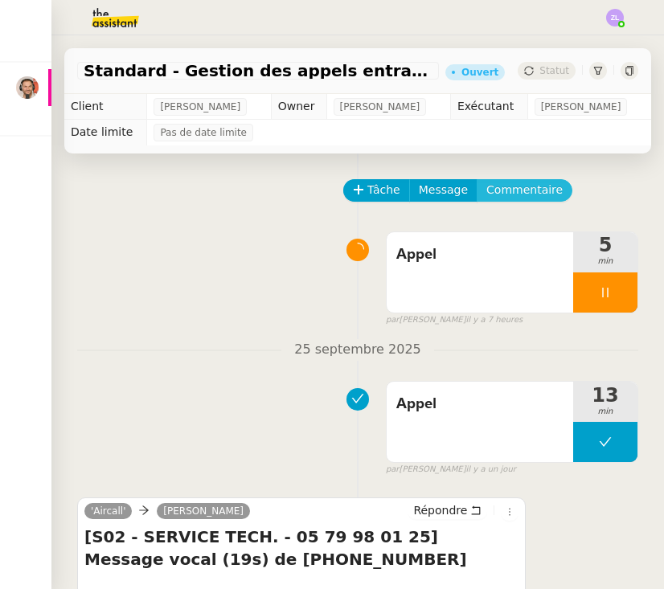
click at [507, 195] on span "Commentaire" at bounding box center [525, 190] width 76 height 18
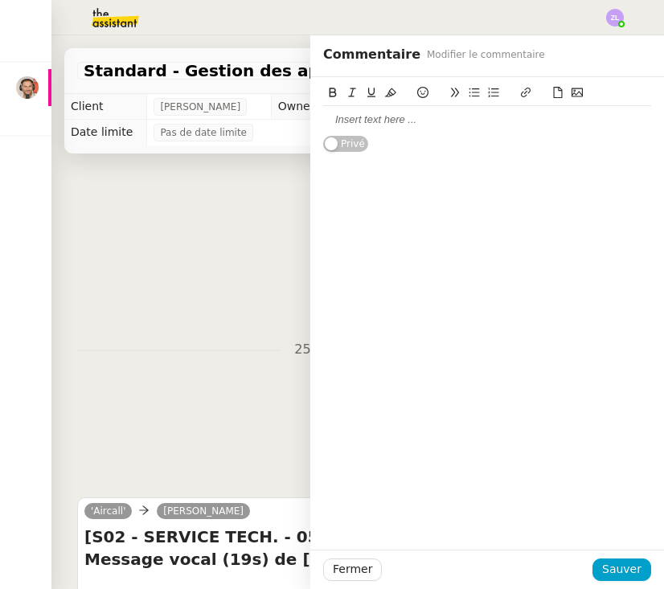
click at [391, 124] on div at bounding box center [487, 120] width 328 height 14
click at [629, 573] on span "Sauver" at bounding box center [621, 570] width 39 height 18
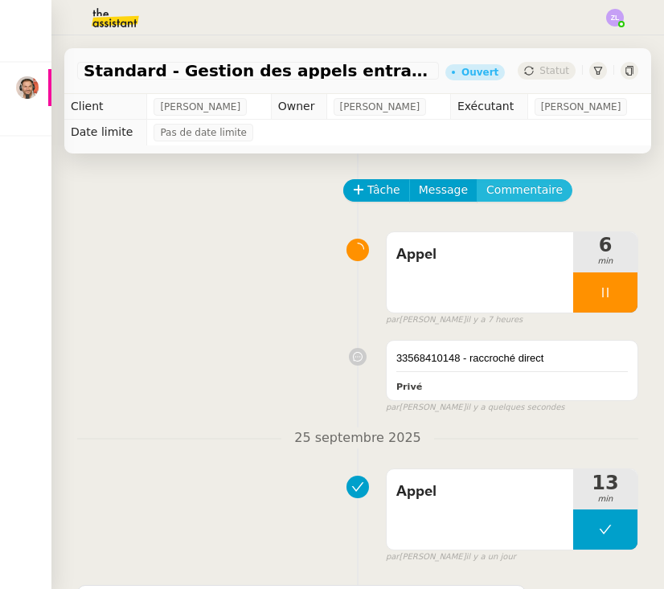
click at [557, 192] on button "Commentaire" at bounding box center [525, 190] width 96 height 23
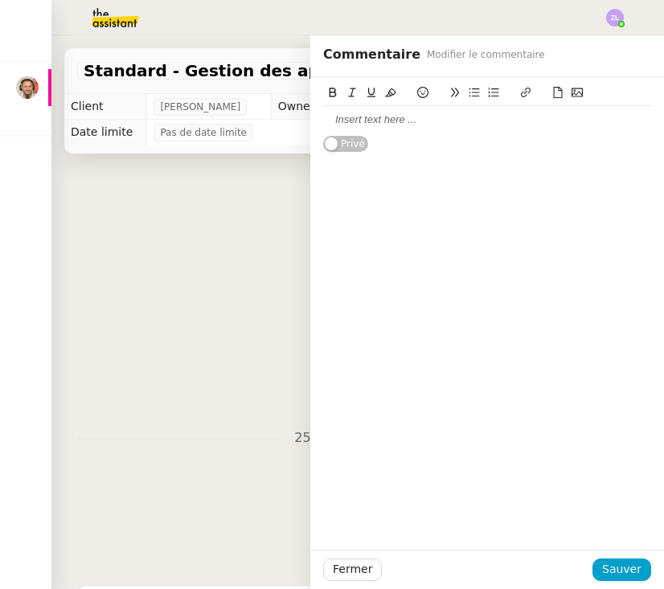
click at [410, 121] on div at bounding box center [487, 120] width 328 height 14
click at [619, 577] on span "Sauver" at bounding box center [621, 570] width 39 height 18
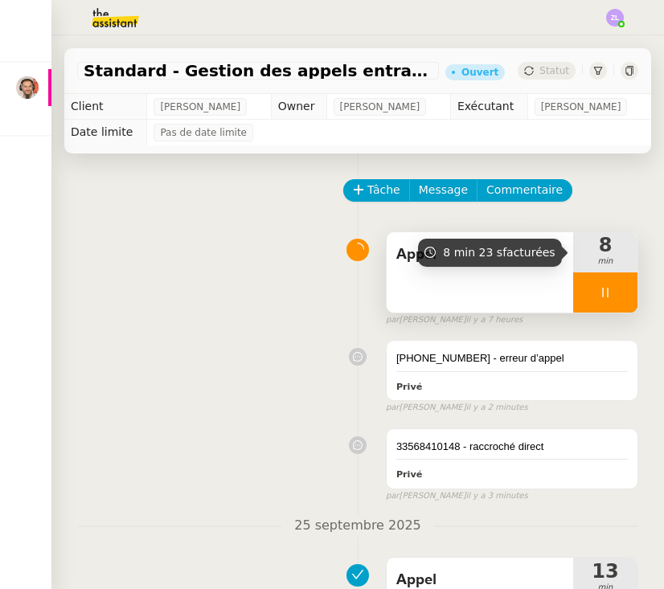
click at [599, 293] on icon at bounding box center [605, 292] width 13 height 13
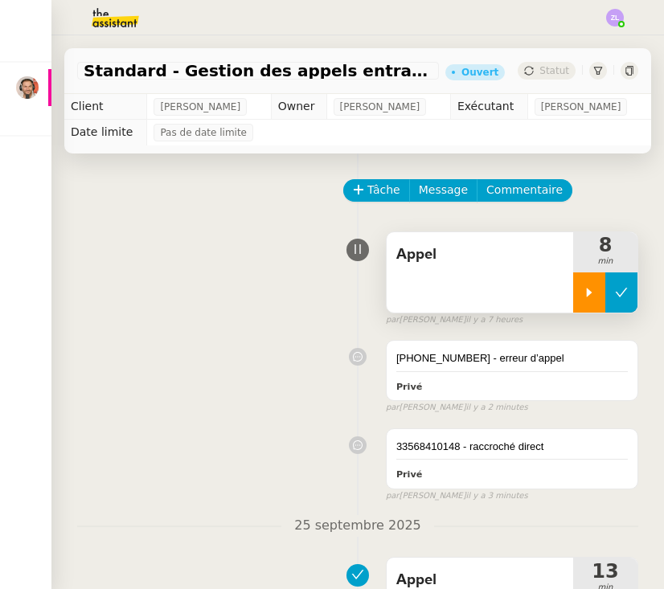
click at [632, 290] on button at bounding box center [622, 293] width 32 height 40
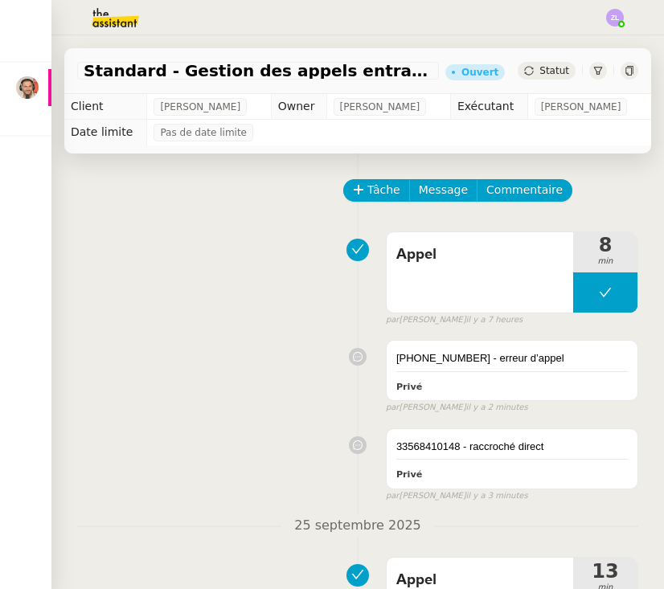
click at [18, 90] on img at bounding box center [27, 87] width 23 height 23
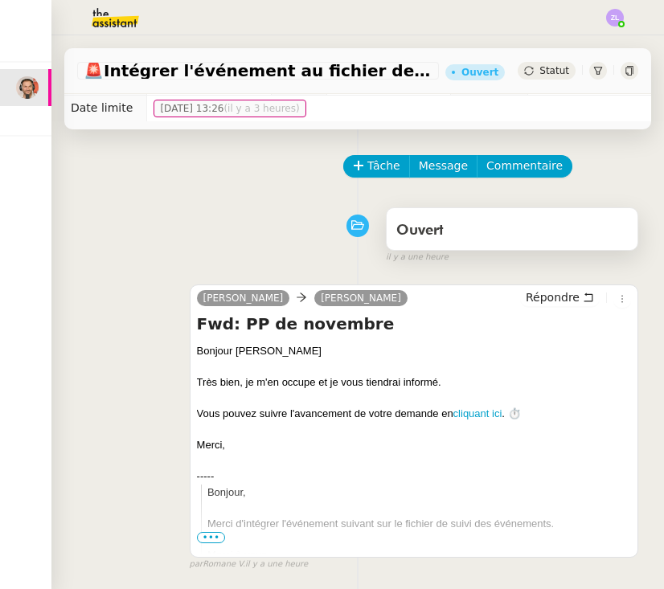
scroll to position [146, 0]
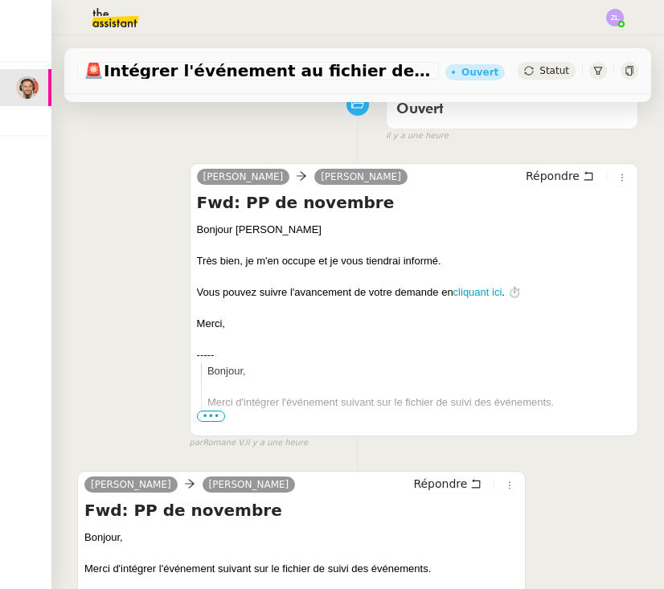
click at [83, 154] on div "Nathanaël Emile Barbu Répondre Fwd: PP de novembre Bonjour Emile Très bien, je …" at bounding box center [357, 300] width 561 height 302
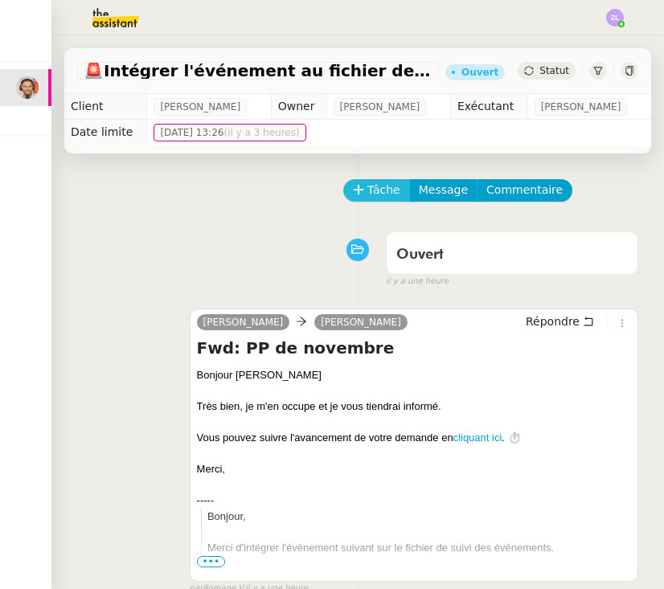
scroll to position [0, 0]
click at [390, 198] on span "Tâche" at bounding box center [384, 190] width 33 height 18
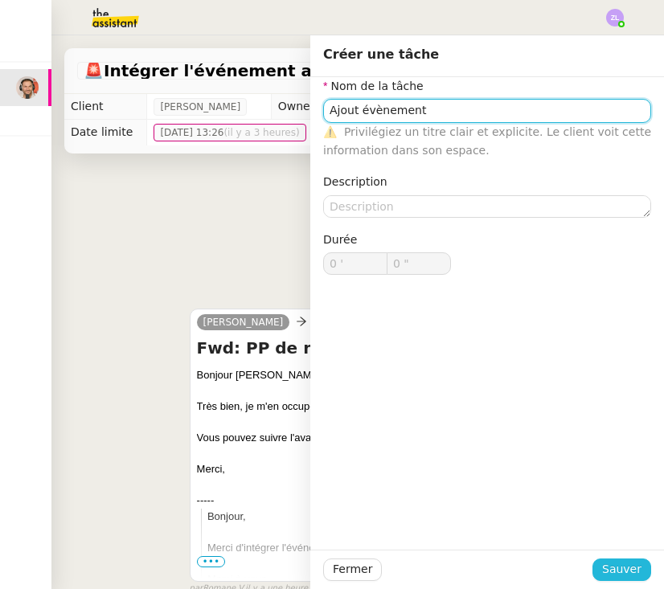
type input "Ajout évènement"
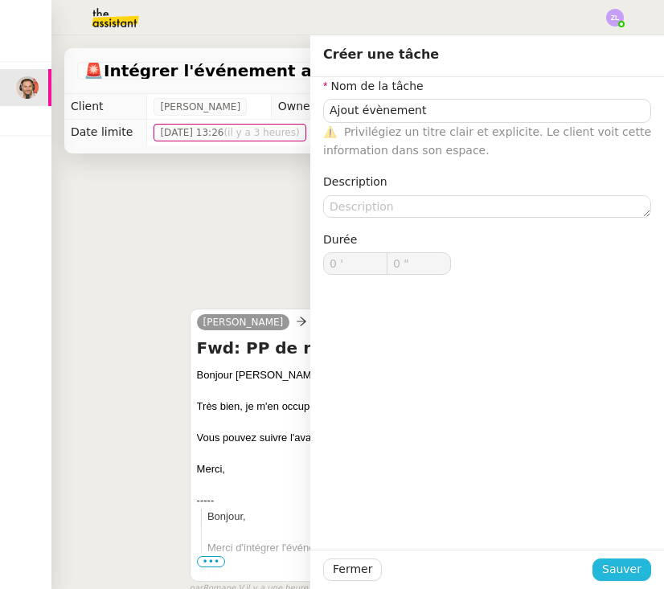
click at [628, 572] on span "Sauver" at bounding box center [621, 570] width 39 height 18
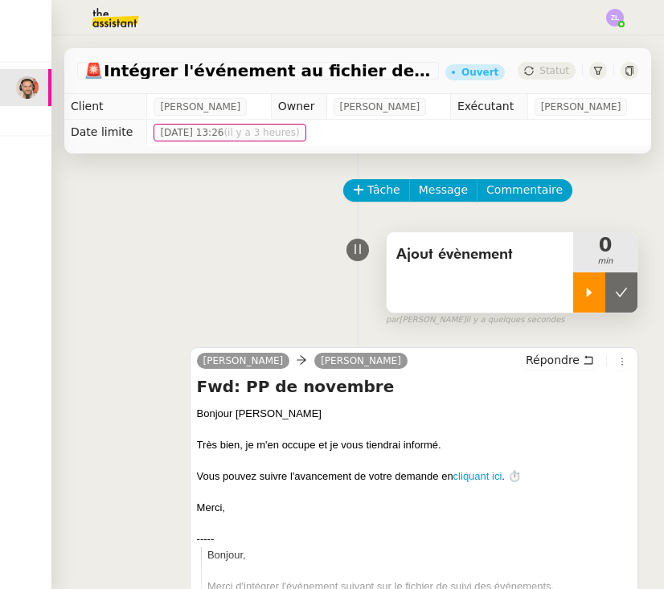
click at [602, 309] on div at bounding box center [589, 293] width 32 height 40
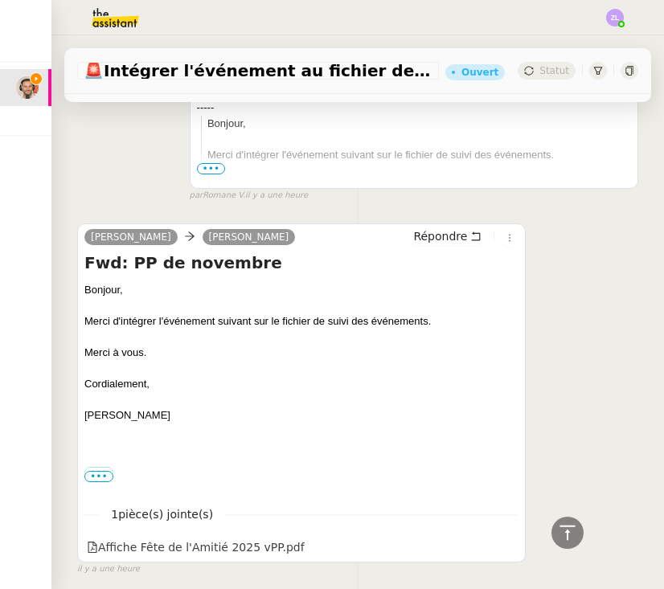
scroll to position [464, 0]
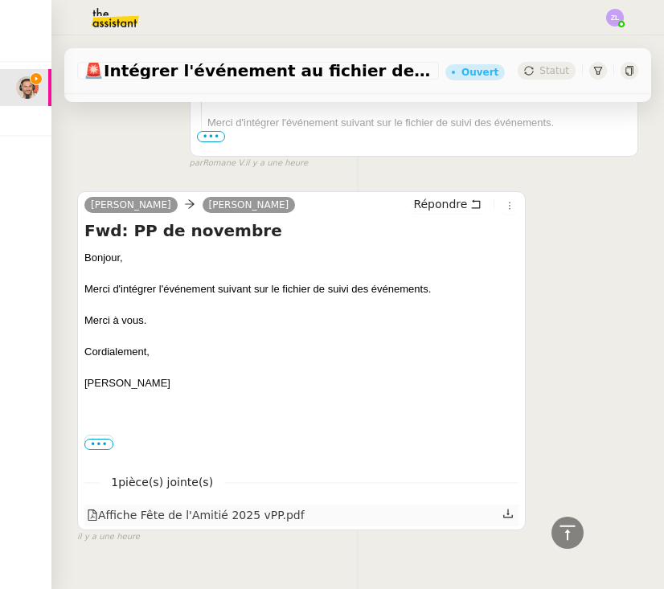
click at [501, 509] on div "Affiche Fête de l'Amitié 2025 vPP.pdf" at bounding box center [301, 515] width 434 height 21
click at [514, 515] on icon at bounding box center [508, 513] width 11 height 11
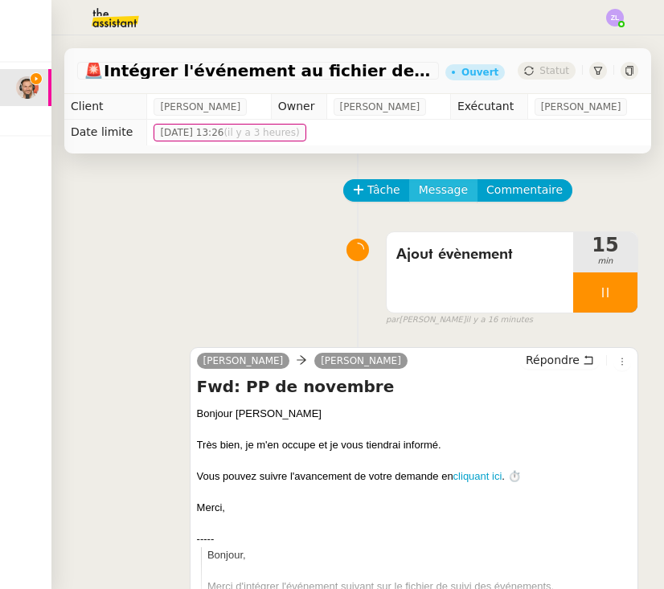
scroll to position [0, 0]
click at [452, 190] on span "Message" at bounding box center [443, 190] width 49 height 18
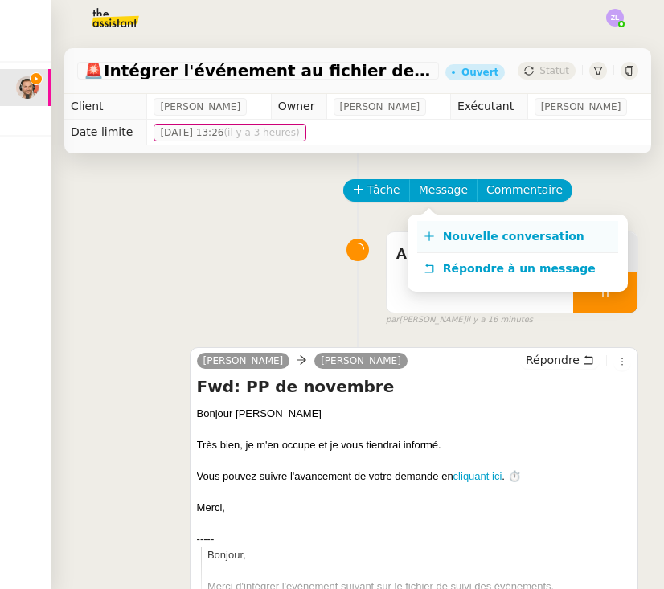
click at [474, 239] on span "Nouvelle conversation" at bounding box center [514, 236] width 142 height 13
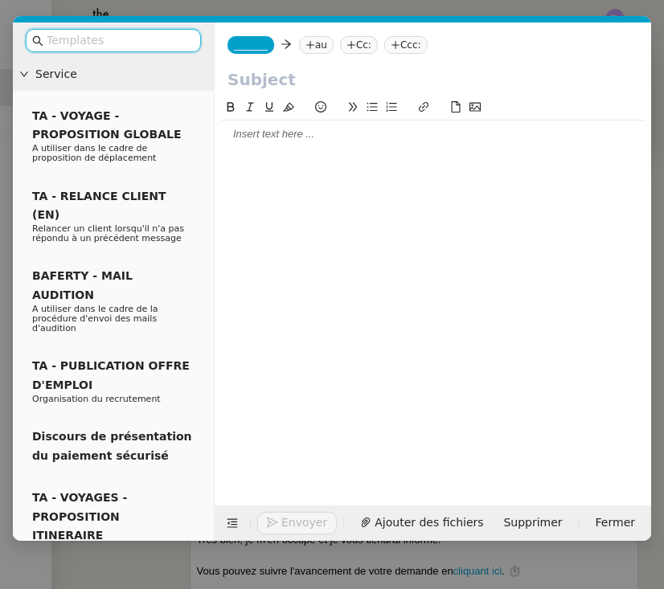
click at [257, 57] on div "_______ au Cc: Ccc:" at bounding box center [433, 45] width 437 height 45
click at [256, 46] on span "_______" at bounding box center [251, 44] width 34 height 11
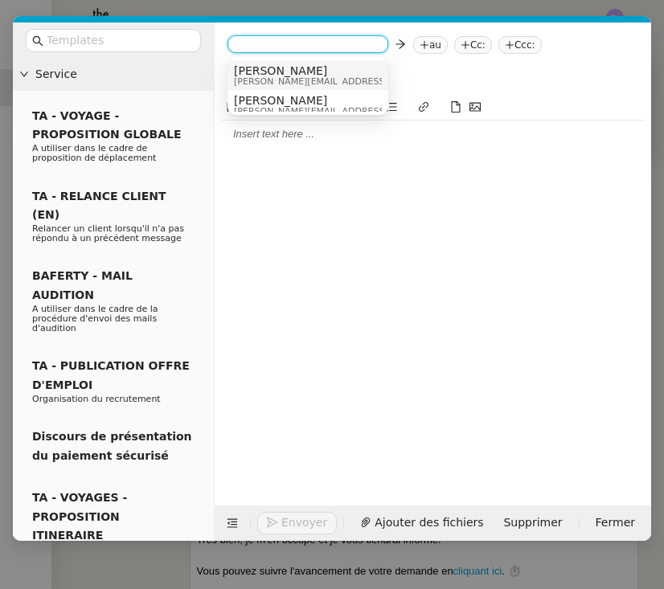
click at [266, 77] on span "[PERSON_NAME][EMAIL_ADDRESS][DOMAIN_NAME]" at bounding box center [348, 81] width 228 height 9
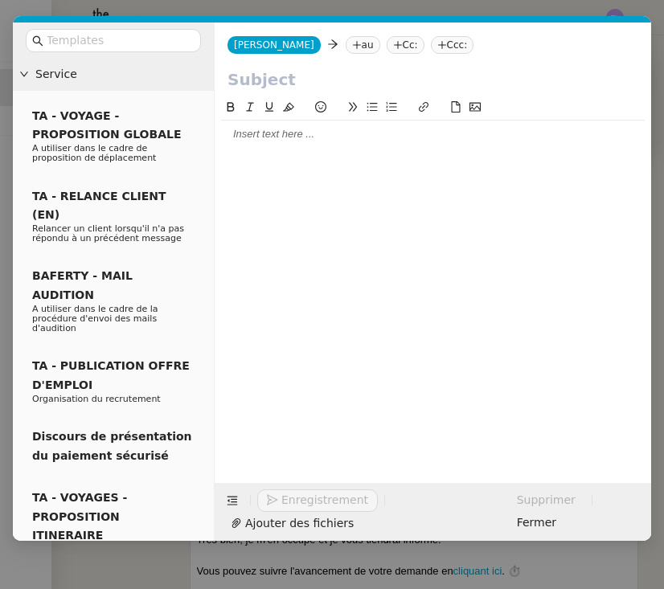
click at [335, 36] on div "Nathanaël Nathanaël au Cc: Ccc:" at bounding box center [433, 45] width 437 height 45
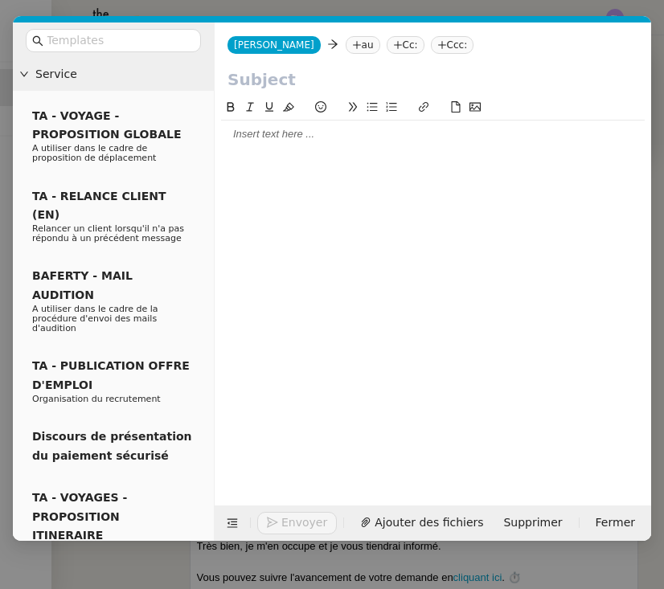
click at [346, 43] on nz-tag "au" at bounding box center [363, 45] width 35 height 18
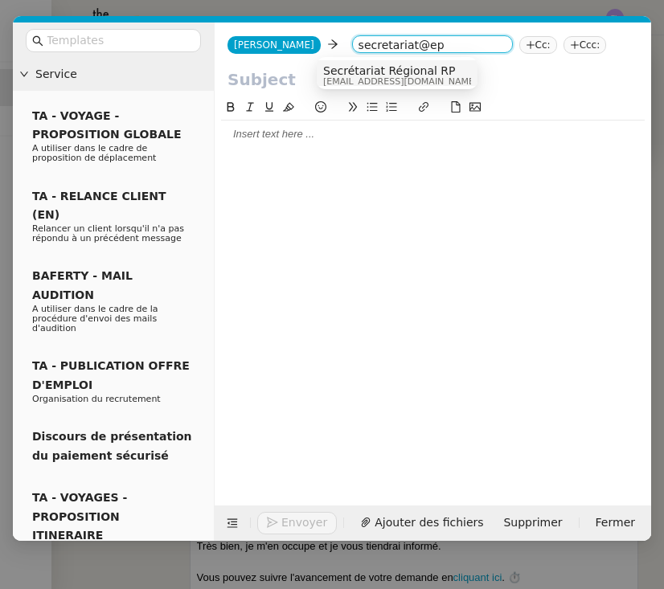
type input "secretariat@ep"
click at [388, 75] on span "Secrétariat Régional RP" at bounding box center [400, 70] width 154 height 13
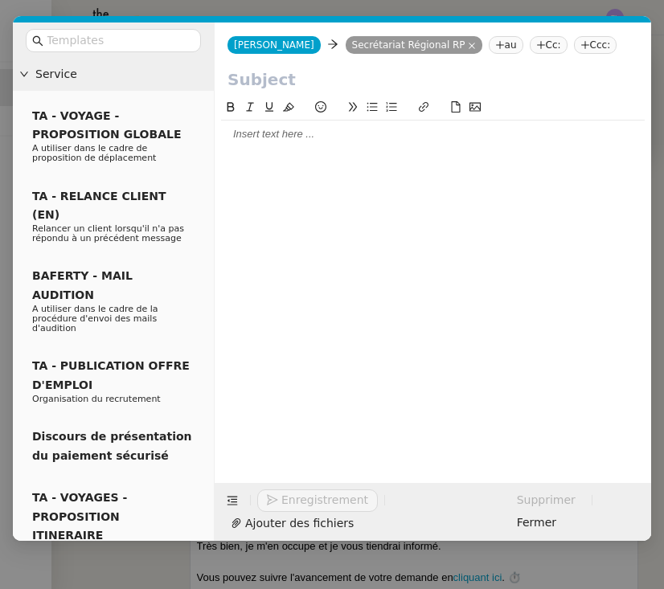
click at [530, 44] on nz-tag "Cc:" at bounding box center [549, 45] width 38 height 18
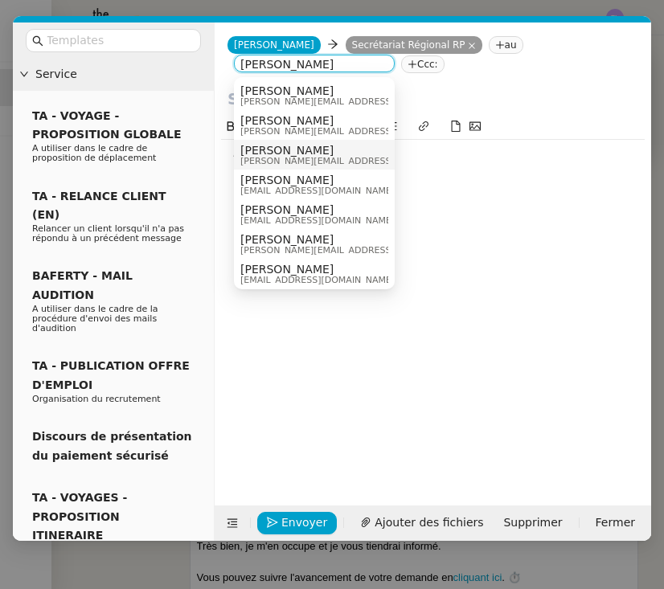
type input "[PERSON_NAME]"
click at [302, 149] on span "[PERSON_NAME]" at bounding box center [354, 150] width 228 height 13
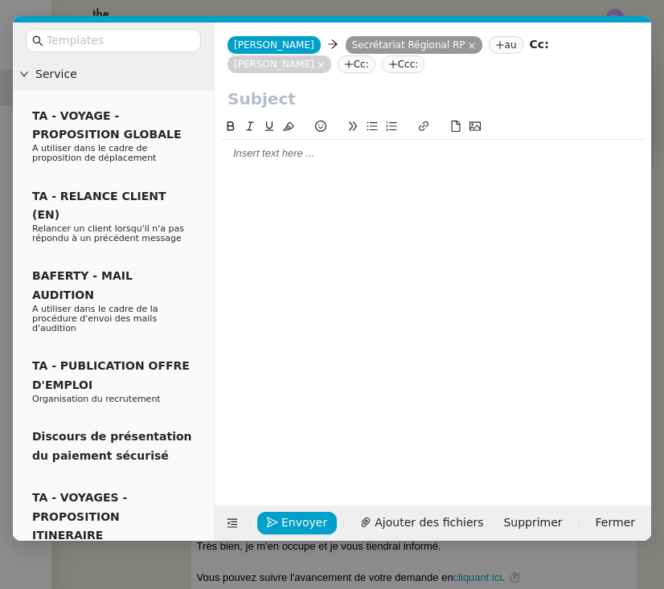
click at [289, 92] on input "text" at bounding box center [433, 99] width 411 height 24
paste input "Intégration des événements de la Fête de l’Amitié 2025 pour le site web"
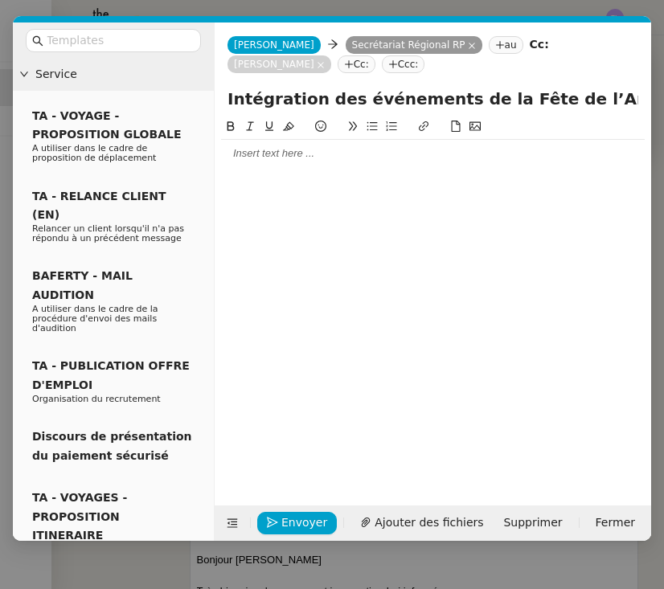
type input "Intégration des événements de la Fête de l’Amitié 2025 pour le site web"
click at [261, 150] on div at bounding box center [433, 153] width 424 height 14
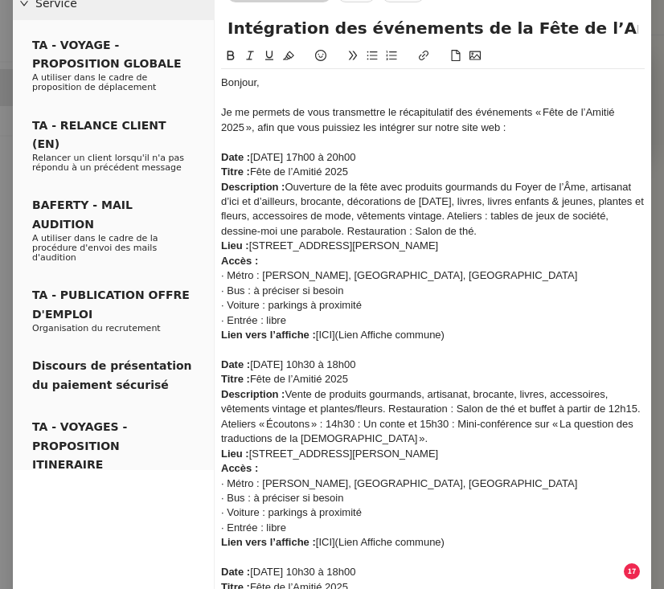
scroll to position [77, 0]
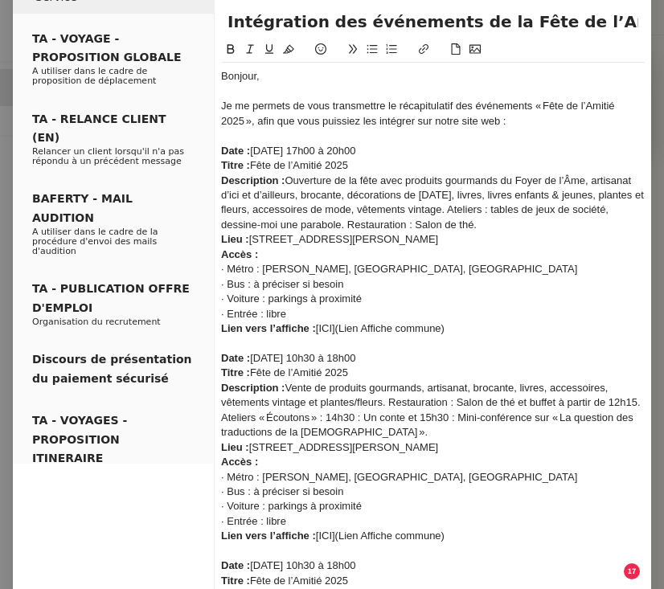
drag, startPoint x: 462, startPoint y: 323, endPoint x: 321, endPoint y: 323, distance: 140.7
click at [320, 323] on div "Lien vers l’affiche : [ICI](Lien Affiche commune)" at bounding box center [433, 329] width 424 height 14
click at [302, 308] on div "· Entrée : libre" at bounding box center [433, 314] width 424 height 14
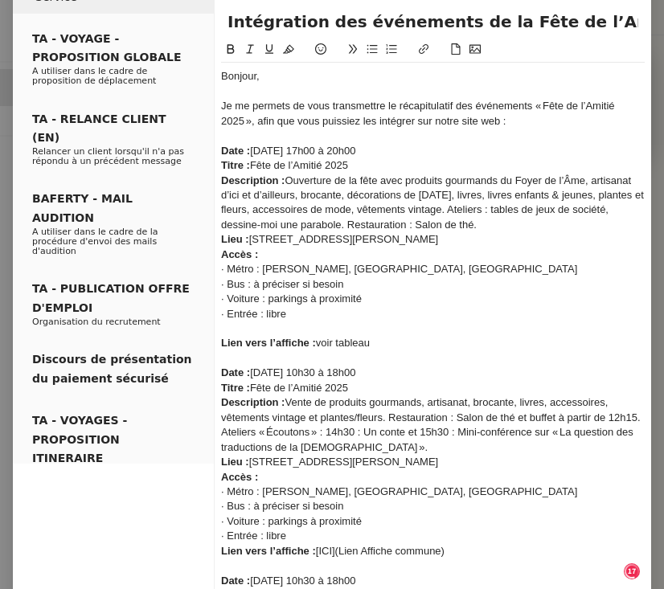
click at [449, 150] on div "Date : Vendredi 28/11/2025 de 17h00 à 20h00" at bounding box center [433, 151] width 424 height 14
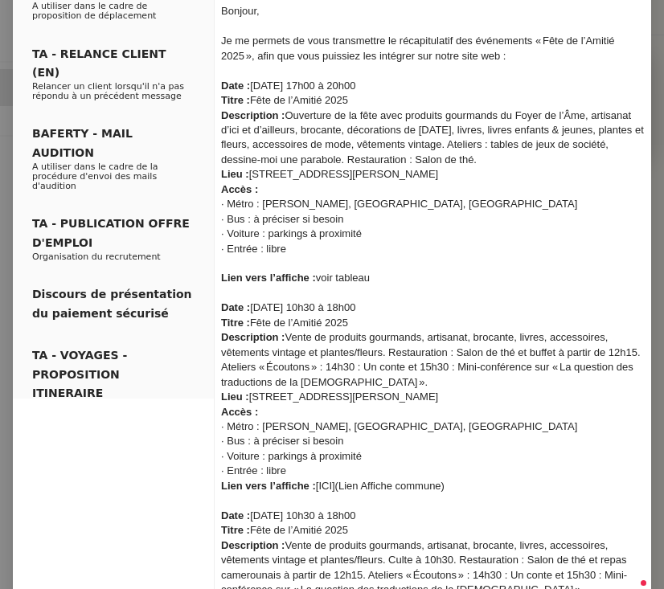
click at [236, 257] on div at bounding box center [433, 264] width 424 height 14
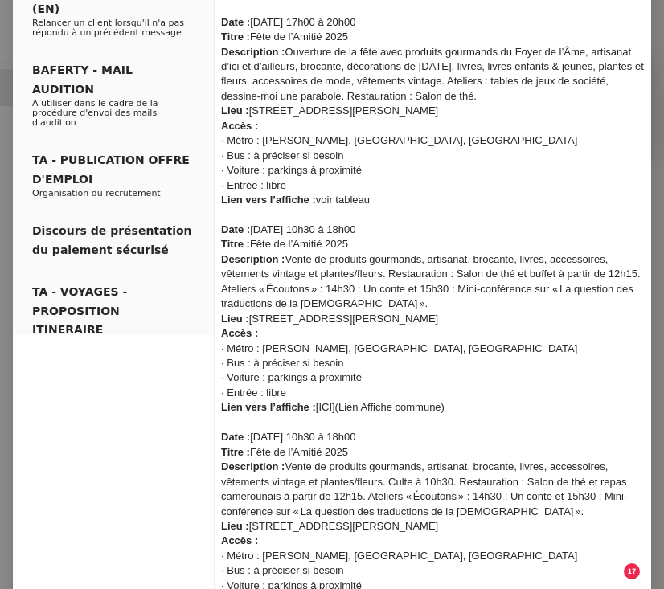
scroll to position [226, 0]
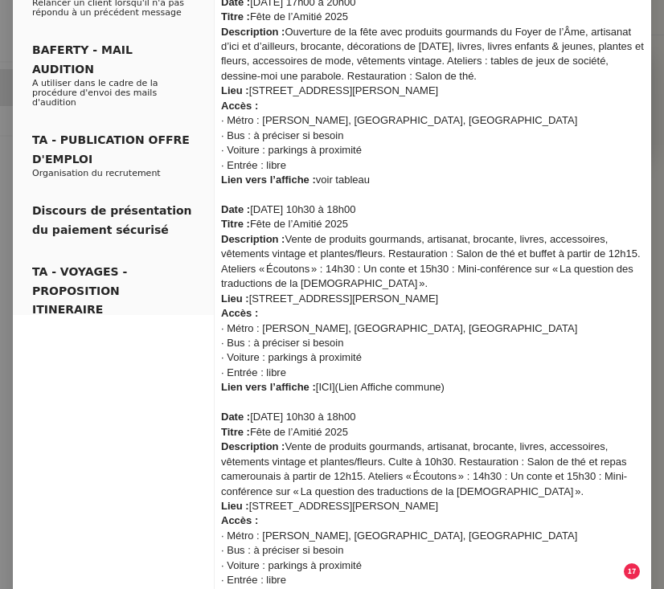
drag, startPoint x: 456, startPoint y: 405, endPoint x: 213, endPoint y: 405, distance: 242.9
click at [213, 405] on nz-layout "Service TA - VOYAGE - PROPOSITION GLOBALE A utiliser dans le cadre de propositi…" at bounding box center [332, 286] width 639 height 978
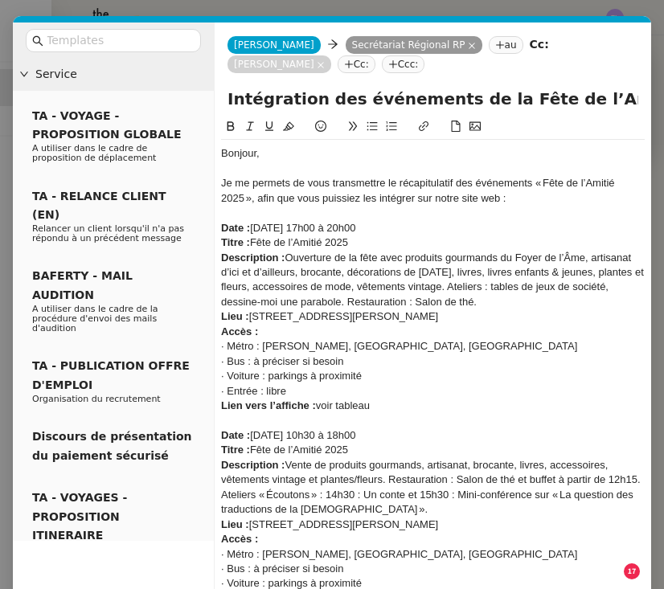
scroll to position [0, 0]
click at [269, 129] on icon at bounding box center [269, 126] width 11 height 11
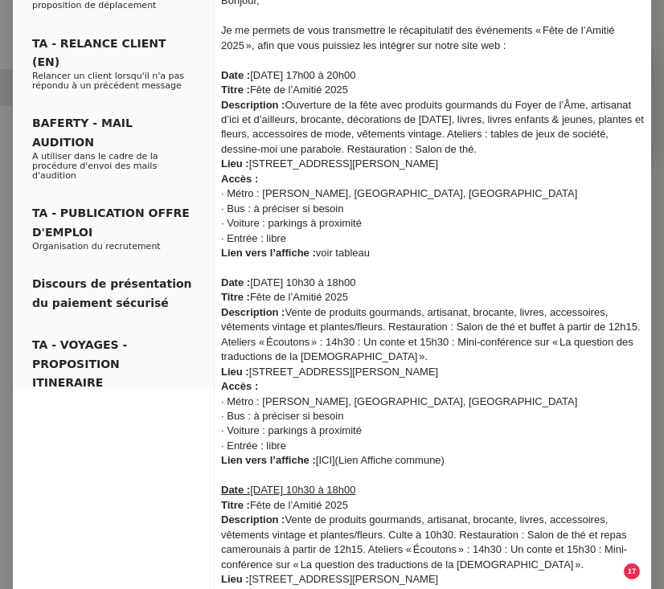
scroll to position [285, 0]
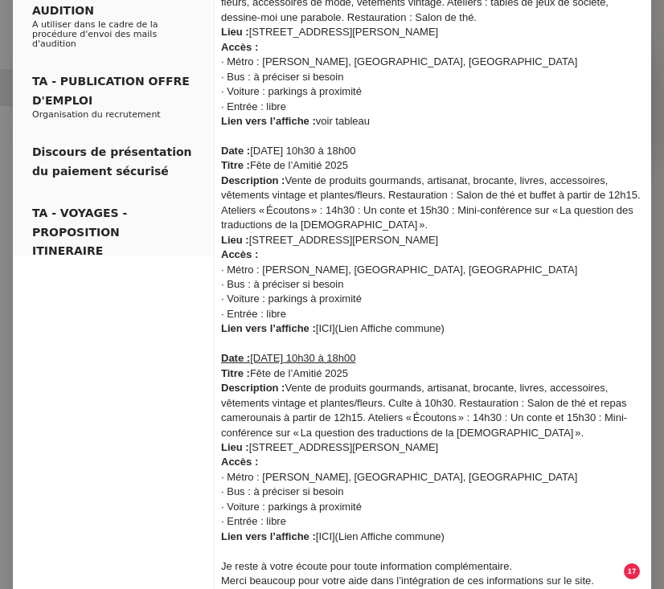
drag, startPoint x: 171, startPoint y: 145, endPoint x: 207, endPoint y: 132, distance: 38.4
click at [207, 132] on nz-layout "Service TA - VOYAGE - PROPOSITION GLOBALE A utiliser dans le cadre de propositi…" at bounding box center [332, 227] width 639 height 978
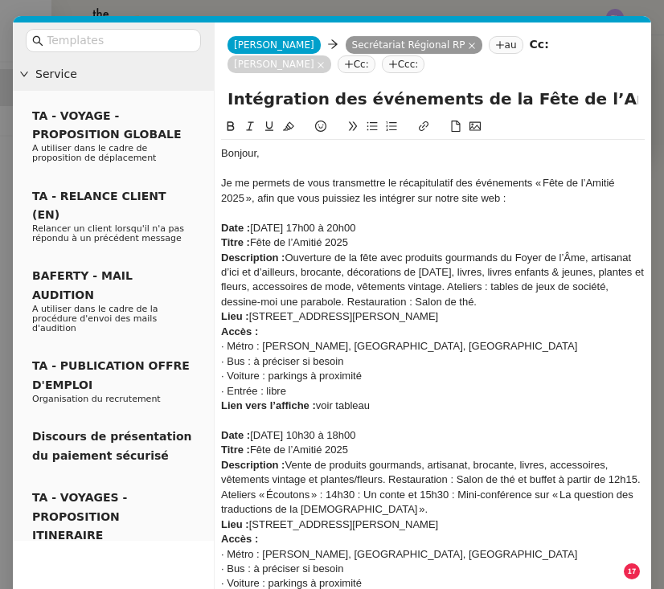
scroll to position [0, 0]
click at [276, 129] on button at bounding box center [269, 126] width 19 height 18
click at [372, 334] on div "Accès :" at bounding box center [433, 332] width 424 height 14
drag, startPoint x: 440, startPoint y: 225, endPoint x: 212, endPoint y: 225, distance: 227.6
click at [212, 225] on nz-layout "Service TA - VOYAGE - PROPOSITION GLOBALE A utiliser dans le cadre de propositi…" at bounding box center [332, 512] width 639 height 978
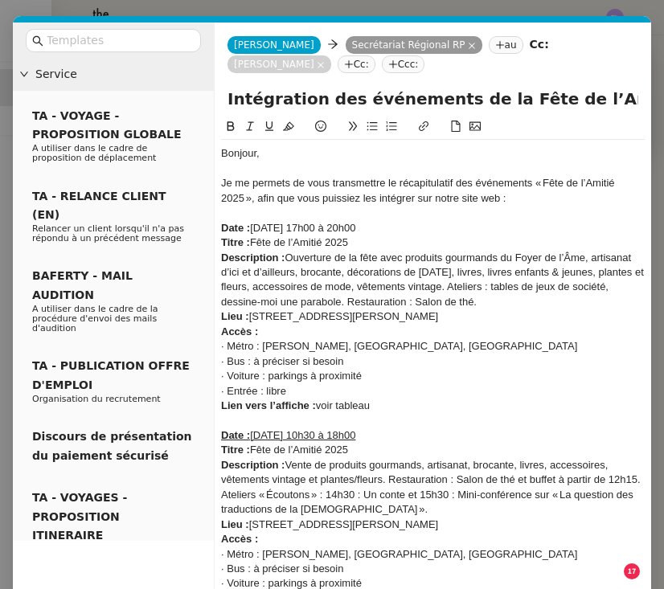
click at [269, 130] on icon at bounding box center [269, 126] width 11 height 11
click at [397, 244] on div "Titre : Fête de l’Amitié 2025" at bounding box center [433, 243] width 424 height 14
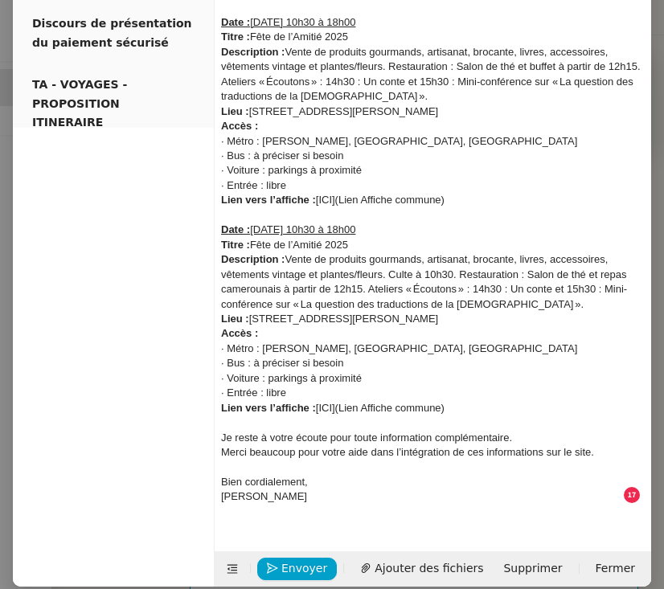
scroll to position [413, 0]
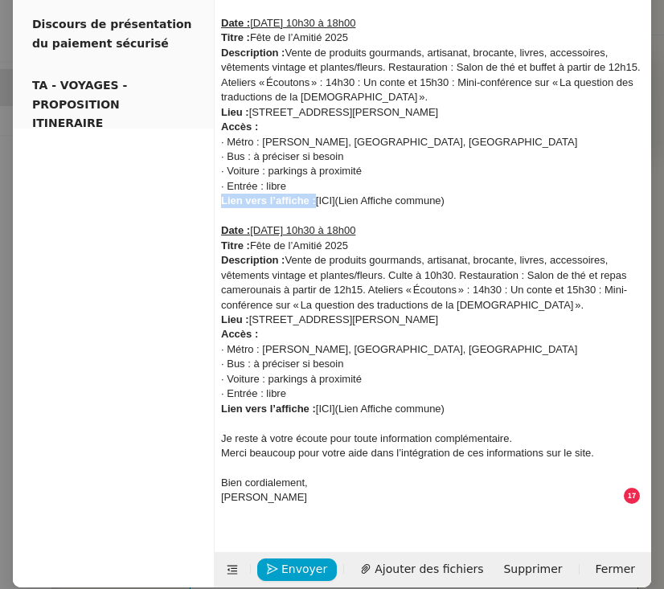
drag, startPoint x: 317, startPoint y: 190, endPoint x: 504, endPoint y: 181, distance: 187.6
click at [504, 181] on div "Bonjour, Je me permets de vous transmettre le récapitulatif des événements « Fê…" at bounding box center [433, 126] width 424 height 799
click at [494, 194] on div "Lien vers l’affiche : [ICI](Lien Affiche commune)" at bounding box center [433, 201] width 424 height 14
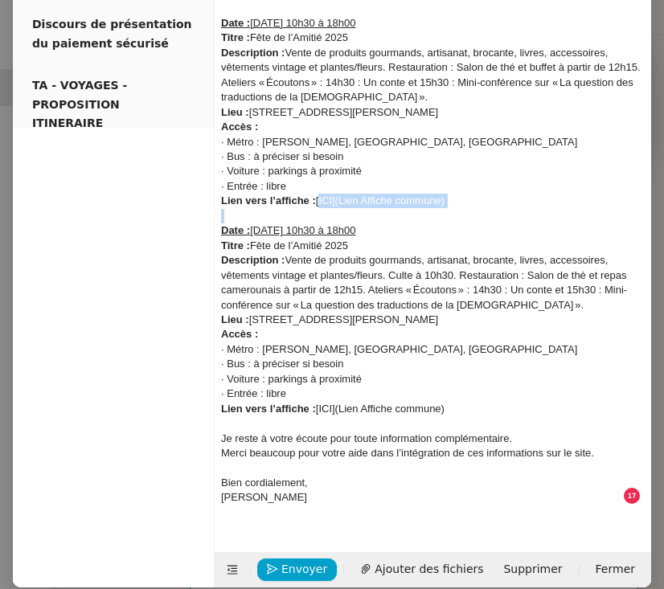
drag, startPoint x: 494, startPoint y: 191, endPoint x: 321, endPoint y: 193, distance: 172.9
click at [319, 194] on div "Lien vers l’affiche : [ICI](Lien Affiche commune)" at bounding box center [433, 201] width 424 height 14
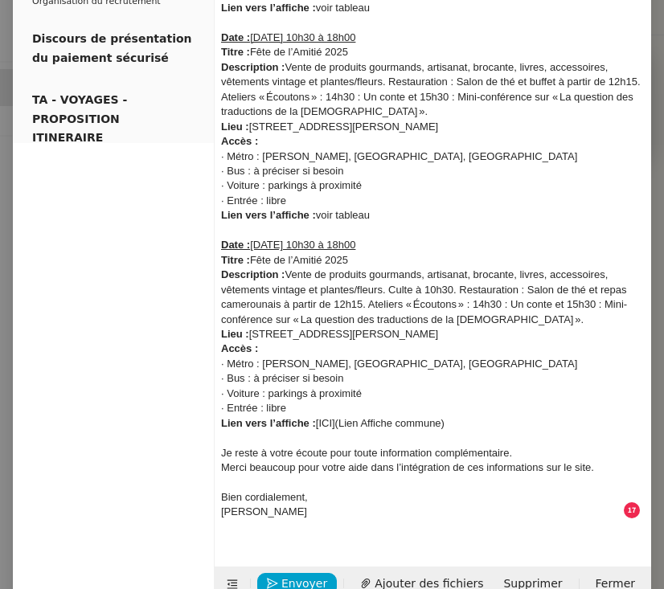
drag, startPoint x: 318, startPoint y: 409, endPoint x: 541, endPoint y: 405, distance: 223.6
click at [541, 417] on div "Lien vers l’affiche : [ICI](Lien Affiche commune)" at bounding box center [433, 424] width 424 height 14
click at [547, 446] on div "Je reste à votre écoute pour toute information complémentaire." at bounding box center [433, 453] width 424 height 14
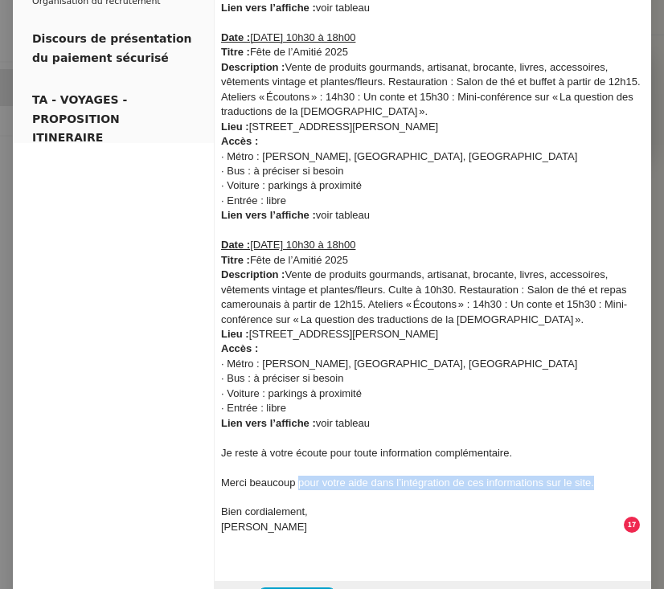
drag, startPoint x: 610, startPoint y: 467, endPoint x: 299, endPoint y: 466, distance: 310.4
click at [299, 476] on div "Merci beaucoup pour votre aide dans l’intégration de ces informations sur le si…" at bounding box center [433, 483] width 424 height 14
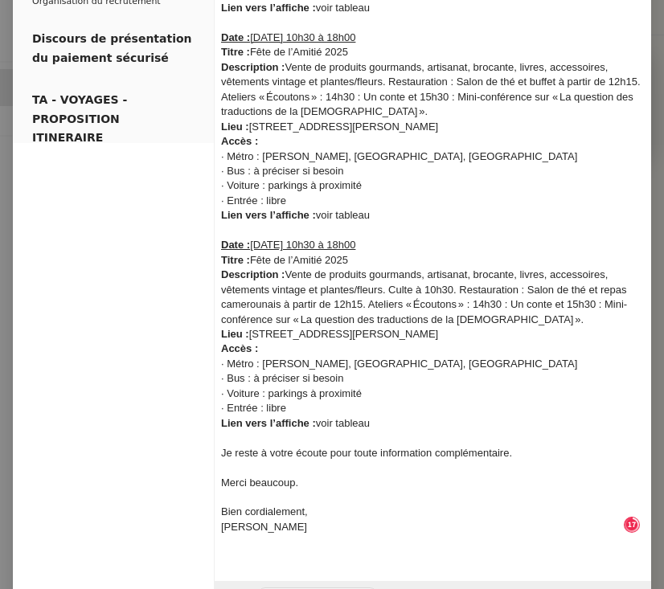
click at [318, 505] on div "Bien cordialement," at bounding box center [433, 512] width 424 height 14
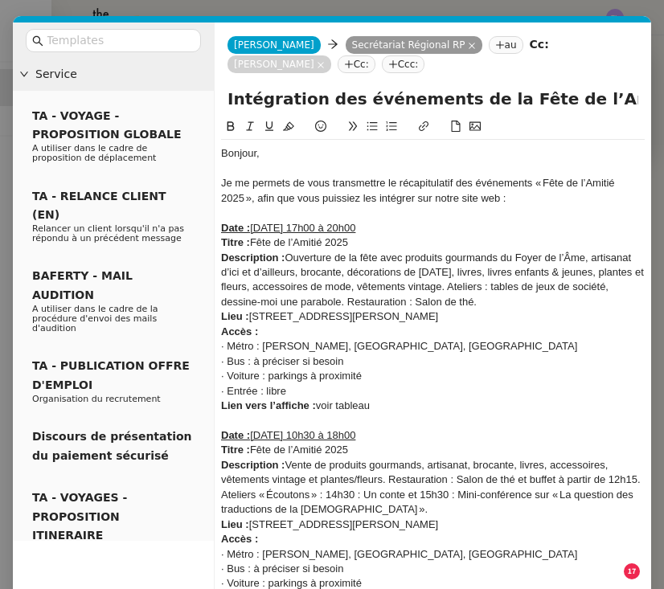
scroll to position [0, 0]
click at [228, 105] on input "Intégration des événements de la Fête de l’Amitié 2025 pour le site web" at bounding box center [433, 99] width 411 height 24
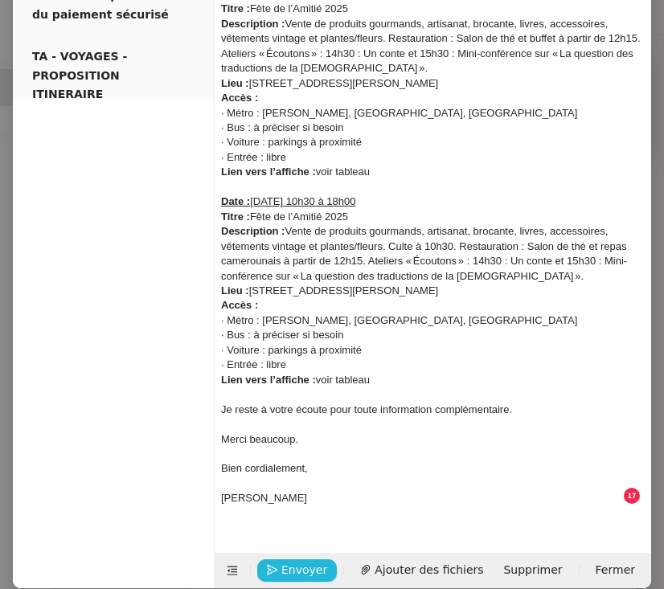
click at [296, 561] on span "Envoyer" at bounding box center [304, 570] width 46 height 18
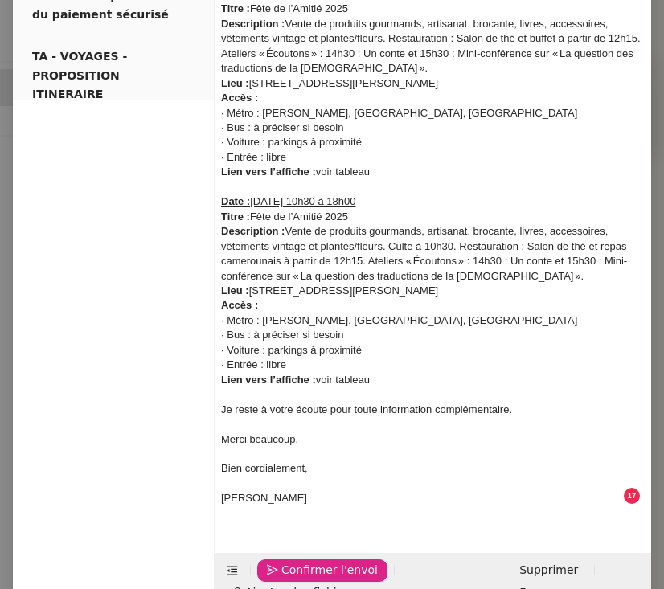
click at [296, 561] on span "Confirmer l'envoi" at bounding box center [329, 570] width 97 height 18
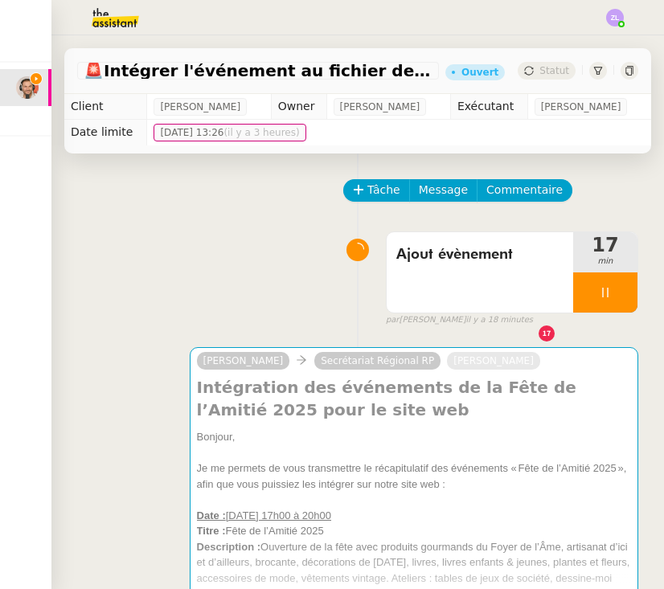
scroll to position [425, 0]
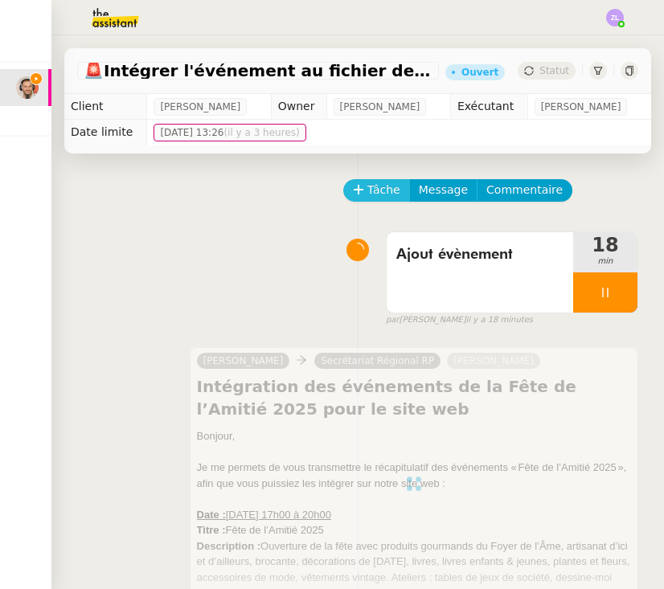
click at [369, 187] on span "Tâche" at bounding box center [384, 190] width 33 height 18
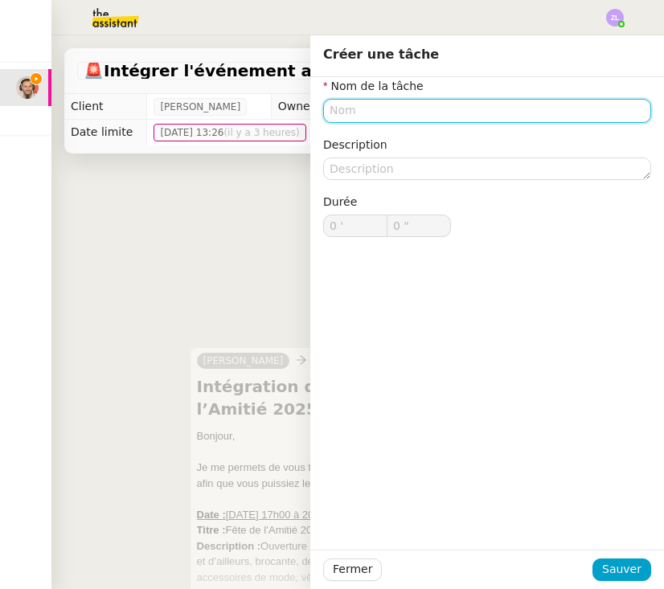
type input "n"
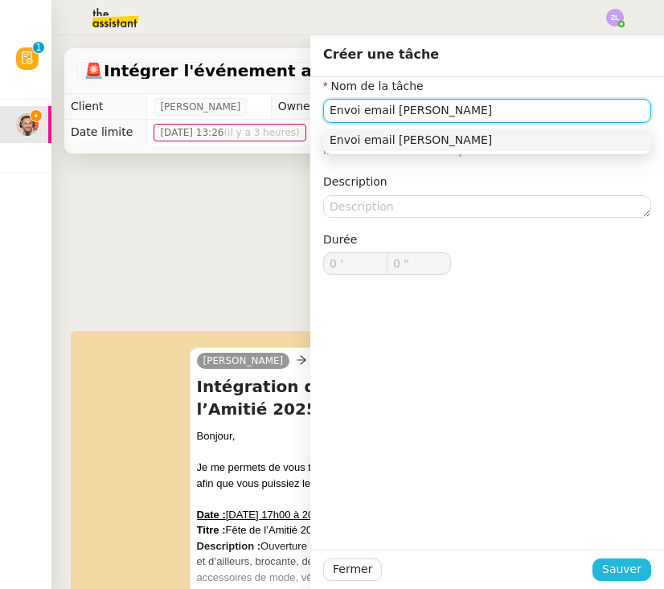
type input "Envoi email Emile"
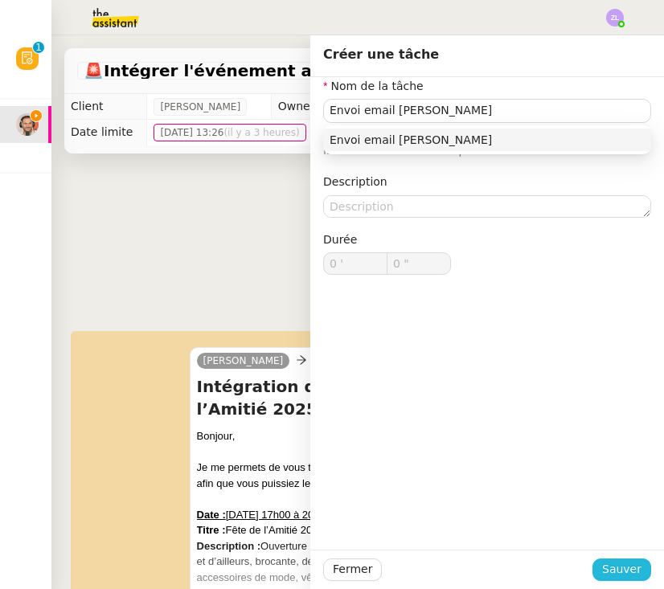
click at [631, 577] on span "Sauver" at bounding box center [621, 570] width 39 height 18
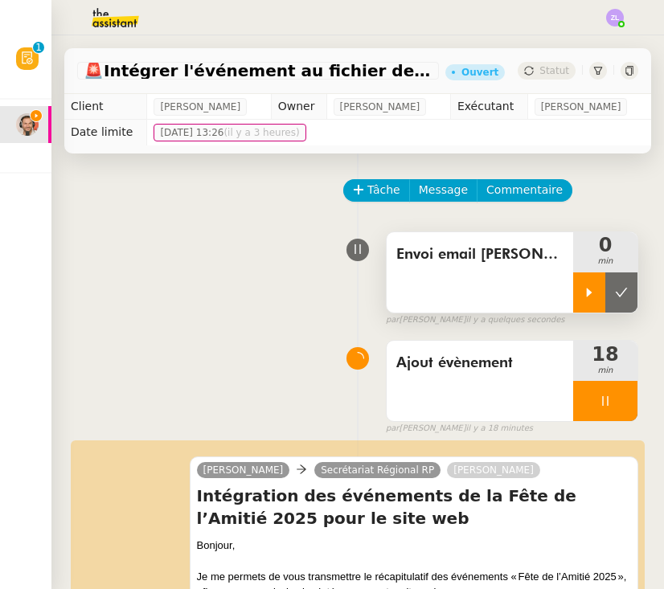
click at [590, 295] on icon at bounding box center [589, 292] width 13 height 13
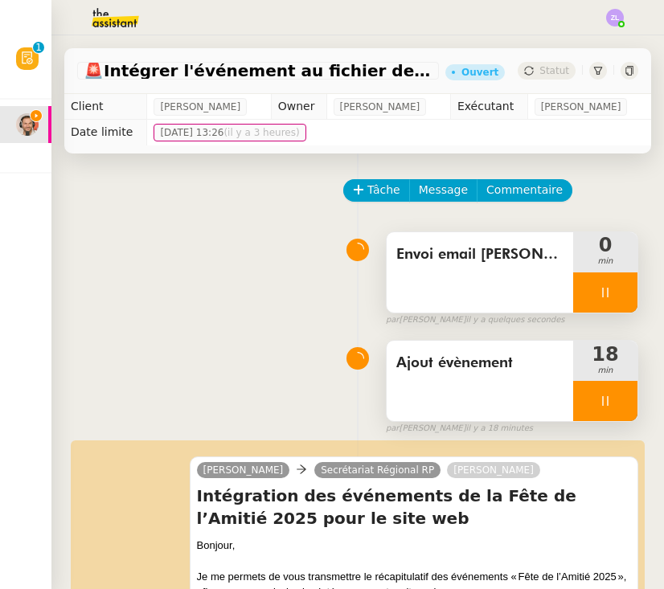
click at [581, 393] on div at bounding box center [605, 401] width 64 height 40
click at [620, 405] on icon at bounding box center [621, 401] width 13 height 13
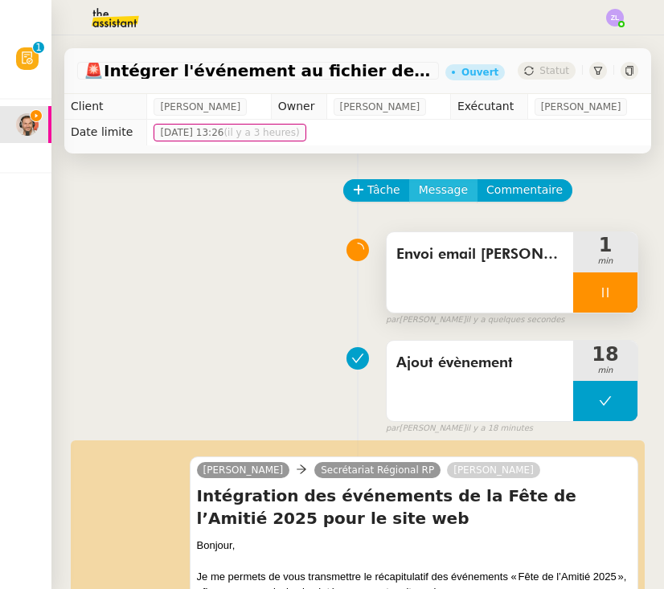
click at [431, 185] on span "Message" at bounding box center [443, 190] width 49 height 18
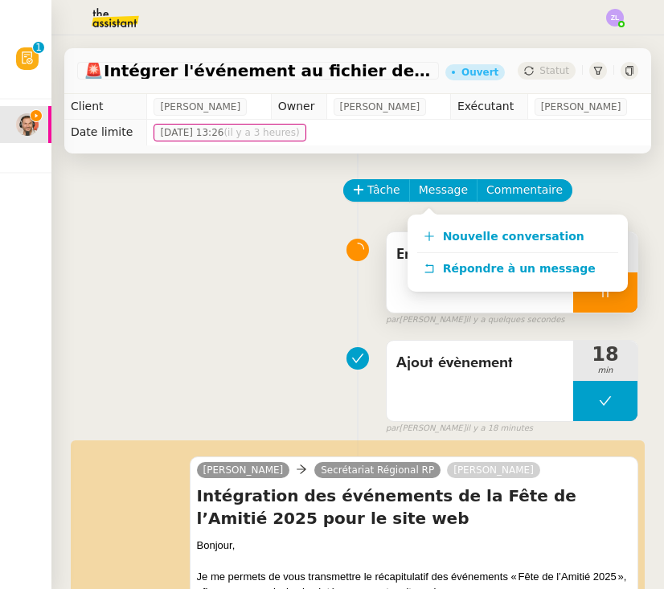
click at [135, 325] on div "Envoi email Emile 1 min false par Zoé L. il y a quelques secondes" at bounding box center [357, 275] width 561 height 103
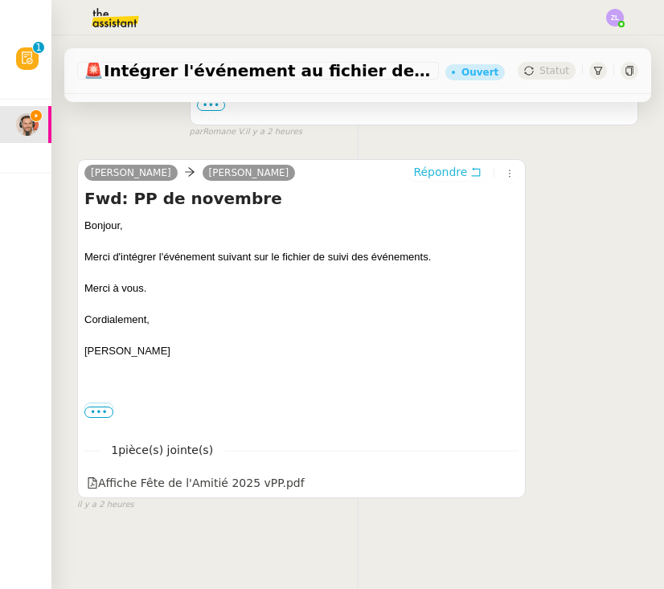
scroll to position [960, 0]
click at [431, 168] on span "Répondre" at bounding box center [440, 173] width 54 height 16
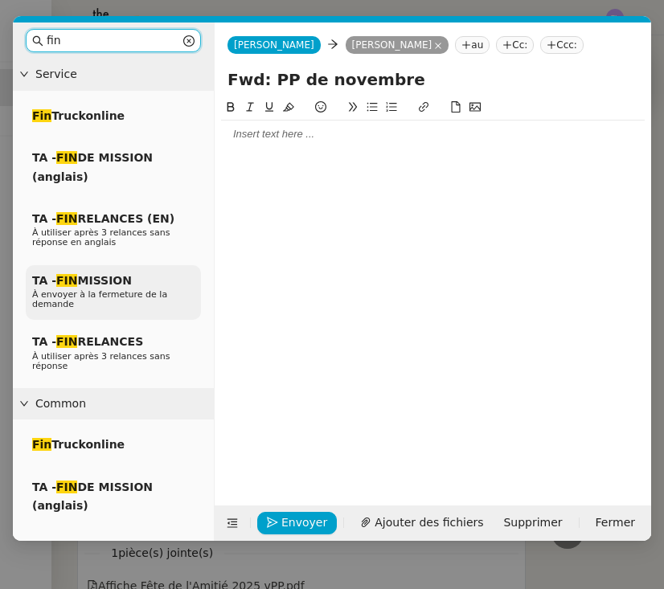
type input "fin"
click at [89, 295] on span "À envoyer à la fermeture de la demande" at bounding box center [99, 300] width 135 height 20
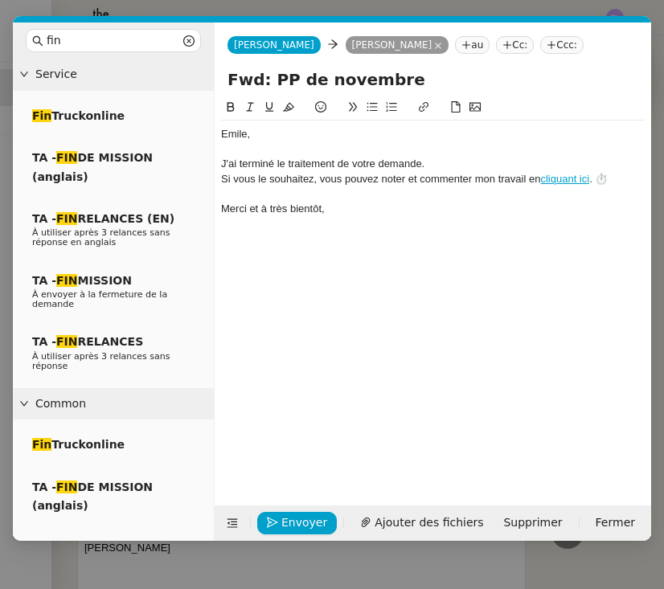
drag, startPoint x: 260, startPoint y: 77, endPoint x: 166, endPoint y: 74, distance: 93.3
click at [166, 74] on nz-layout "fin Service Fin Truckonline TA - FIN DE MISSION (anglais) TA - FIN RELANCES (EN…" at bounding box center [332, 282] width 639 height 519
type input "Clôture demande : PP de novembre"
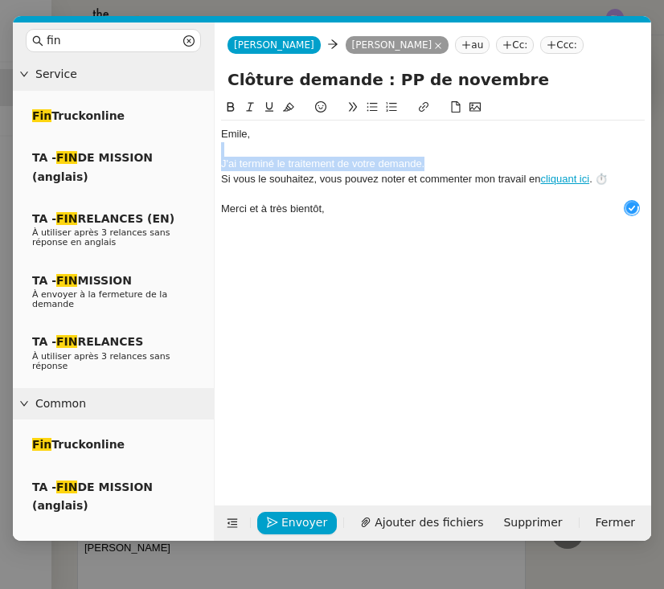
drag, startPoint x: 438, startPoint y: 162, endPoint x: 235, endPoint y: 150, distance: 203.8
click at [235, 150] on div "﻿Emile﻿, J'ai terminé le traitement de votre demande. Si vous le souhaitez, vou…" at bounding box center [433, 172] width 424 height 102
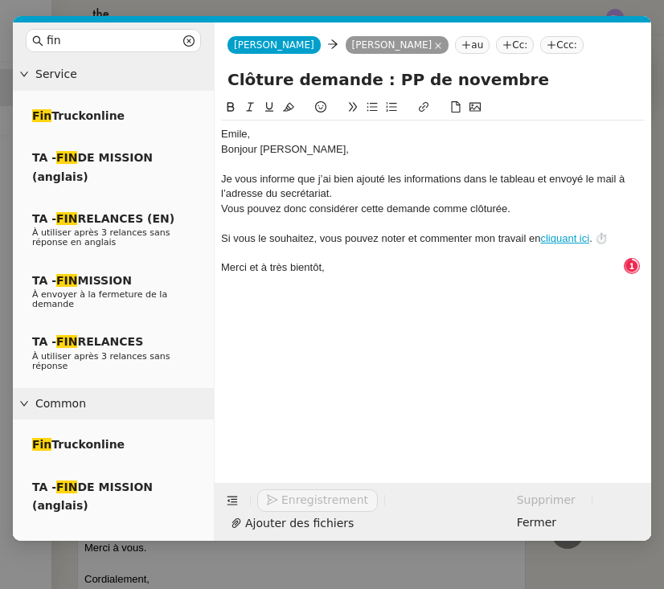
scroll to position [17, 0]
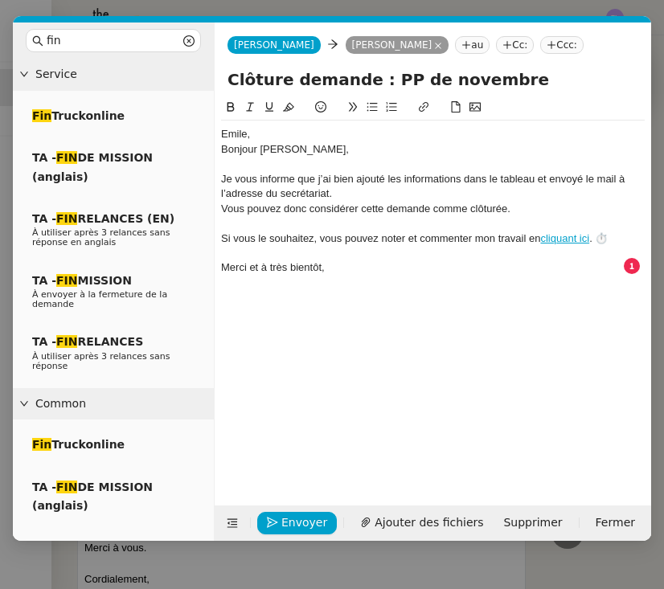
drag, startPoint x: 222, startPoint y: 146, endPoint x: 216, endPoint y: 126, distance: 20.9
click at [216, 125] on nz-spin "﻿Emile﻿, Bonjour Émile, Je vous informe que j’ai bien ajouté les informations d…" at bounding box center [433, 292] width 437 height 389
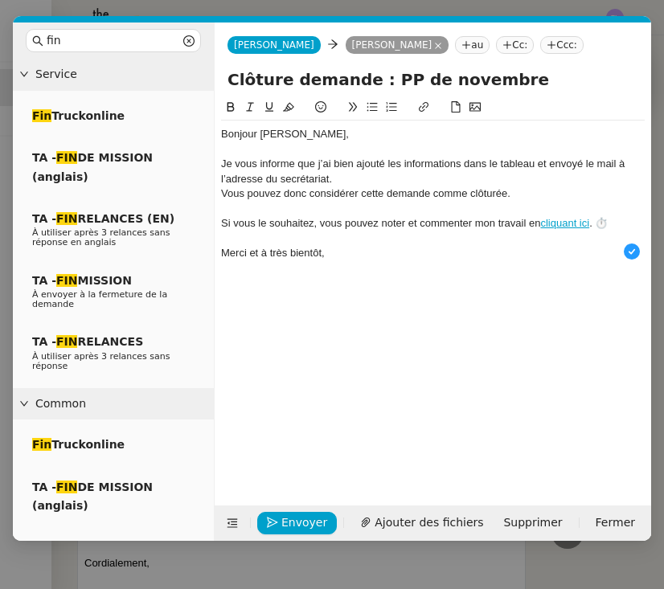
click at [399, 175] on div "Je vous informe que j’ai bien ajouté les informations dans le tableau et envoyé…" at bounding box center [433, 172] width 424 height 30
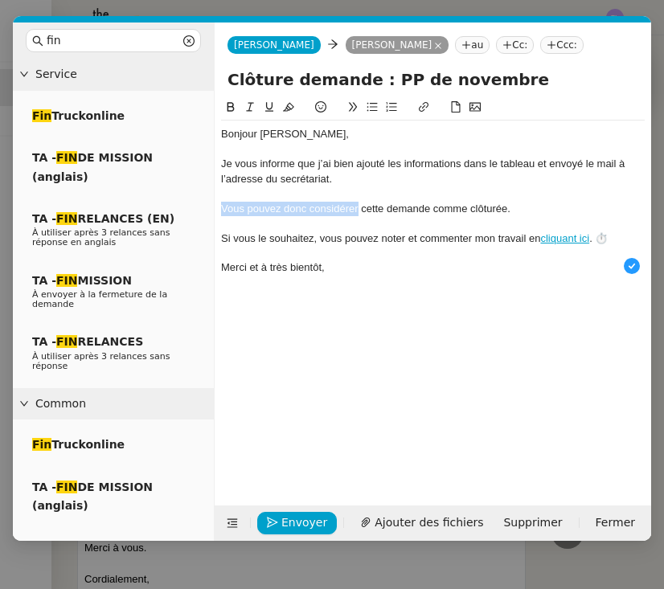
drag, startPoint x: 359, startPoint y: 207, endPoint x: 219, endPoint y: 203, distance: 140.0
click at [219, 203] on nz-spin "Bonjour Émile, Je vous informe que j’ai bien ajouté les informations dans le ta…" at bounding box center [433, 292] width 437 height 389
click at [591, 207] on div "Je me permets donc de clôturer cette demande comme clôturée." at bounding box center [433, 209] width 424 height 14
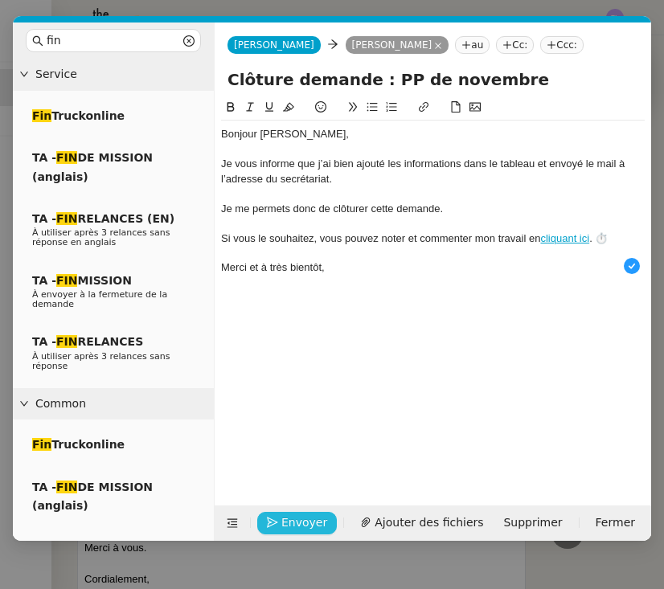
click at [302, 520] on span "Envoyer" at bounding box center [304, 523] width 46 height 18
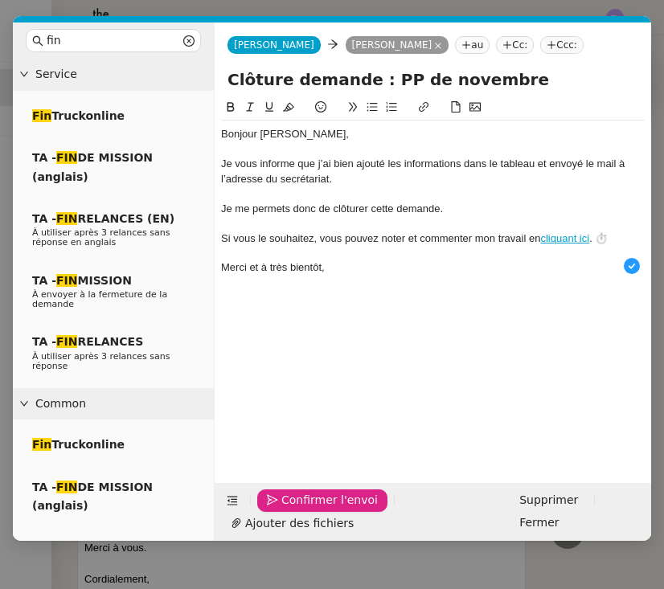
click at [302, 520] on span "Ajouter des fichiers" at bounding box center [299, 524] width 109 height 18
click at [339, 492] on span "Confirmer l'envoi" at bounding box center [329, 500] width 97 height 18
click at [339, 492] on nz-modal-container "fin Service Fin Truckonline TA - FIN DE MISSION (anglais) TA - FIN RELANCES (EN…" at bounding box center [332, 294] width 664 height 589
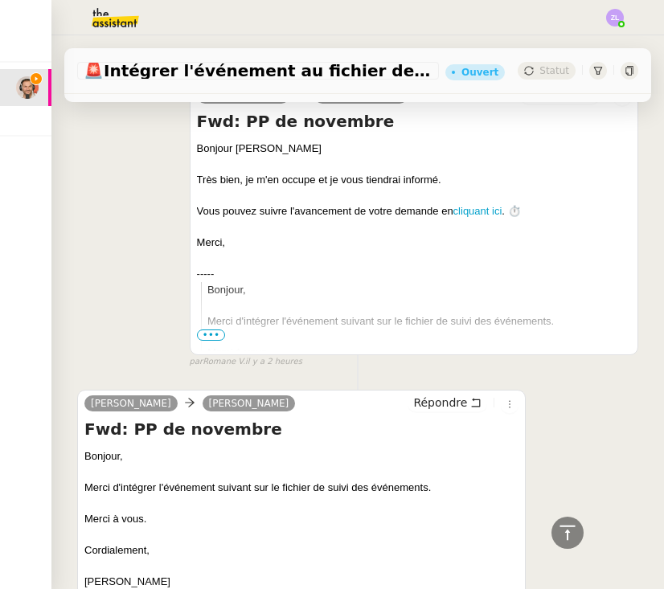
scroll to position [5, 0]
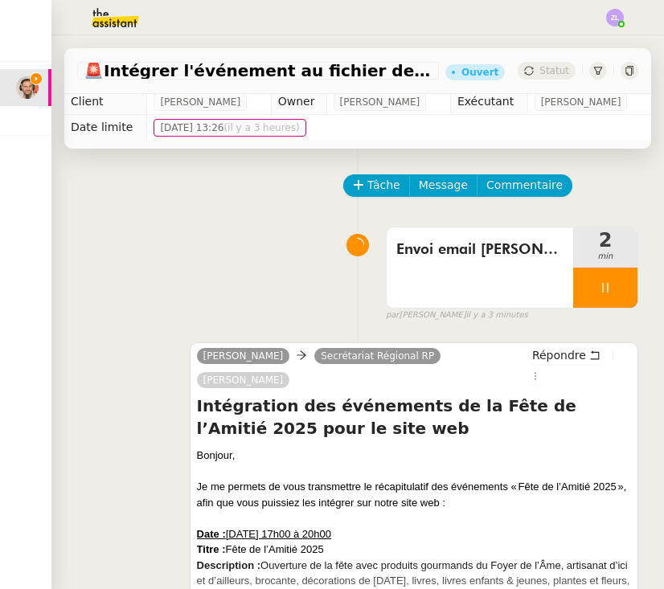
click at [589, 291] on div at bounding box center [605, 288] width 64 height 40
click at [615, 289] on icon at bounding box center [621, 287] width 13 height 13
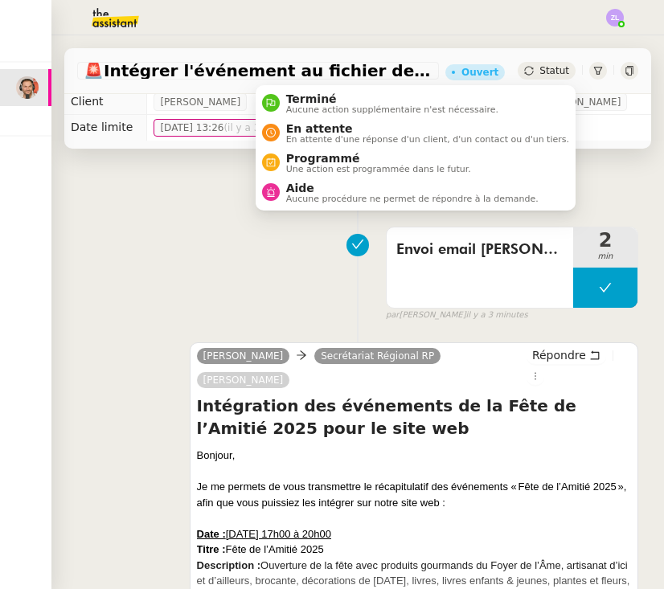
click at [545, 68] on span "Statut" at bounding box center [555, 70] width 30 height 11
click at [513, 108] on li "Terminé Aucune action supplémentaire n'est nécessaire." at bounding box center [416, 103] width 320 height 30
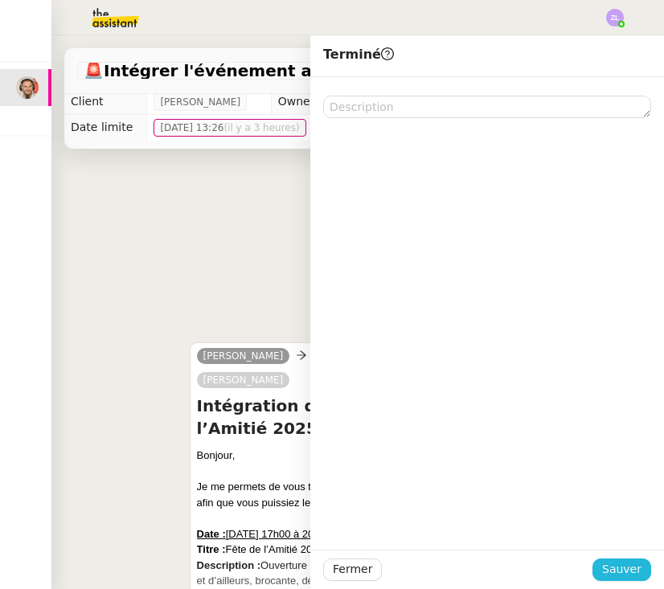
click at [627, 573] on span "Sauver" at bounding box center [621, 570] width 39 height 18
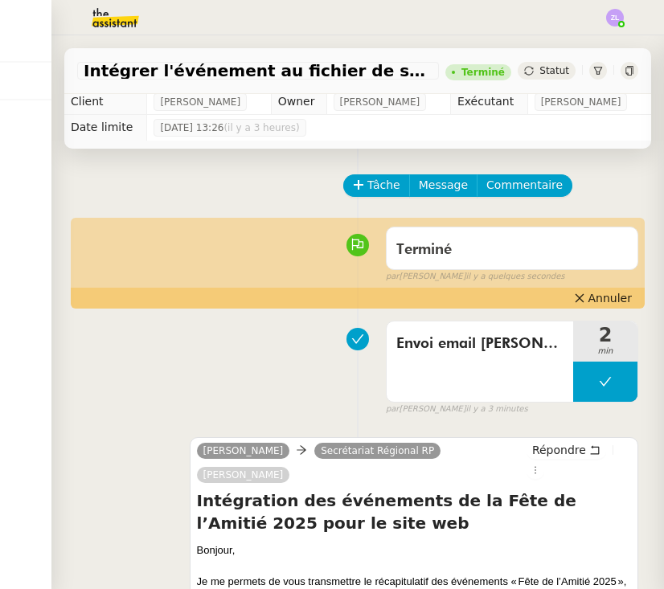
click at [607, 11] on img at bounding box center [615, 18] width 18 height 18
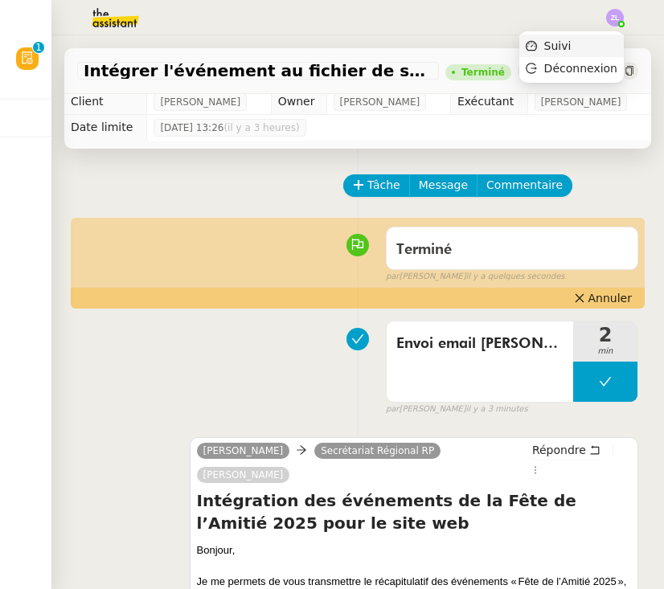
click at [576, 49] on li "Suivi" at bounding box center [572, 46] width 105 height 23
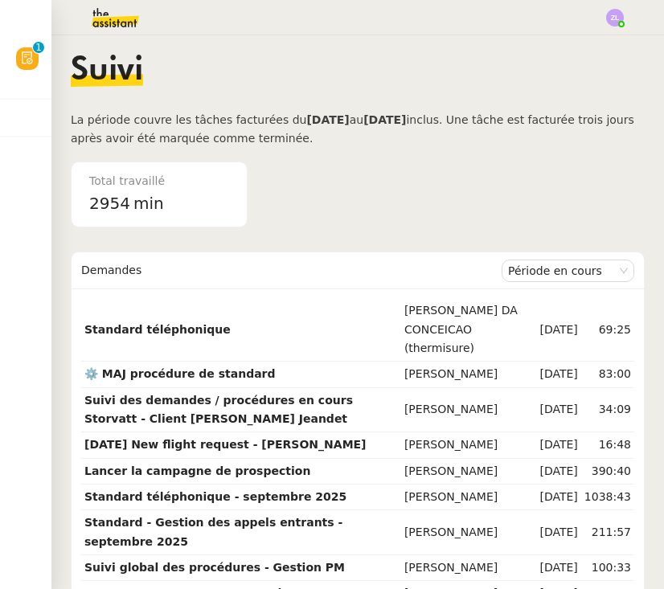
click at [115, 13] on img at bounding box center [102, 17] width 125 height 35
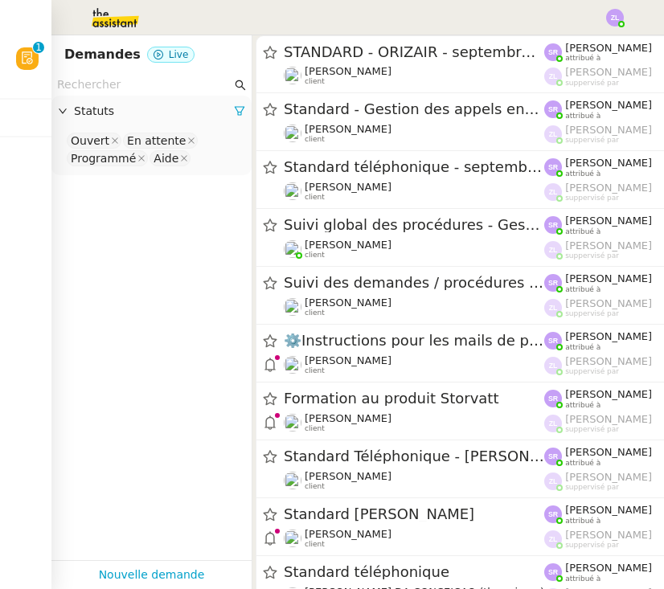
click at [27, 234] on img at bounding box center [27, 245] width 23 height 23
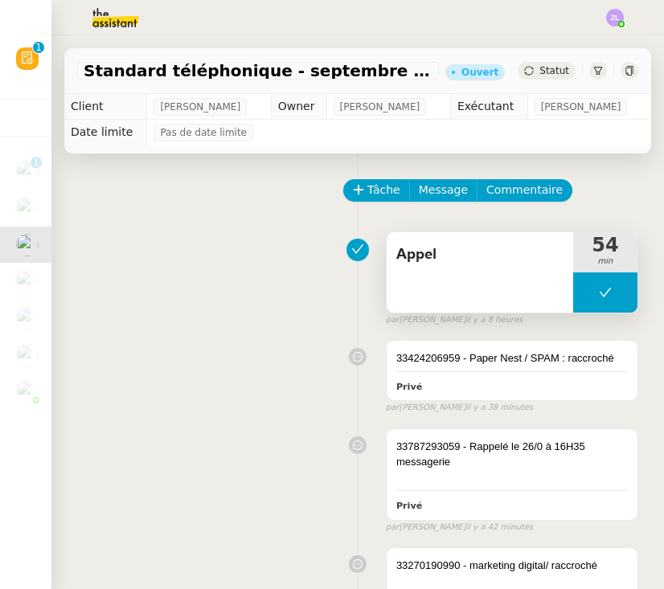
click at [581, 300] on button at bounding box center [605, 293] width 64 height 40
click at [581, 300] on div at bounding box center [589, 293] width 32 height 40
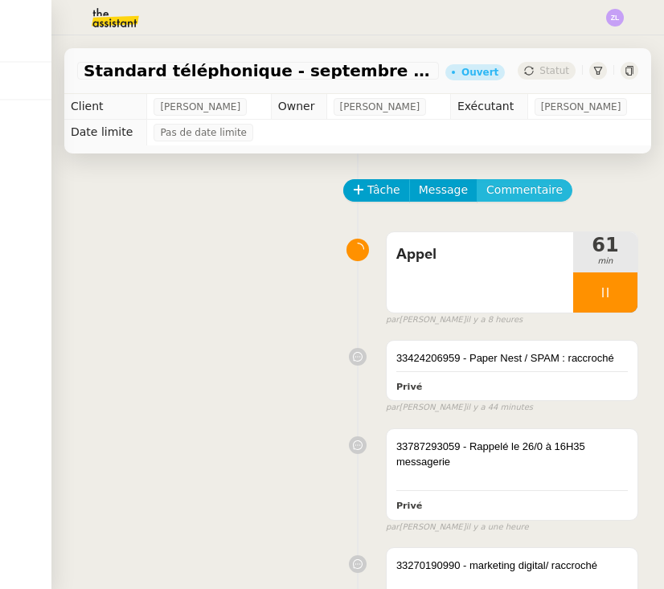
click at [506, 193] on span "Commentaire" at bounding box center [525, 190] width 76 height 18
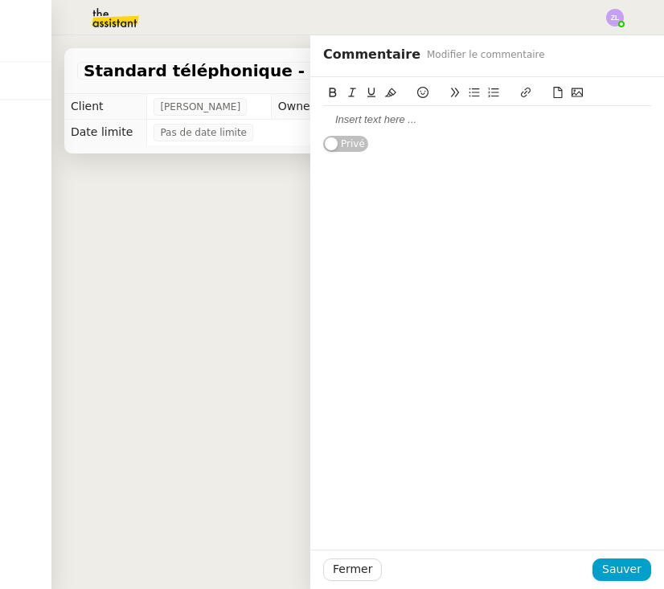
click at [443, 116] on div at bounding box center [487, 120] width 328 height 14
click at [622, 575] on span "Sauver" at bounding box center [621, 570] width 39 height 18
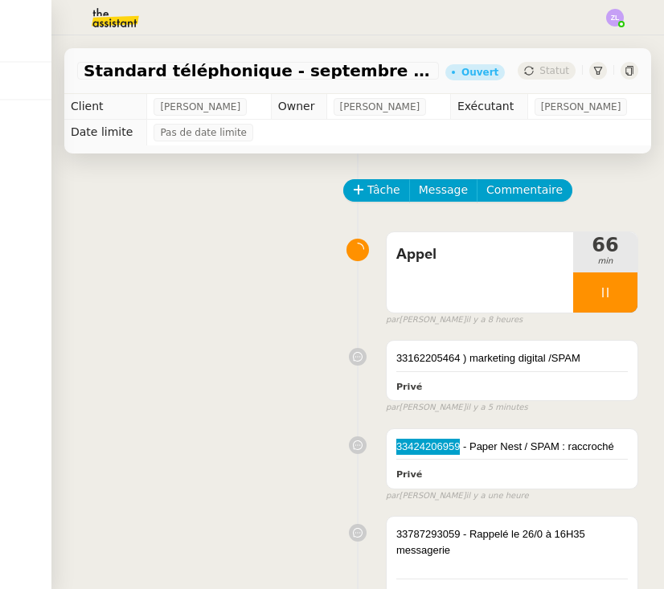
click at [97, 372] on div "33162205464 ) marketing digital /SPAM Privé false par Zoé L. il y a 5 minutes" at bounding box center [357, 373] width 561 height 81
click at [586, 298] on div at bounding box center [605, 293] width 64 height 40
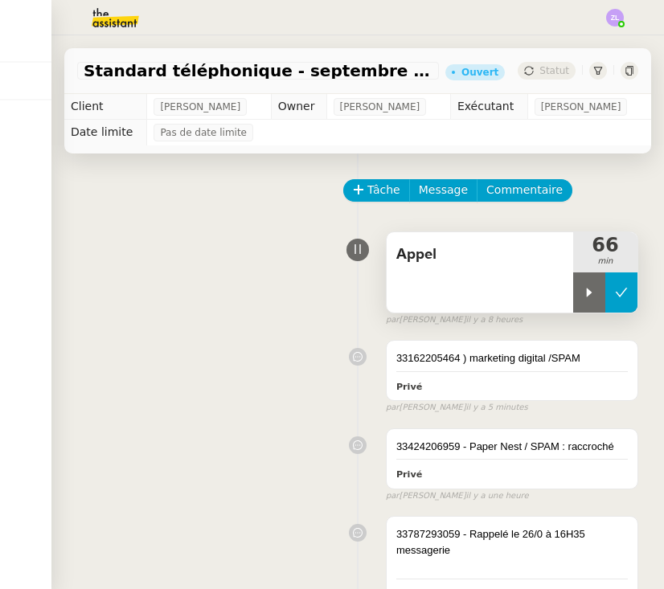
click at [626, 292] on icon at bounding box center [621, 292] width 13 height 13
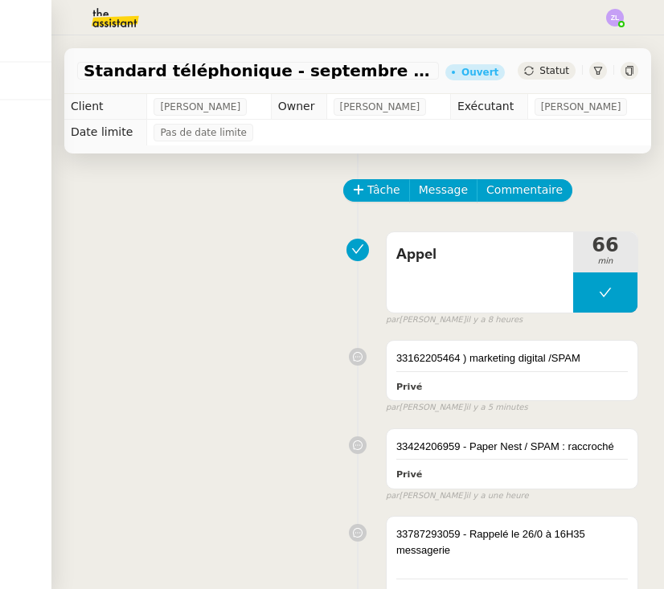
click at [611, 11] on img at bounding box center [615, 18] width 18 height 18
click at [611, 43] on li "Suivi" at bounding box center [572, 46] width 105 height 23
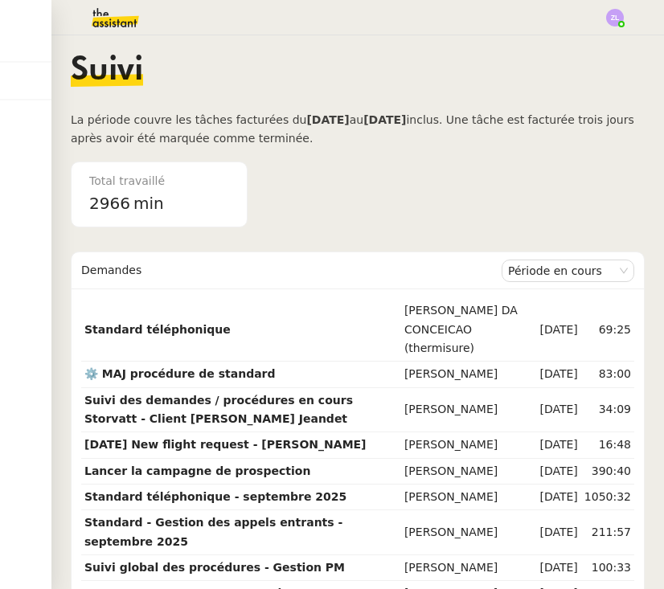
click at [131, 16] on img at bounding box center [102, 17] width 125 height 35
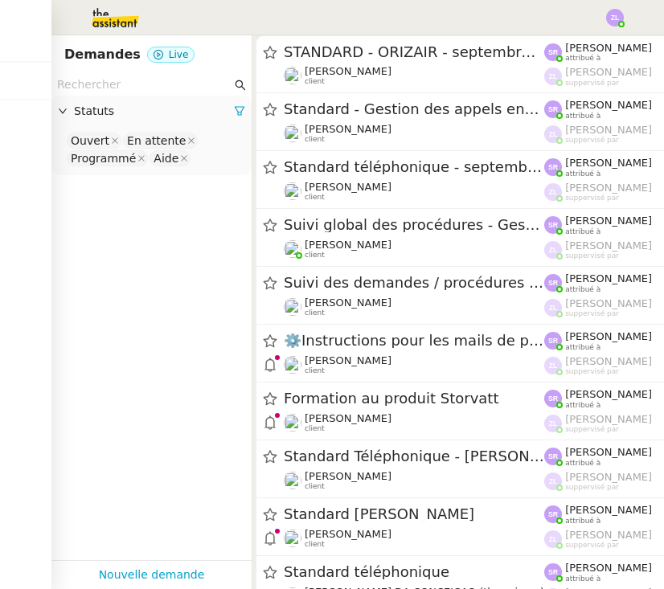
click at [28, 212] on img at bounding box center [27, 208] width 23 height 23
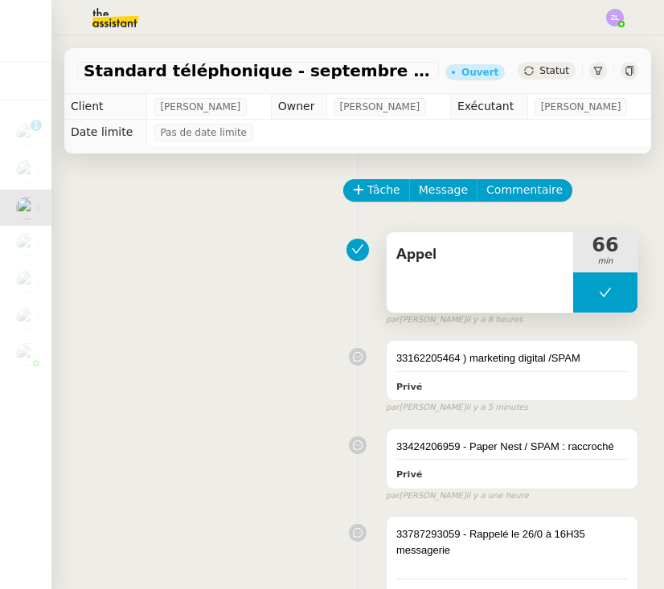
click at [590, 290] on button at bounding box center [605, 293] width 64 height 40
click at [590, 290] on icon at bounding box center [589, 292] width 13 height 13
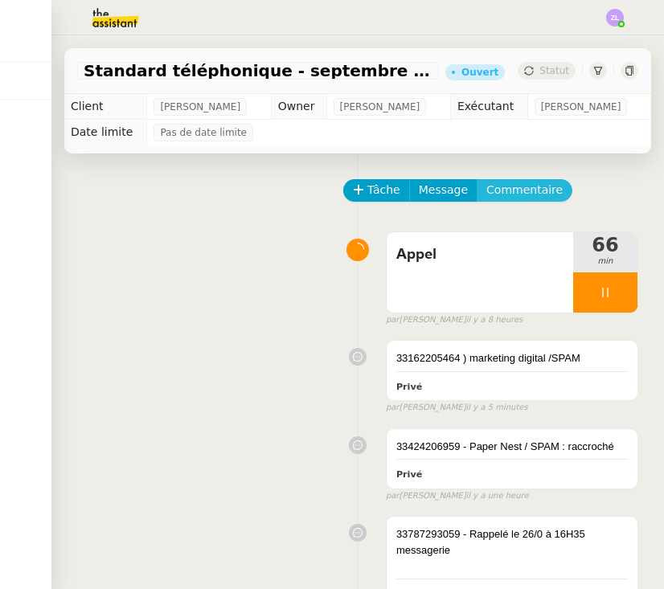
click at [516, 194] on span "Commentaire" at bounding box center [525, 190] width 76 height 18
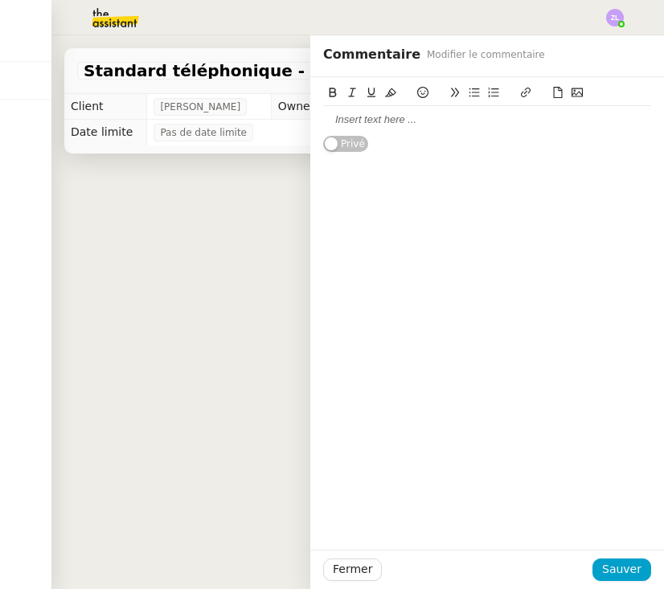
click at [469, 127] on div at bounding box center [487, 119] width 328 height 27
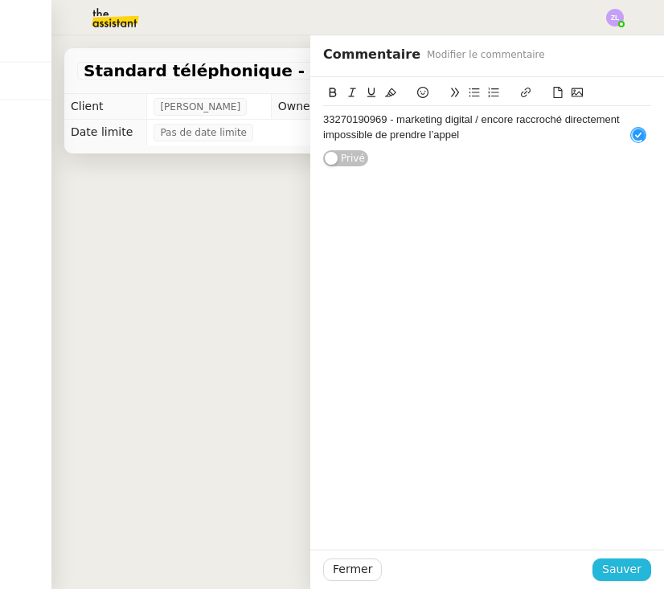
click at [627, 569] on span "Sauver" at bounding box center [621, 570] width 39 height 18
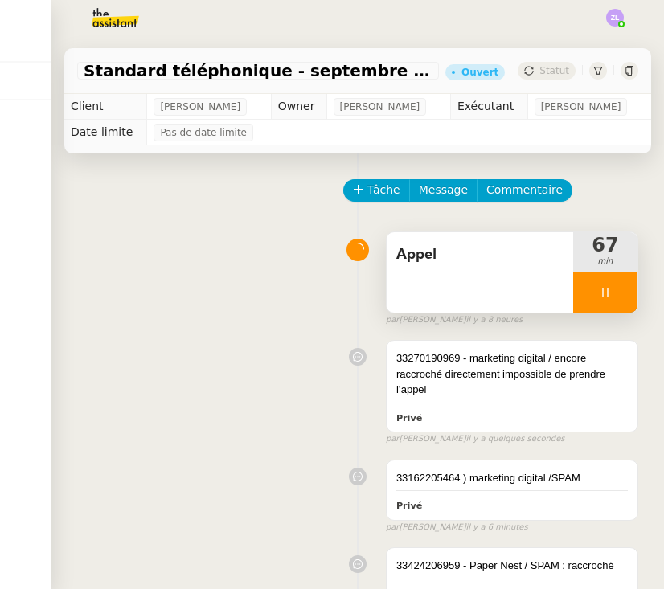
click at [588, 284] on div at bounding box center [605, 293] width 64 height 40
click at [626, 291] on icon at bounding box center [621, 292] width 13 height 13
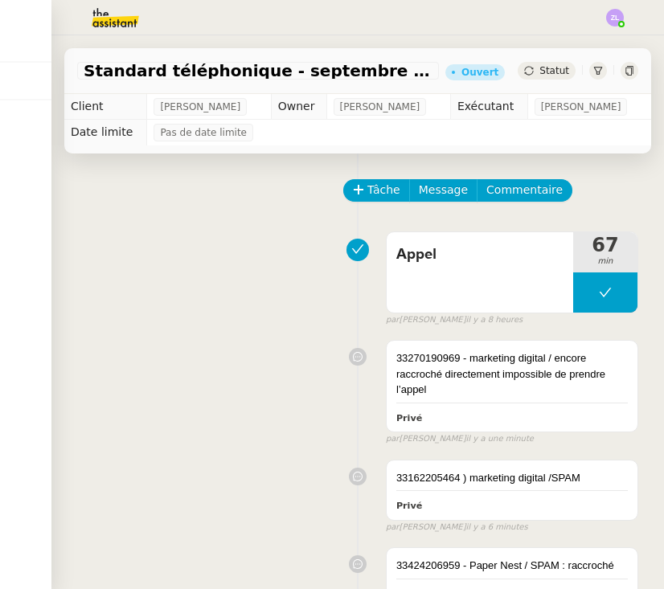
click at [18, 240] on img at bounding box center [27, 244] width 23 height 23
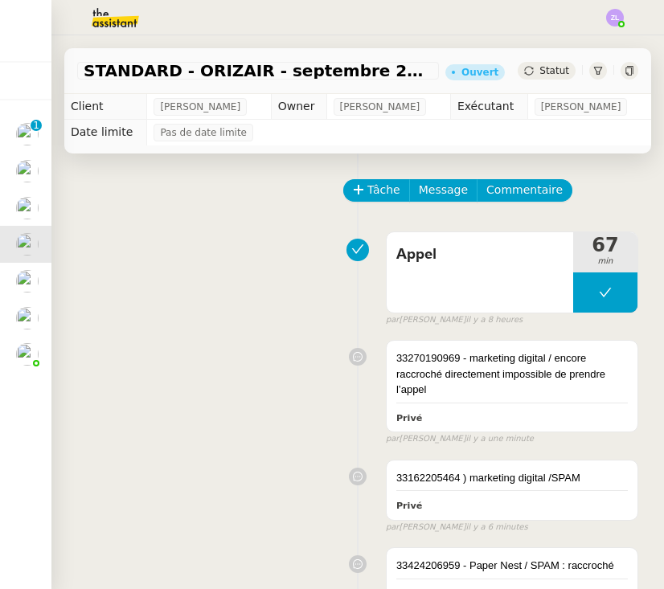
click at [32, 280] on img at bounding box center [27, 281] width 23 height 23
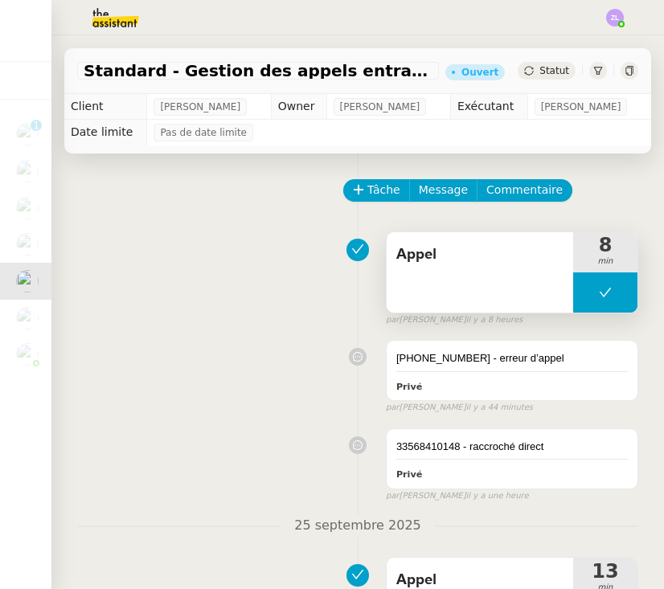
click at [584, 299] on button at bounding box center [605, 293] width 64 height 40
click at [584, 299] on icon at bounding box center [589, 292] width 13 height 13
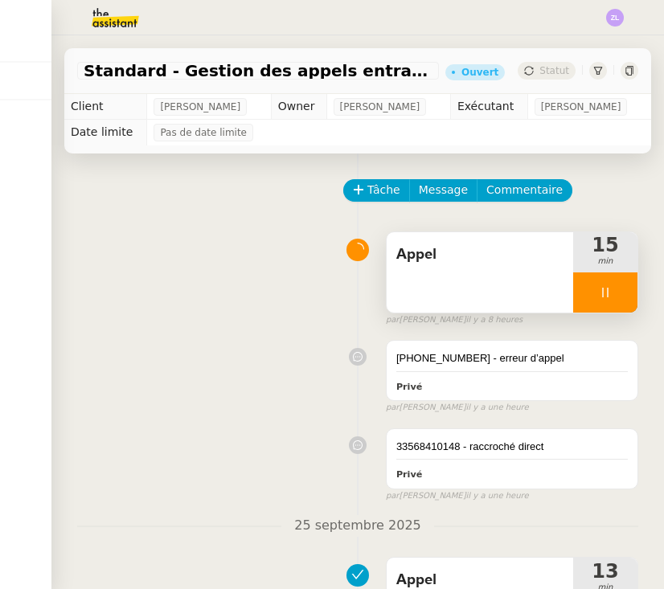
click at [584, 305] on div at bounding box center [605, 293] width 64 height 40
click at [615, 300] on button at bounding box center [622, 293] width 32 height 40
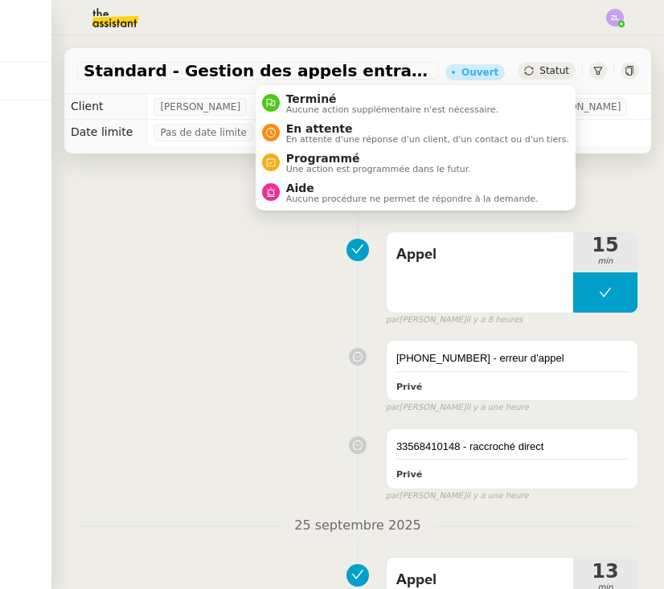
click at [607, 20] on img at bounding box center [615, 18] width 18 height 18
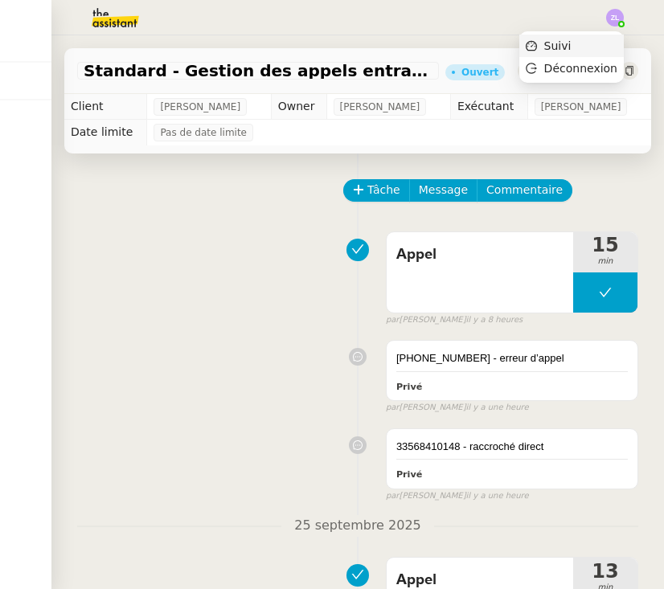
click at [606, 51] on li "Suivi" at bounding box center [572, 46] width 105 height 23
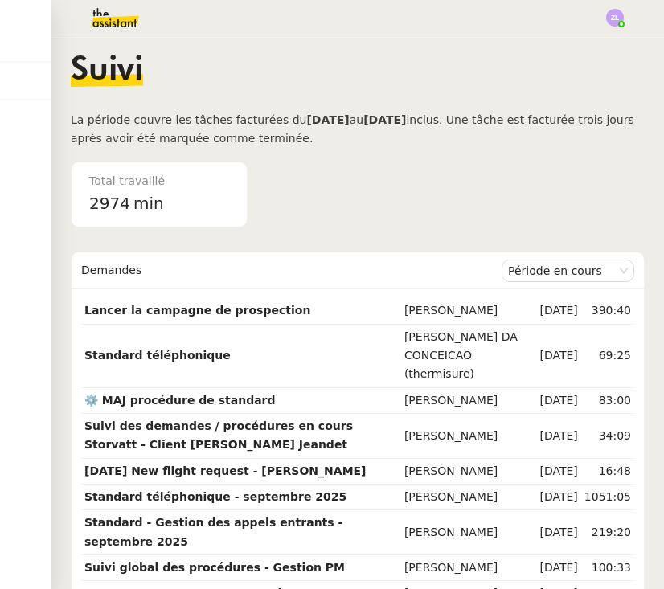
click at [103, 14] on img at bounding box center [102, 17] width 125 height 35
